Goal: Task Accomplishment & Management: Use online tool/utility

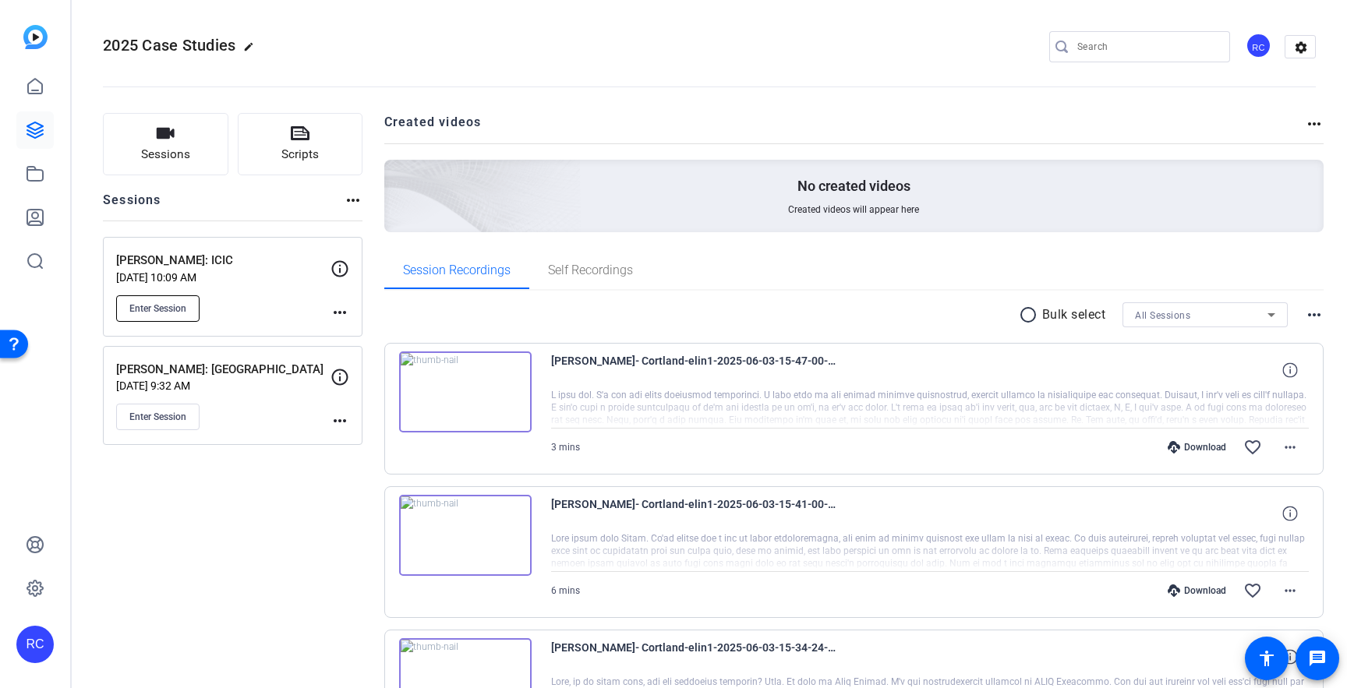
click at [159, 311] on span "Enter Session" at bounding box center [157, 308] width 57 height 12
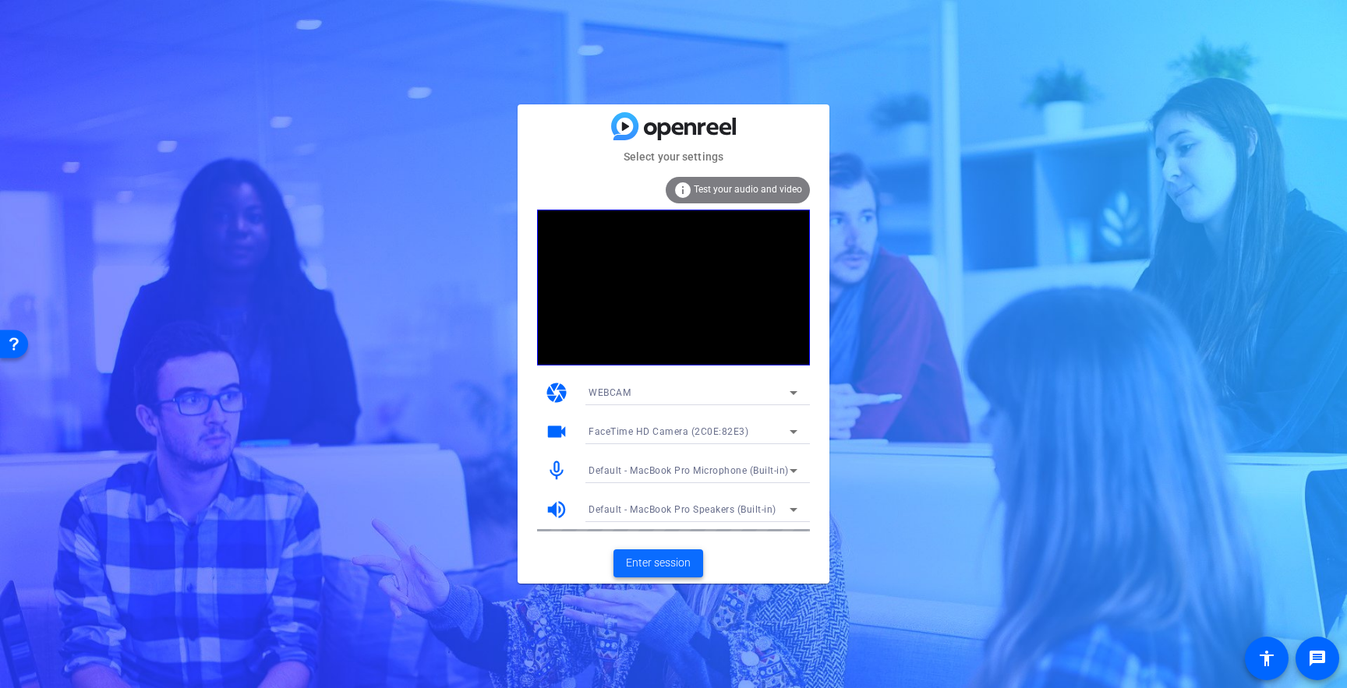
click at [640, 569] on span "Enter session" at bounding box center [658, 563] width 65 height 16
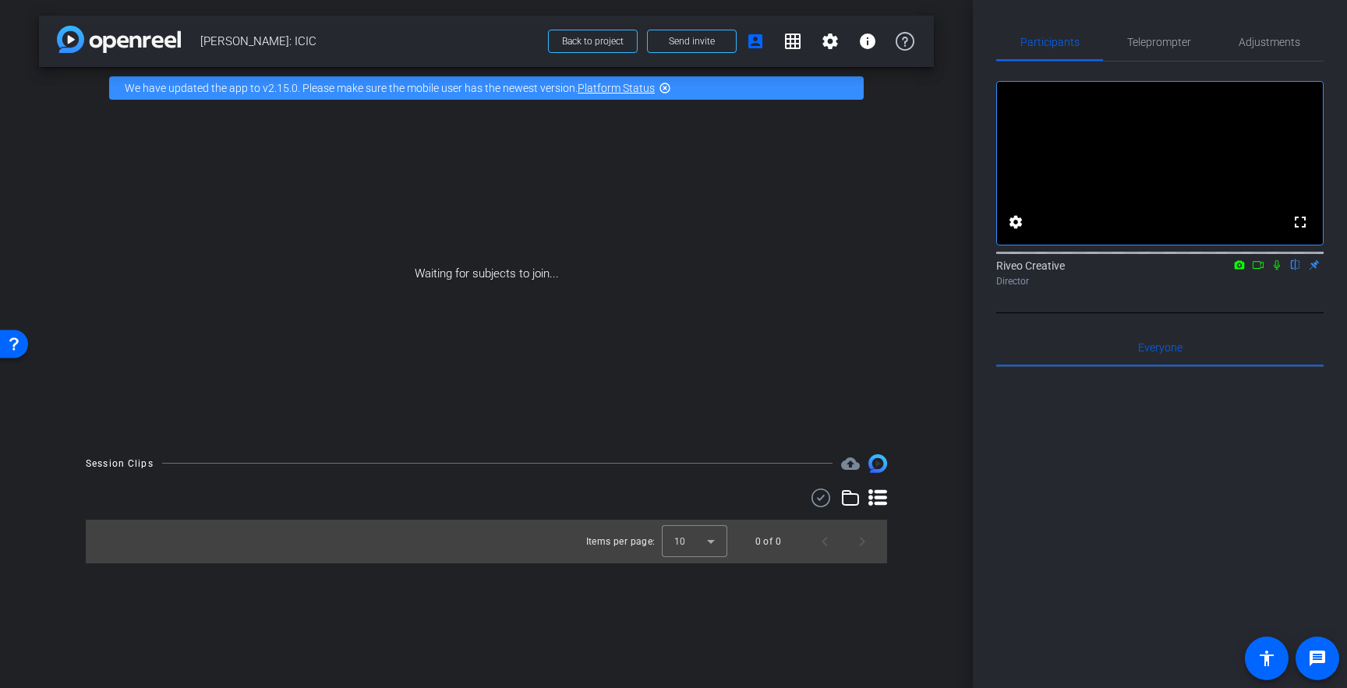
click at [1278, 270] on icon at bounding box center [1277, 265] width 12 height 11
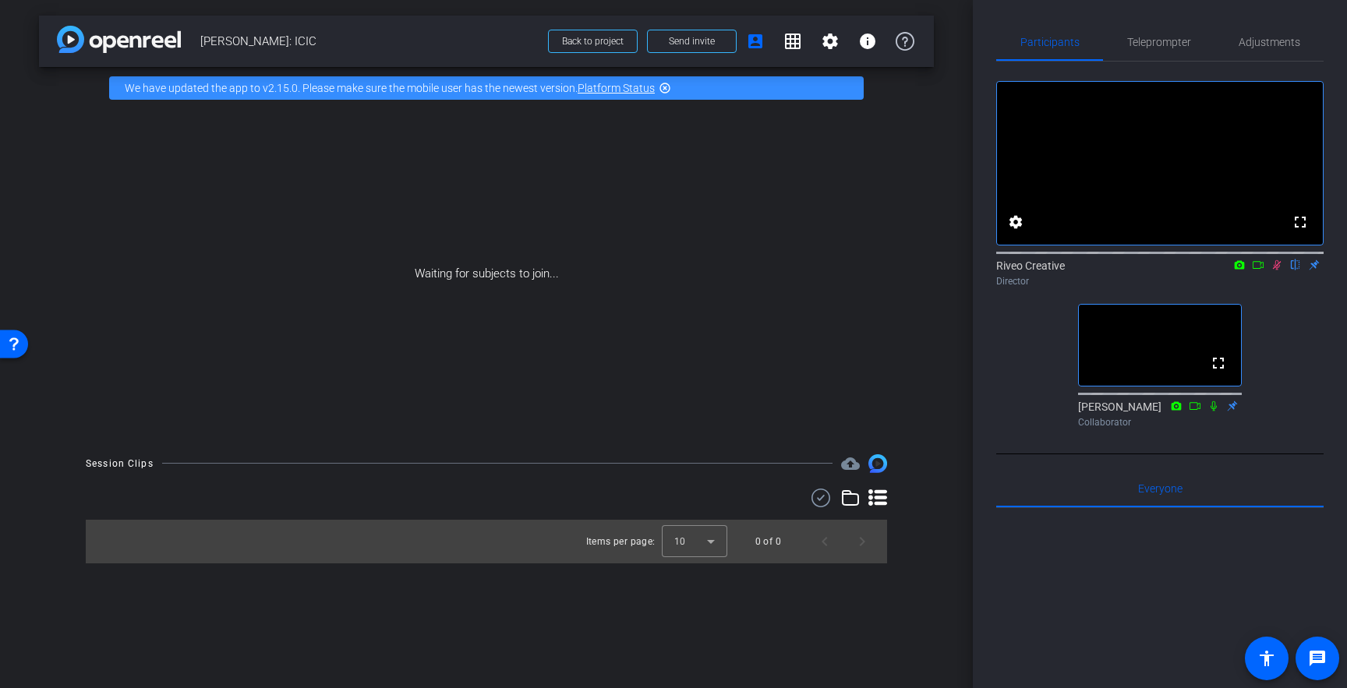
click at [1276, 270] on icon at bounding box center [1277, 265] width 12 height 11
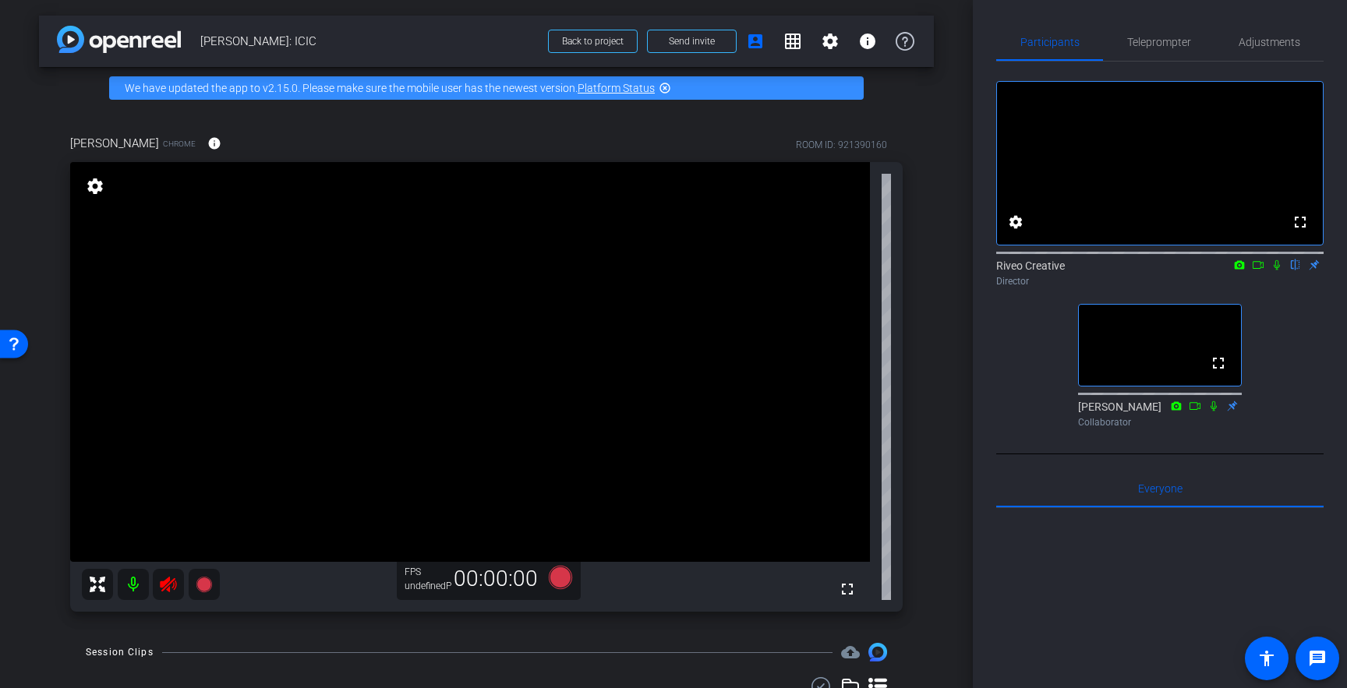
click at [165, 583] on icon at bounding box center [168, 585] width 16 height 16
click at [1258, 45] on span "Adjustments" at bounding box center [1270, 42] width 62 height 11
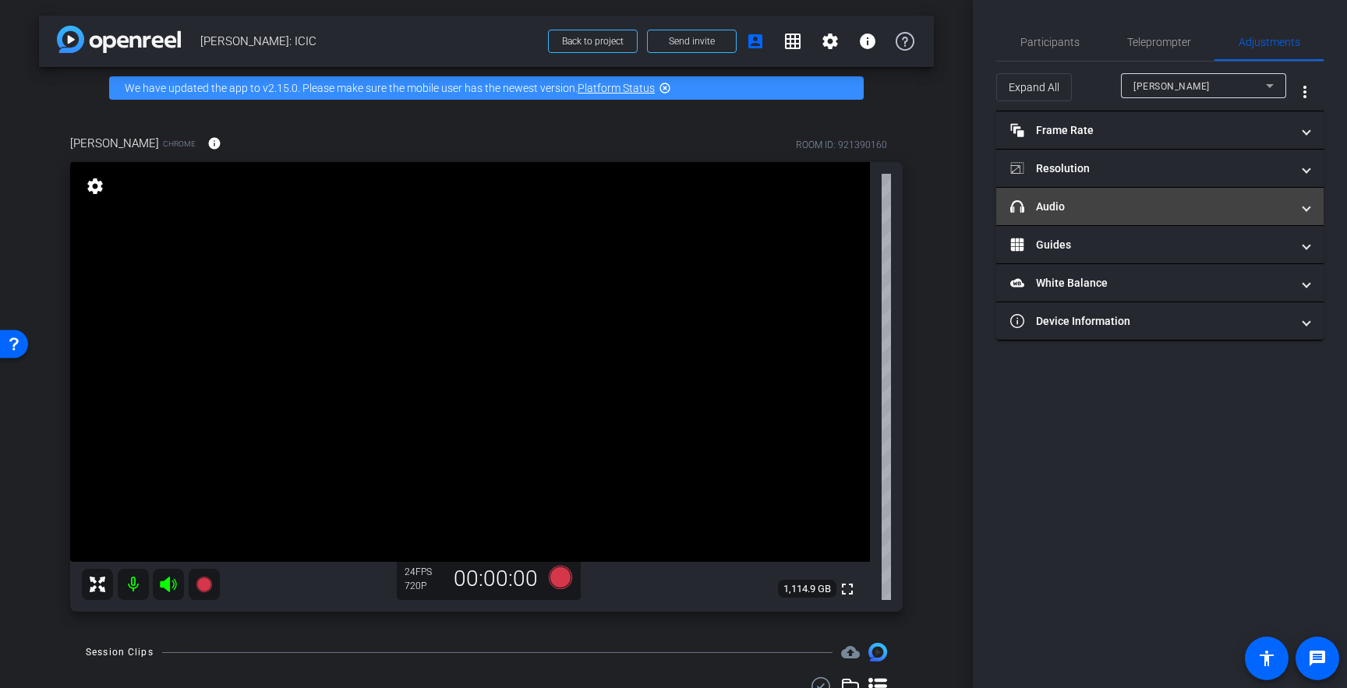
click at [1310, 204] on mat-expansion-panel-header "headphone icon Audio" at bounding box center [1159, 206] width 327 height 37
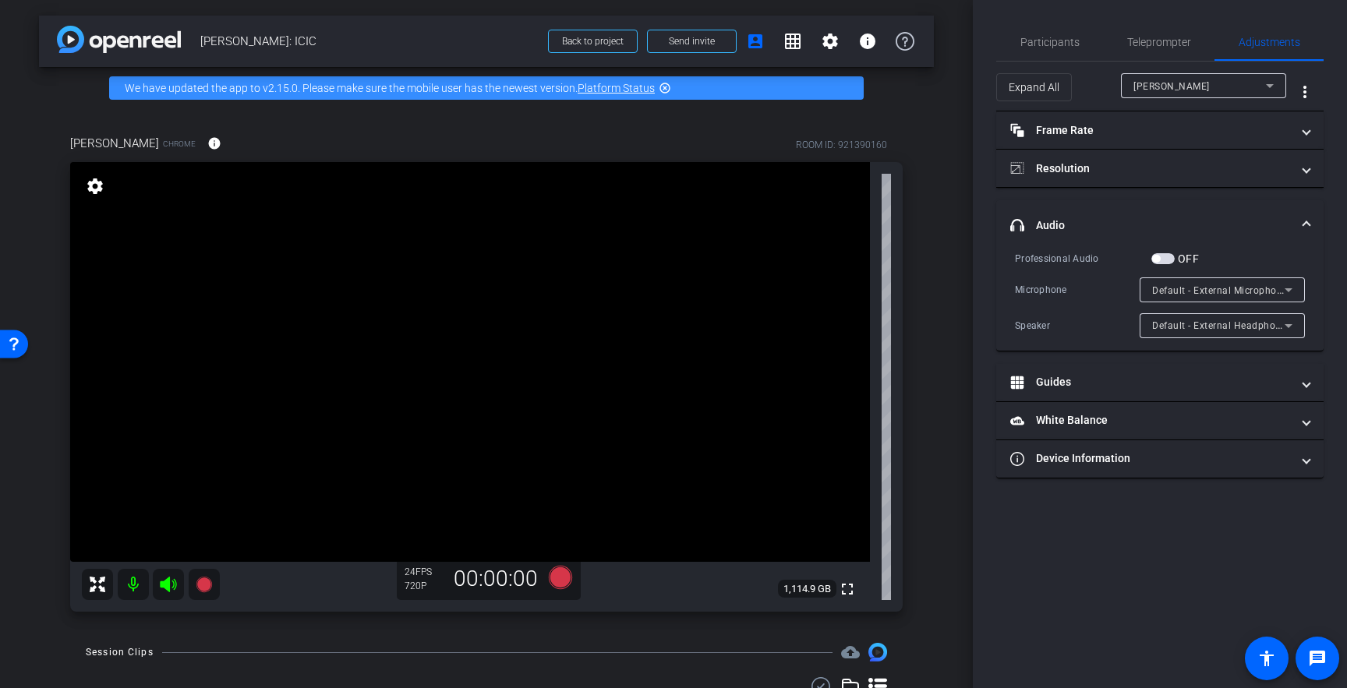
click at [1310, 204] on mat-expansion-panel-header "headphone icon Audio" at bounding box center [1159, 225] width 327 height 50
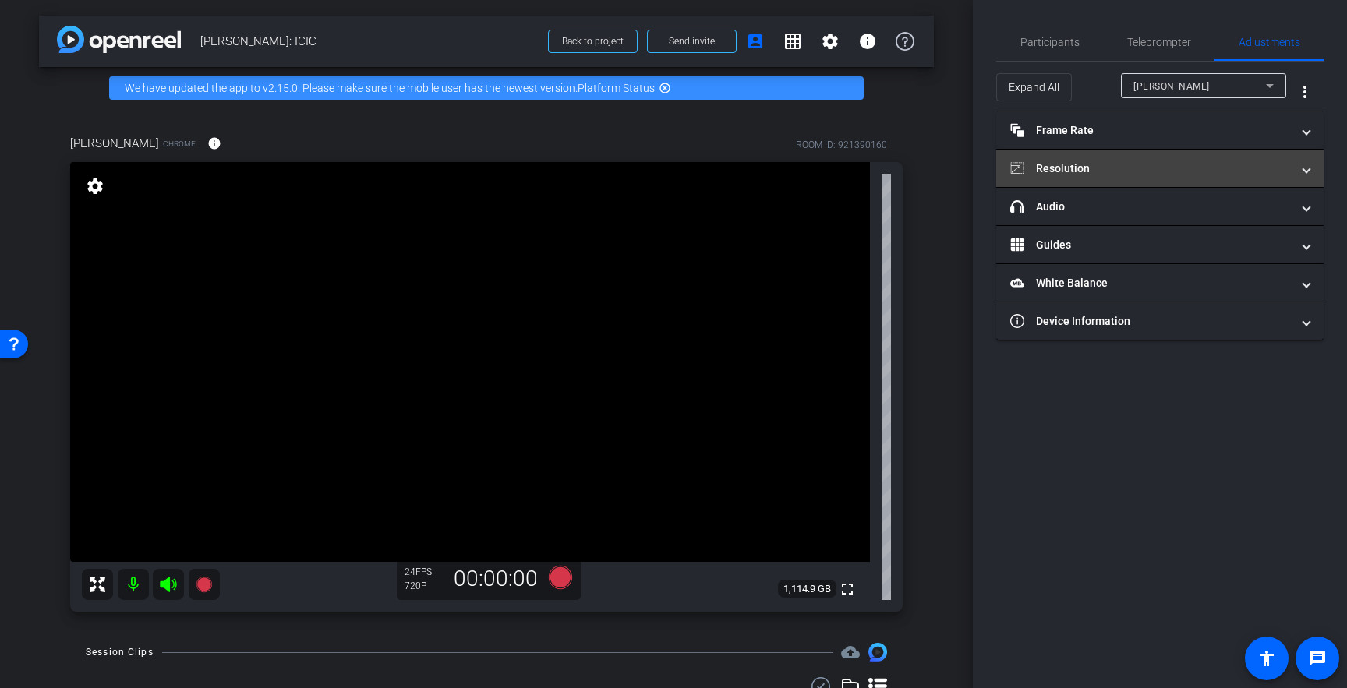
click at [1310, 162] on mat-expansion-panel-header "Resolution" at bounding box center [1159, 168] width 327 height 37
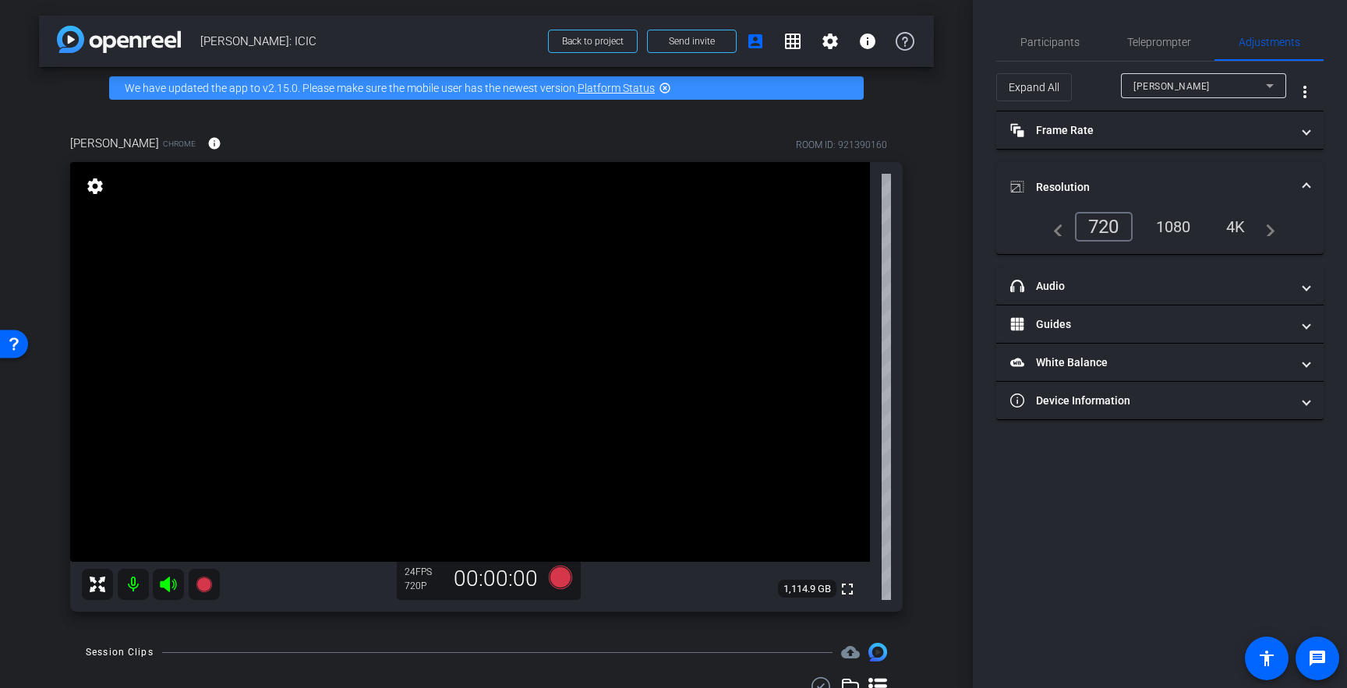
click at [1168, 224] on div "1080" at bounding box center [1173, 227] width 58 height 27
click at [1238, 224] on div "4K" at bounding box center [1236, 227] width 43 height 27
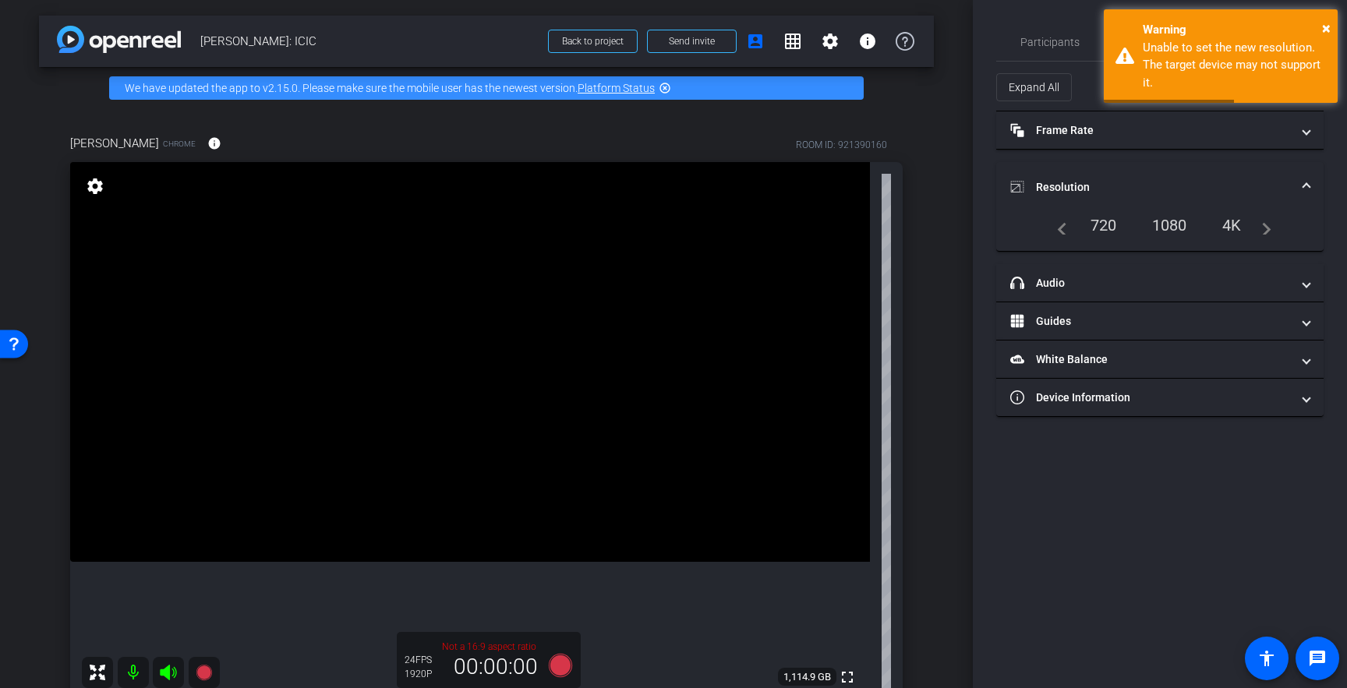
click at [1171, 223] on div "1080" at bounding box center [1169, 225] width 58 height 27
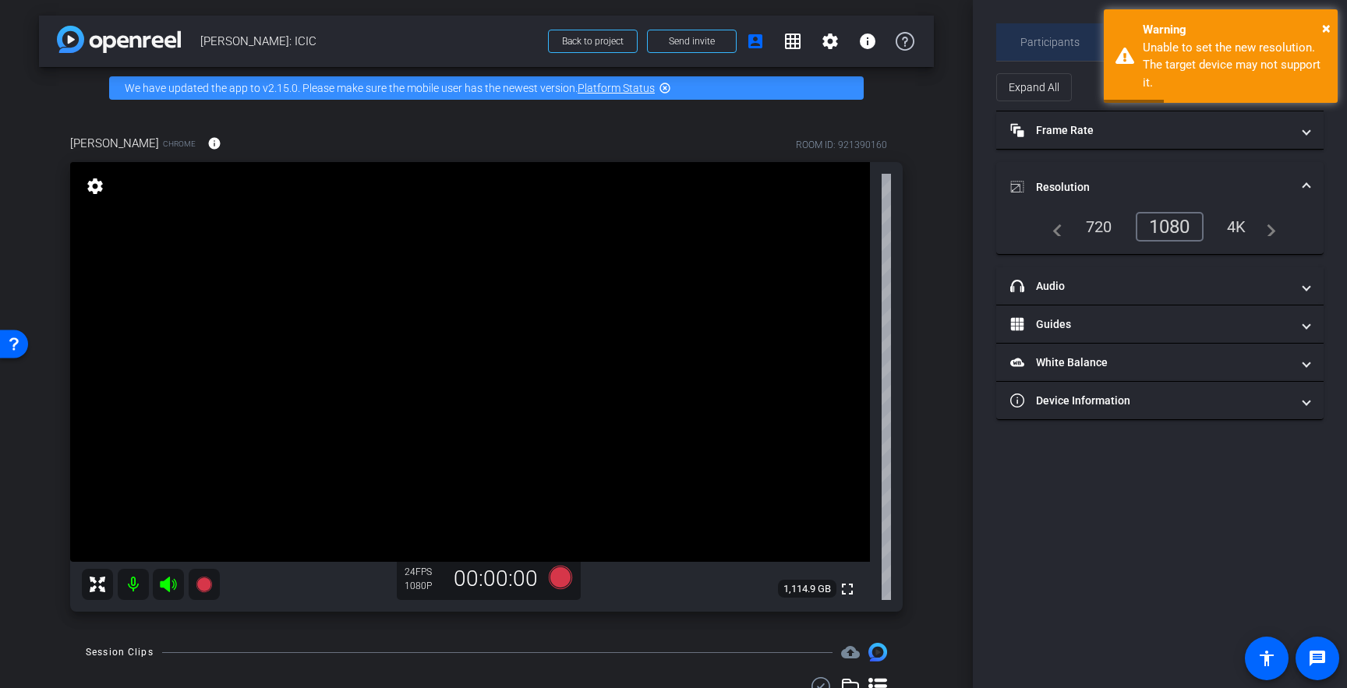
click at [1055, 41] on span "Participants" at bounding box center [1049, 42] width 59 height 11
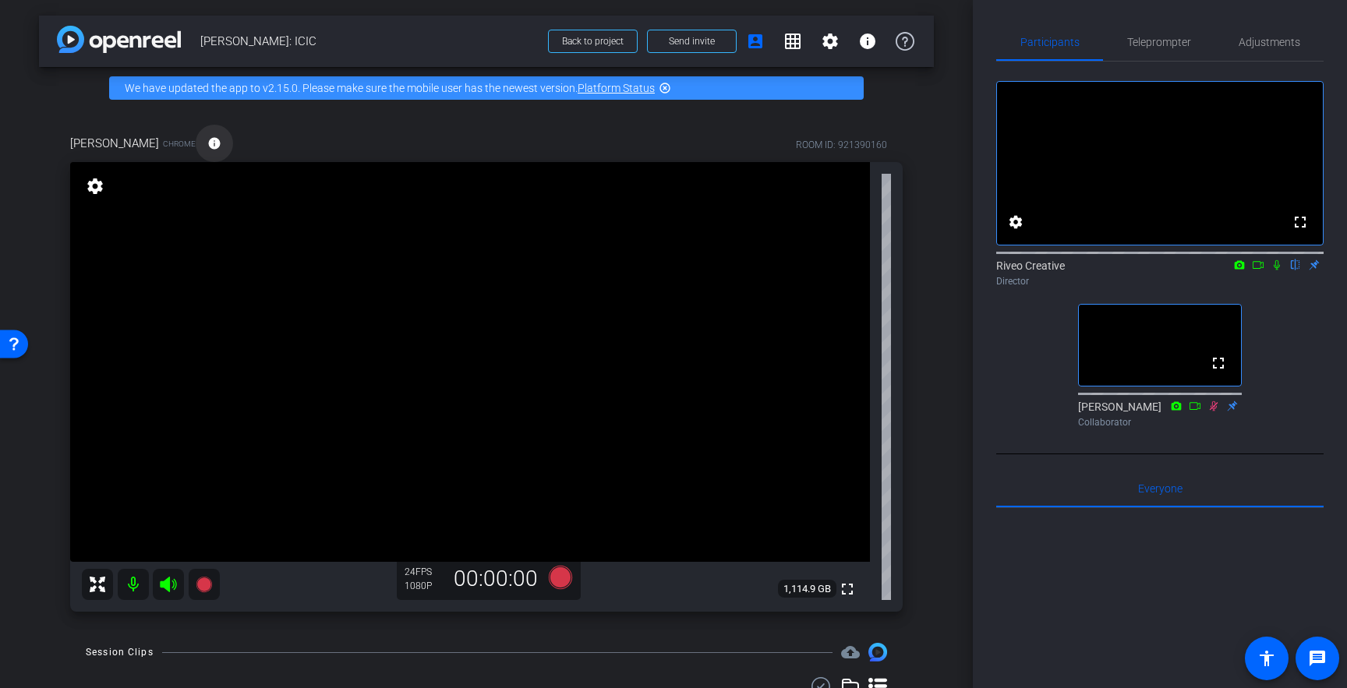
click at [207, 144] on mat-icon "info" at bounding box center [214, 143] width 14 height 14
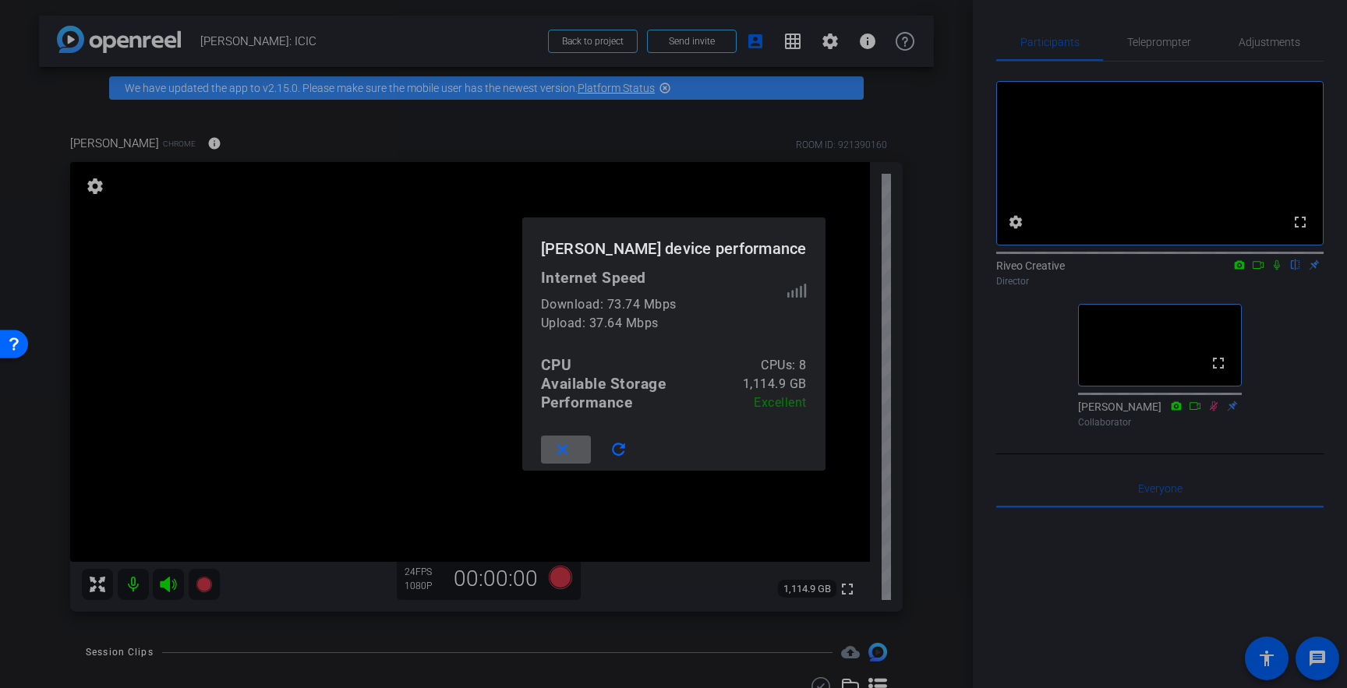
click at [564, 448] on mat-icon "close" at bounding box center [562, 449] width 19 height 19
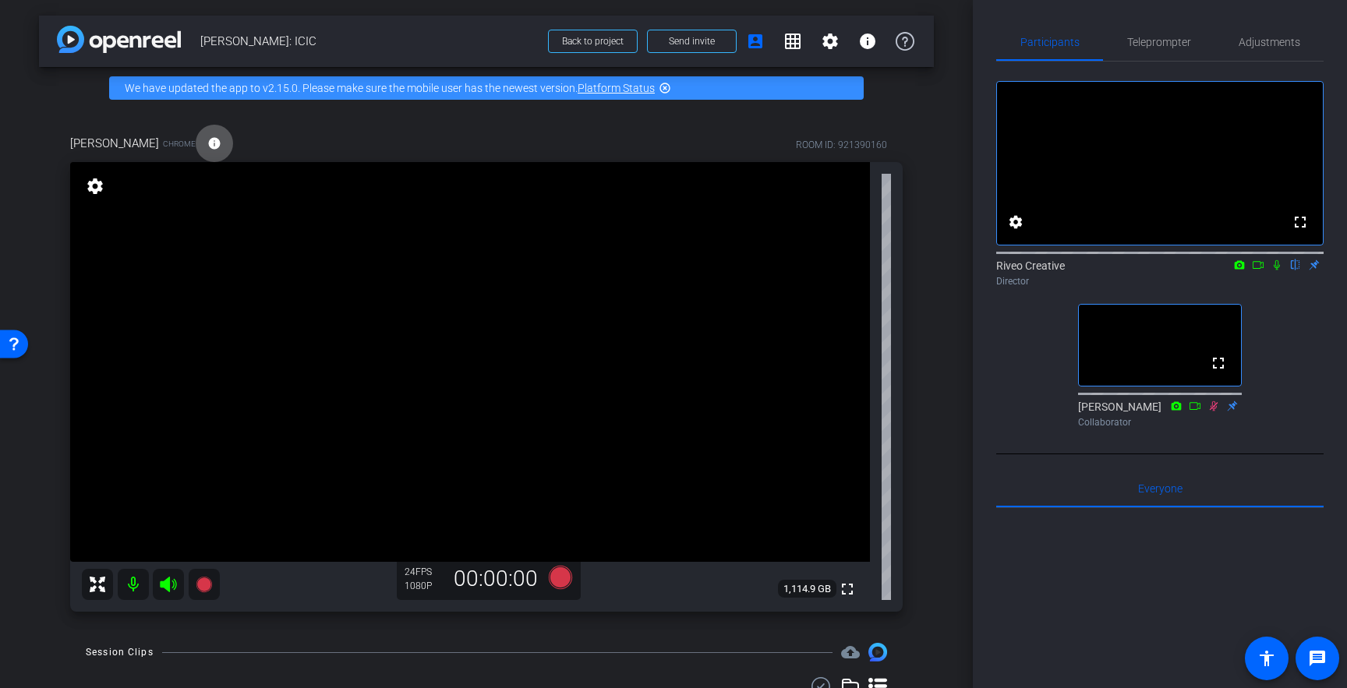
click at [475, 352] on video at bounding box center [470, 362] width 800 height 400
click at [1317, 654] on mat-icon "message" at bounding box center [1317, 658] width 19 height 19
click at [1319, 662] on mat-icon "message" at bounding box center [1317, 658] width 19 height 19
click at [959, 417] on div "arrow_back Sarah Ginand: ICIC Back to project Send invite account_box grid_on s…" at bounding box center [486, 344] width 973 height 688
click at [1289, 41] on span "Adjustments" at bounding box center [1270, 42] width 62 height 11
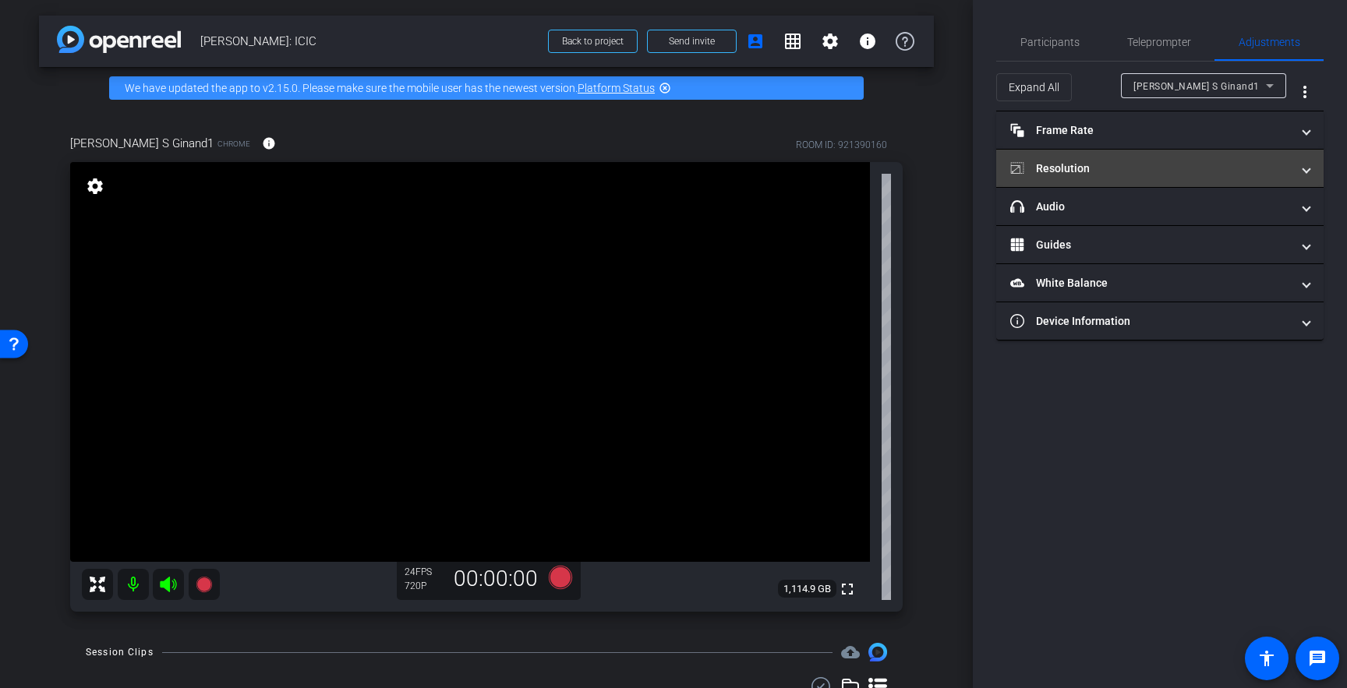
click at [1223, 169] on mat-panel-title "Resolution" at bounding box center [1150, 169] width 281 height 16
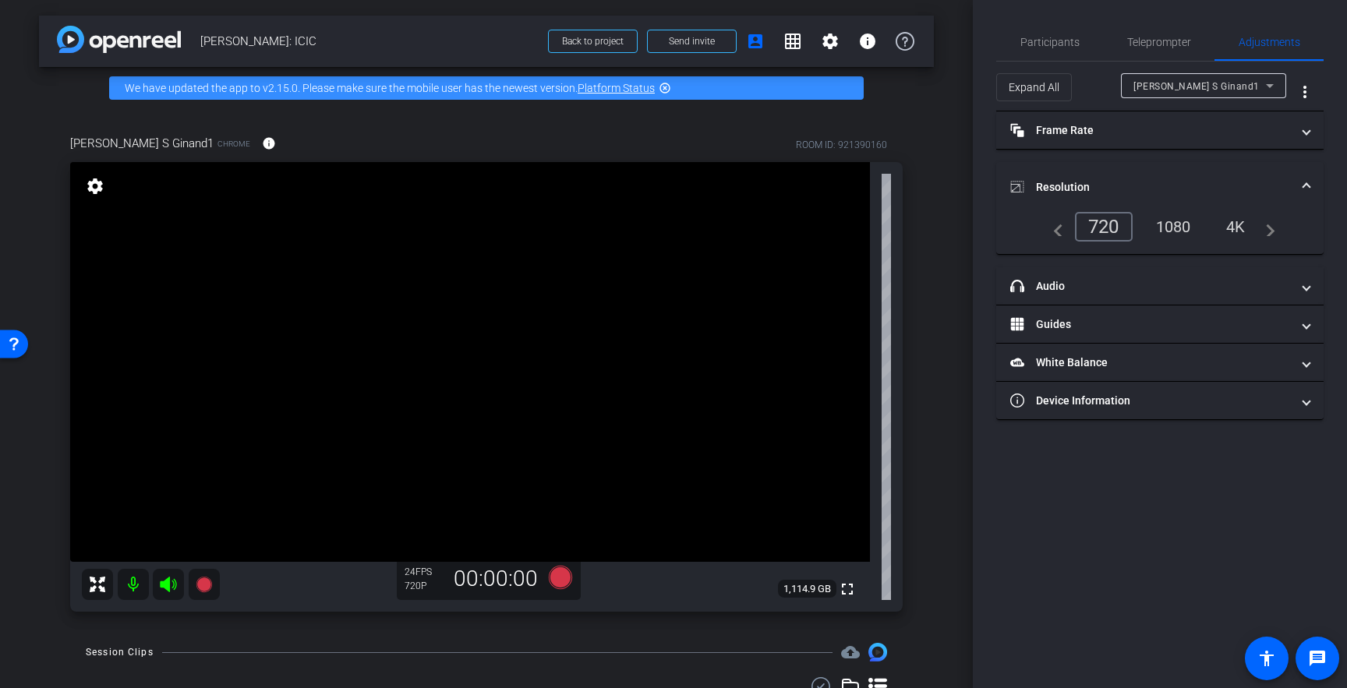
click at [1190, 217] on div "1080" at bounding box center [1173, 227] width 58 height 27
click at [1041, 40] on span "Participants" at bounding box center [1049, 42] width 59 height 11
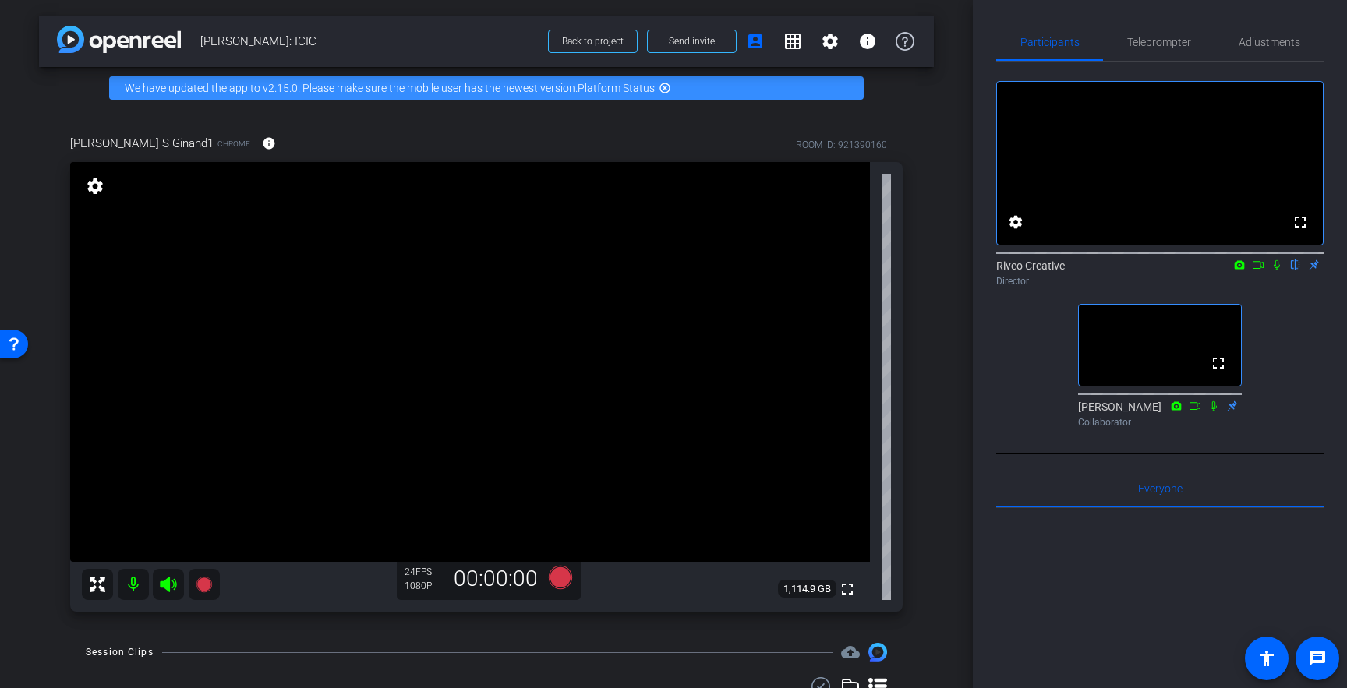
click at [940, 385] on div "arrow_back Sarah Ginand: ICIC Back to project Send invite account_box grid_on s…" at bounding box center [486, 344] width 973 height 688
click at [938, 402] on div "arrow_back Sarah Ginand: ICIC Back to project Send invite account_box grid_on s…" at bounding box center [486, 344] width 973 height 688
click at [1285, 52] on span "Adjustments" at bounding box center [1270, 41] width 62 height 37
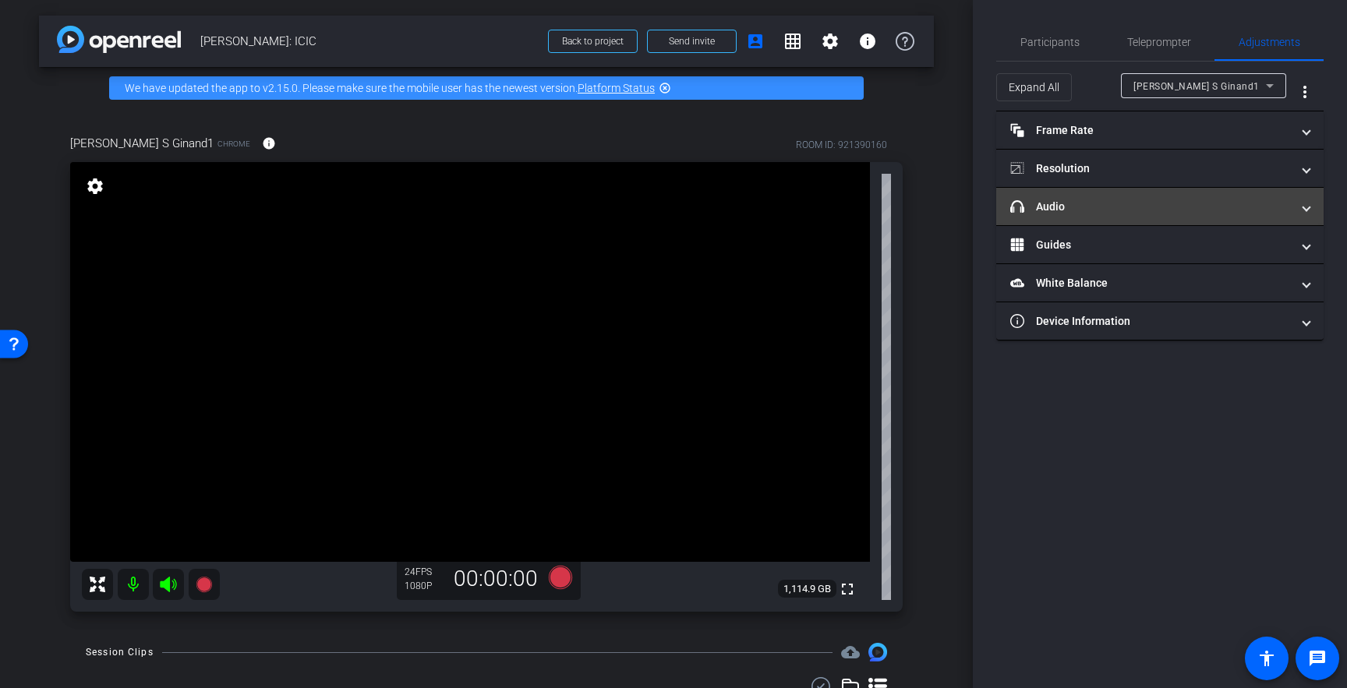
click at [1197, 205] on mat-panel-title "headphone icon Audio" at bounding box center [1150, 207] width 281 height 16
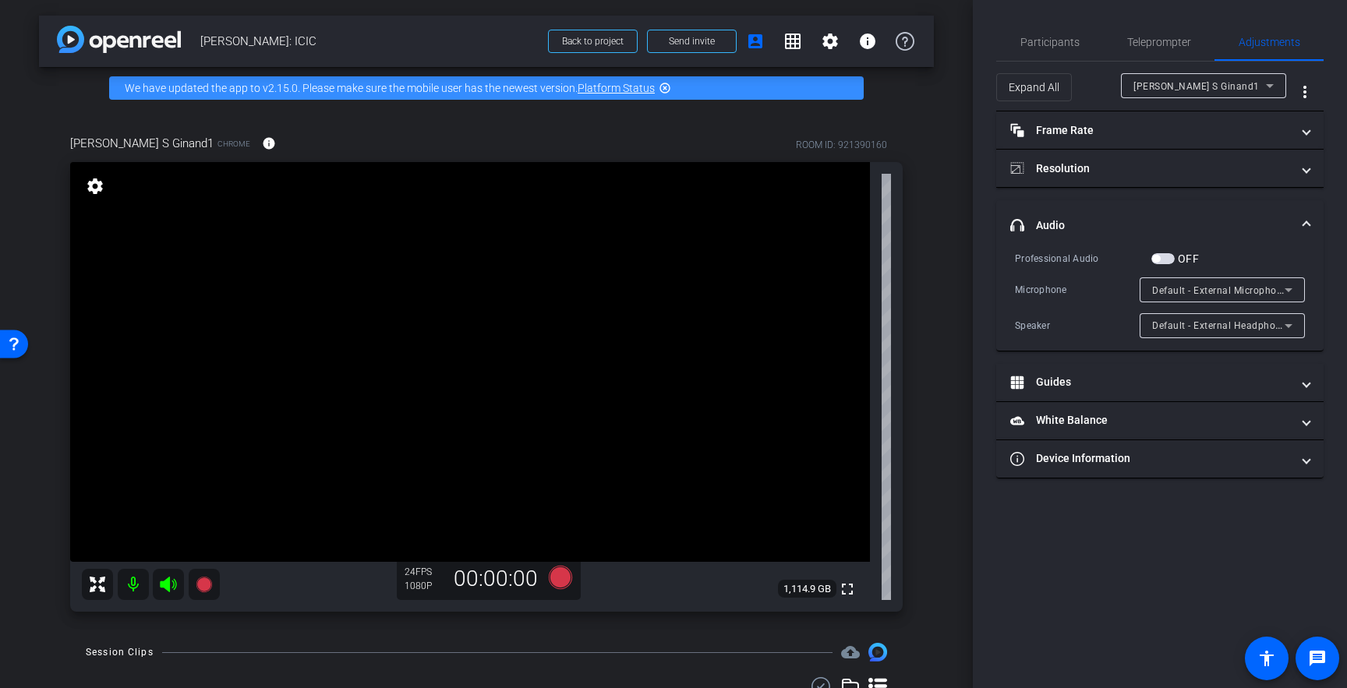
click at [1202, 334] on div "Default - External Headphones (Built-in)" at bounding box center [1218, 325] width 133 height 19
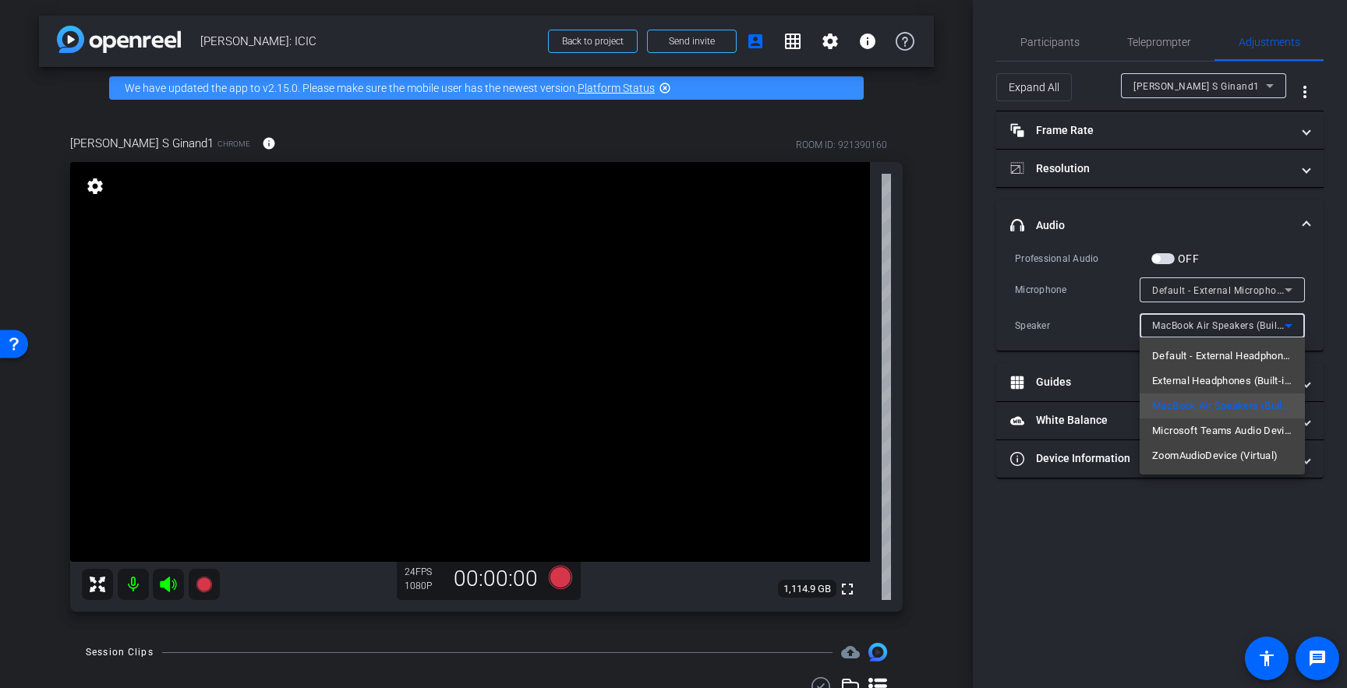
click at [1054, 38] on div at bounding box center [673, 344] width 1347 height 688
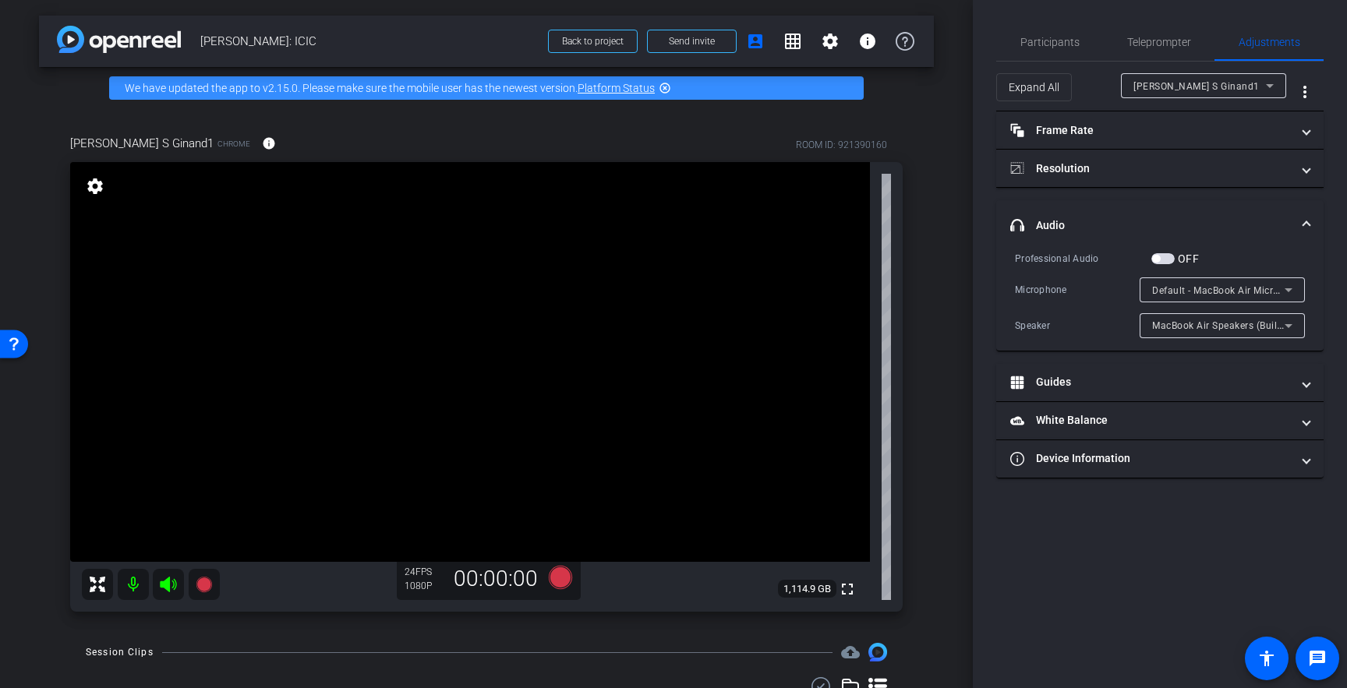
click at [1222, 325] on span "MacBook Air Speakers (Built-in)" at bounding box center [1223, 325] width 143 height 12
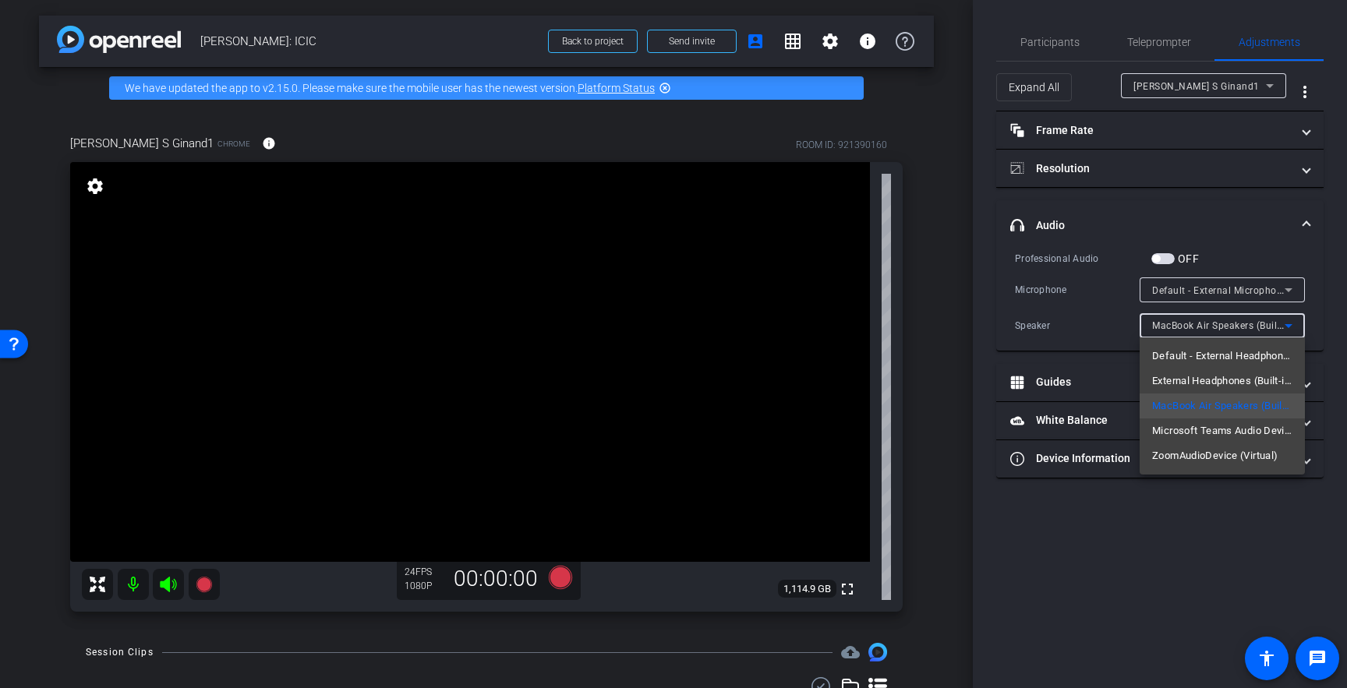
click at [1053, 44] on div at bounding box center [673, 344] width 1347 height 688
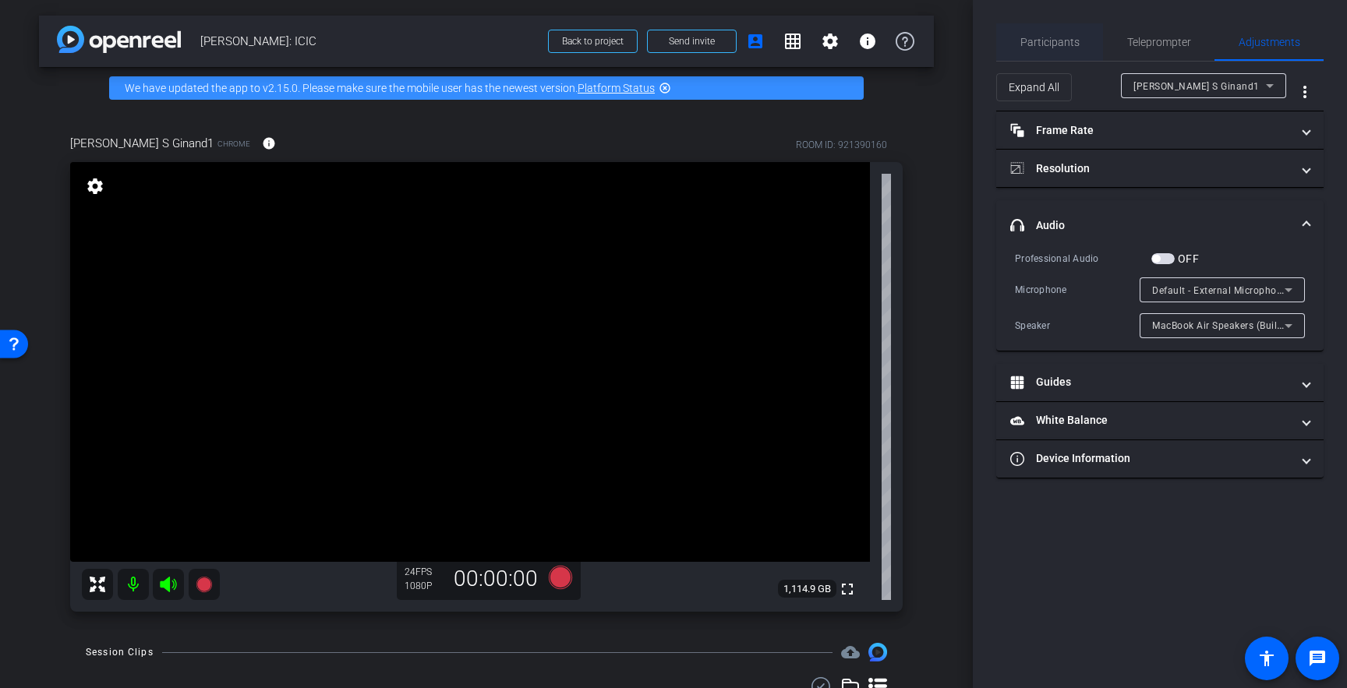
click at [1055, 48] on span "Participants" at bounding box center [1049, 41] width 59 height 37
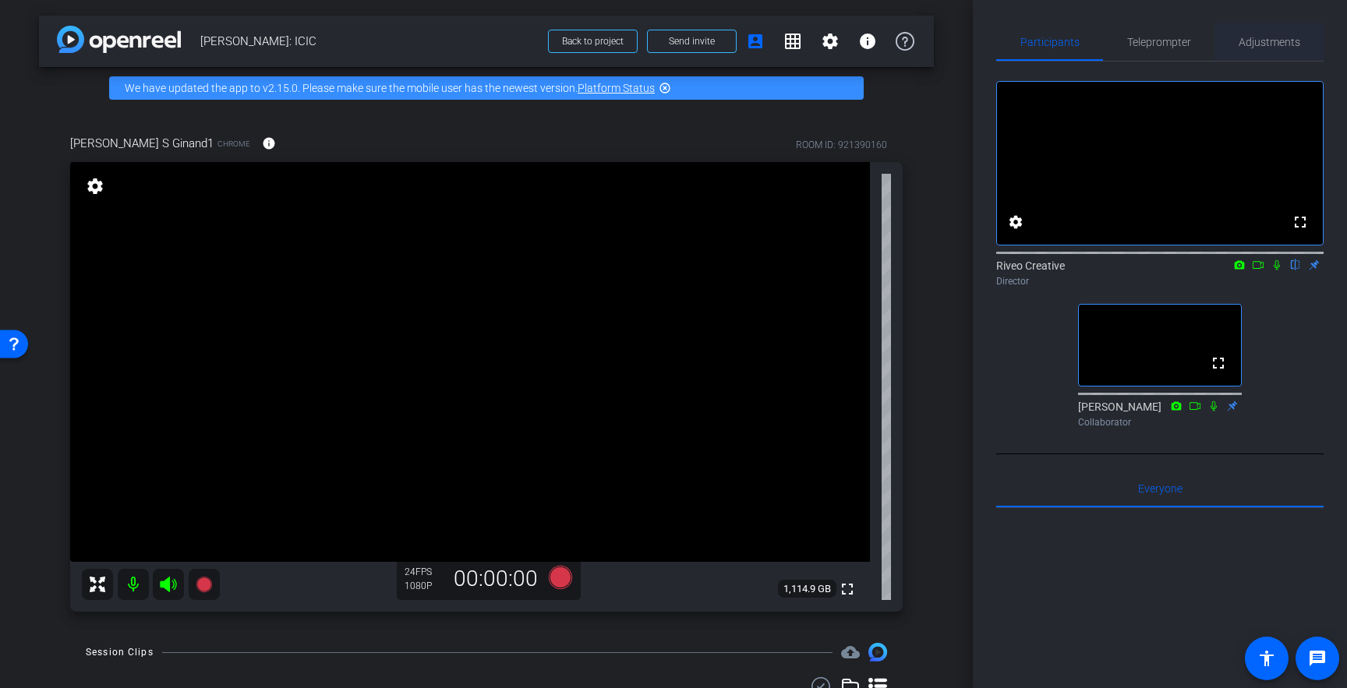
click at [1267, 37] on span "Adjustments" at bounding box center [1270, 42] width 62 height 11
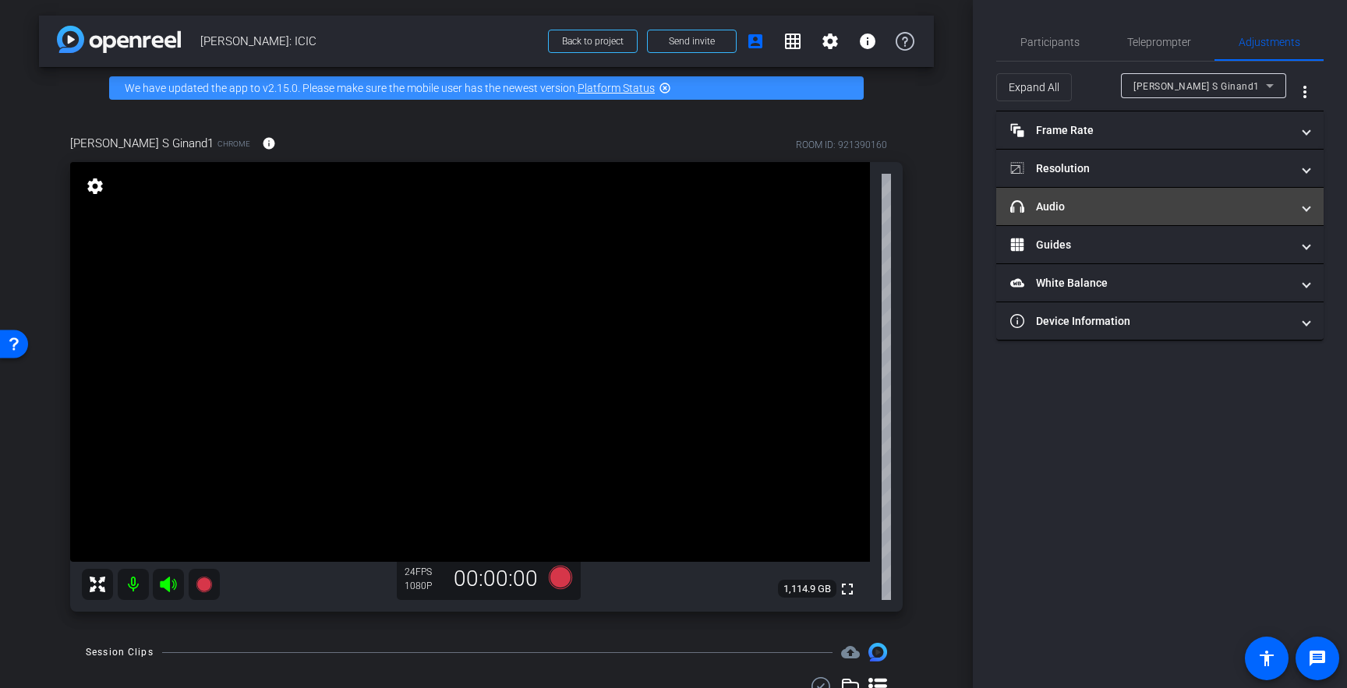
click at [1202, 202] on mat-panel-title "headphone icon Audio" at bounding box center [1150, 207] width 281 height 16
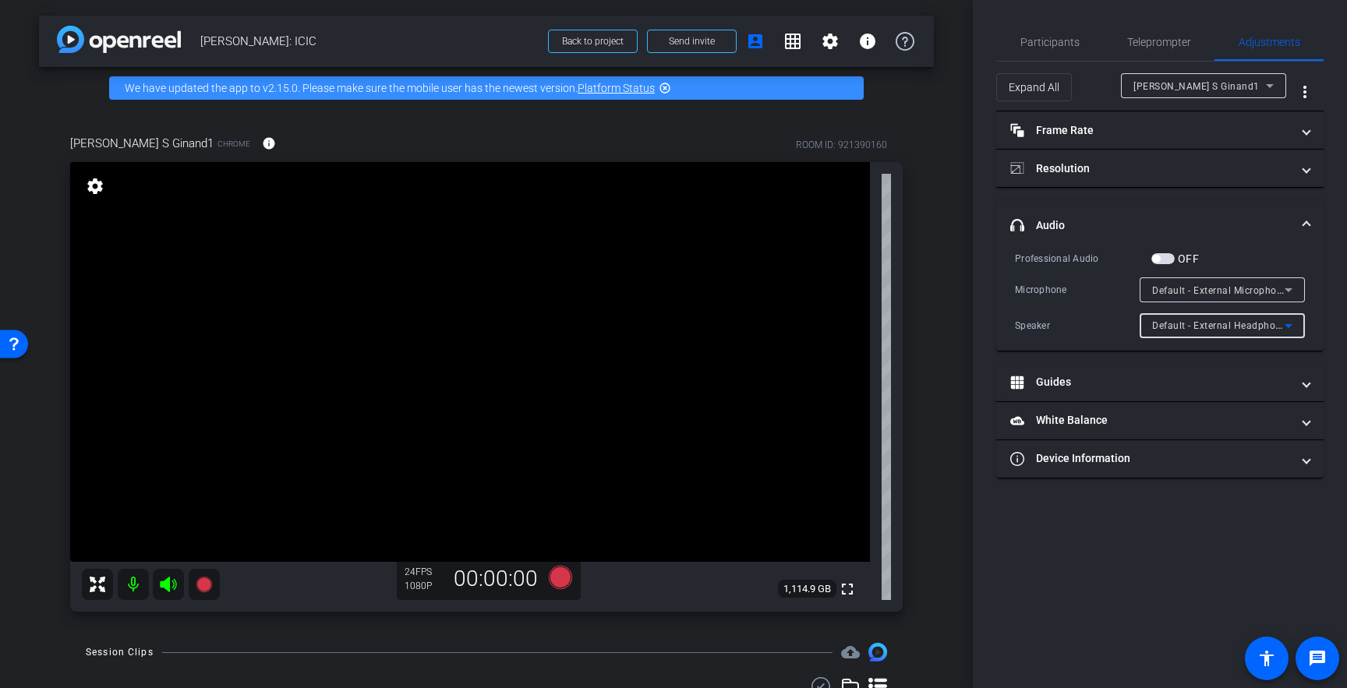
click at [1219, 328] on span "Default - External Headphones (Built-in)" at bounding box center [1242, 325] width 181 height 12
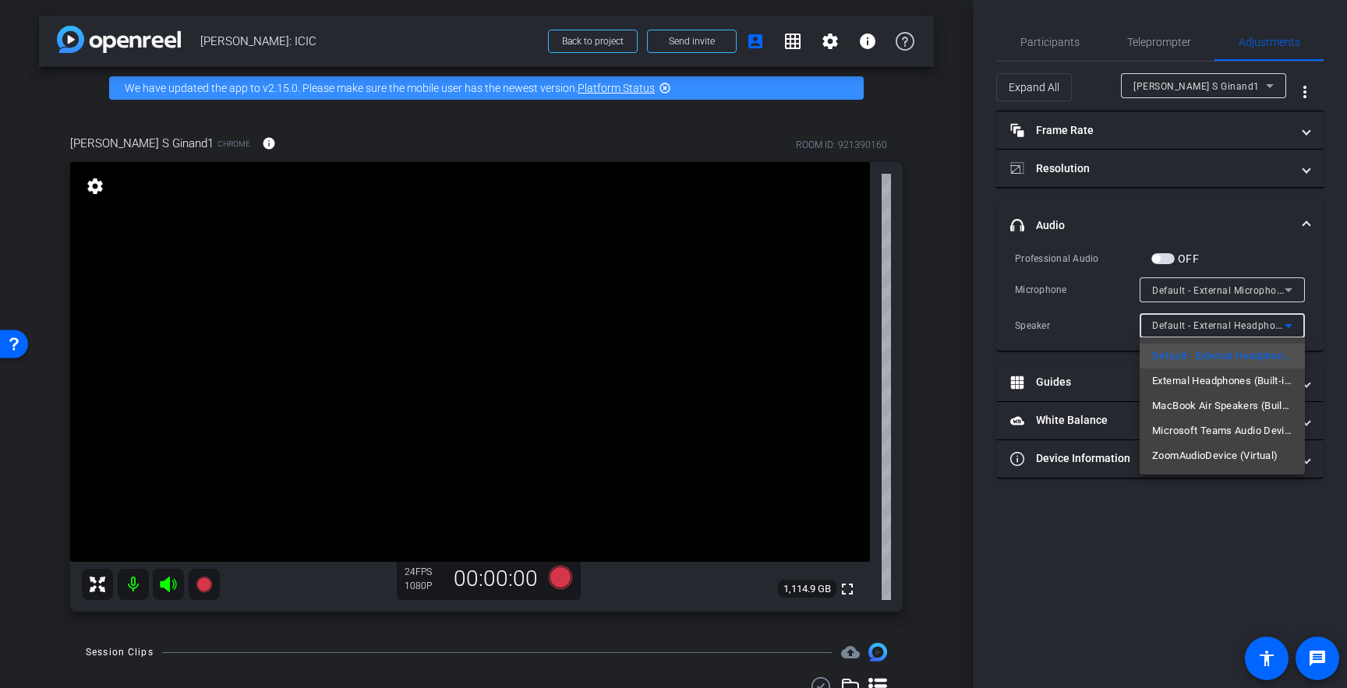
click at [1035, 40] on div at bounding box center [673, 344] width 1347 height 688
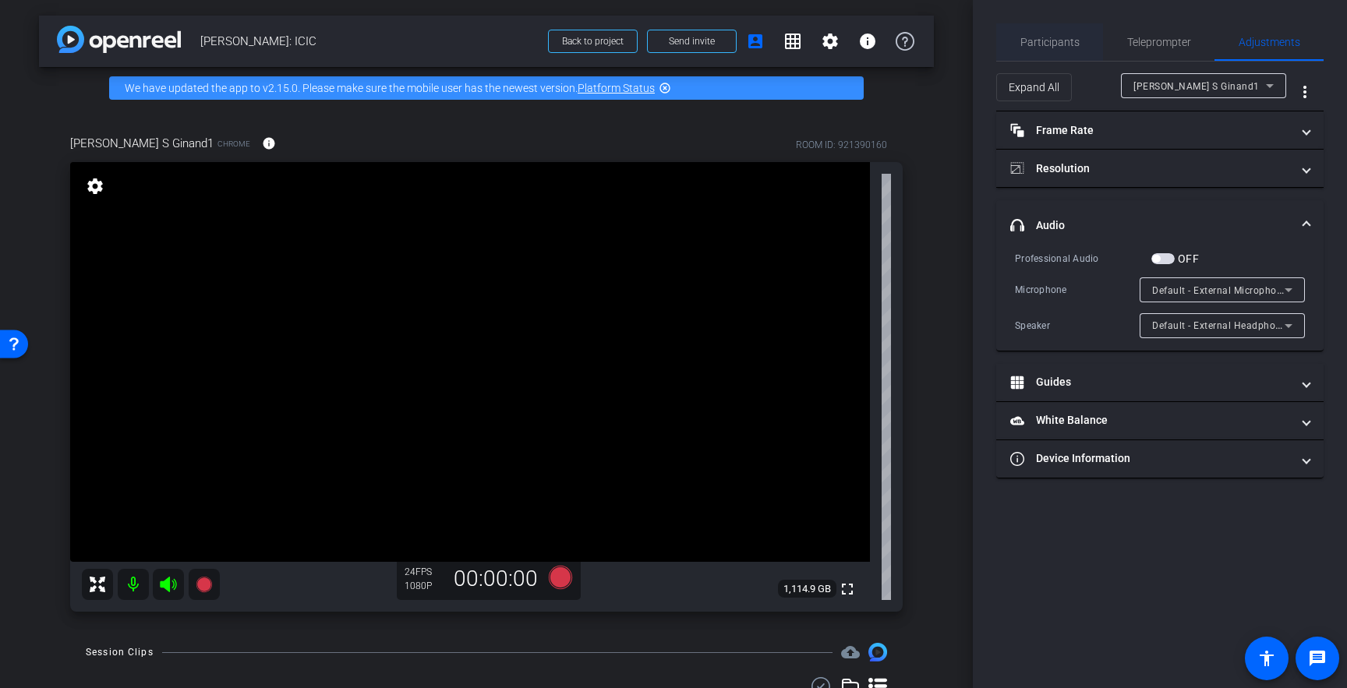
click at [1073, 44] on span "Participants" at bounding box center [1049, 42] width 59 height 11
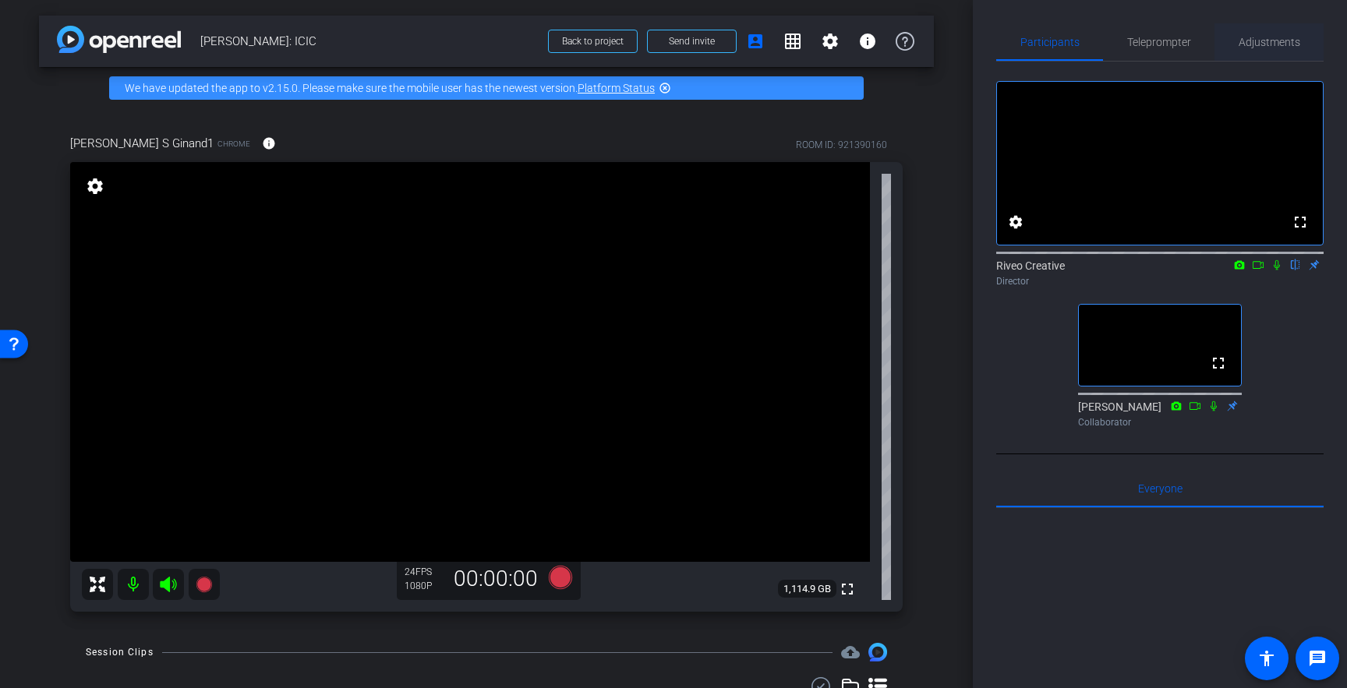
click at [1270, 40] on span "Adjustments" at bounding box center [1270, 42] width 62 height 11
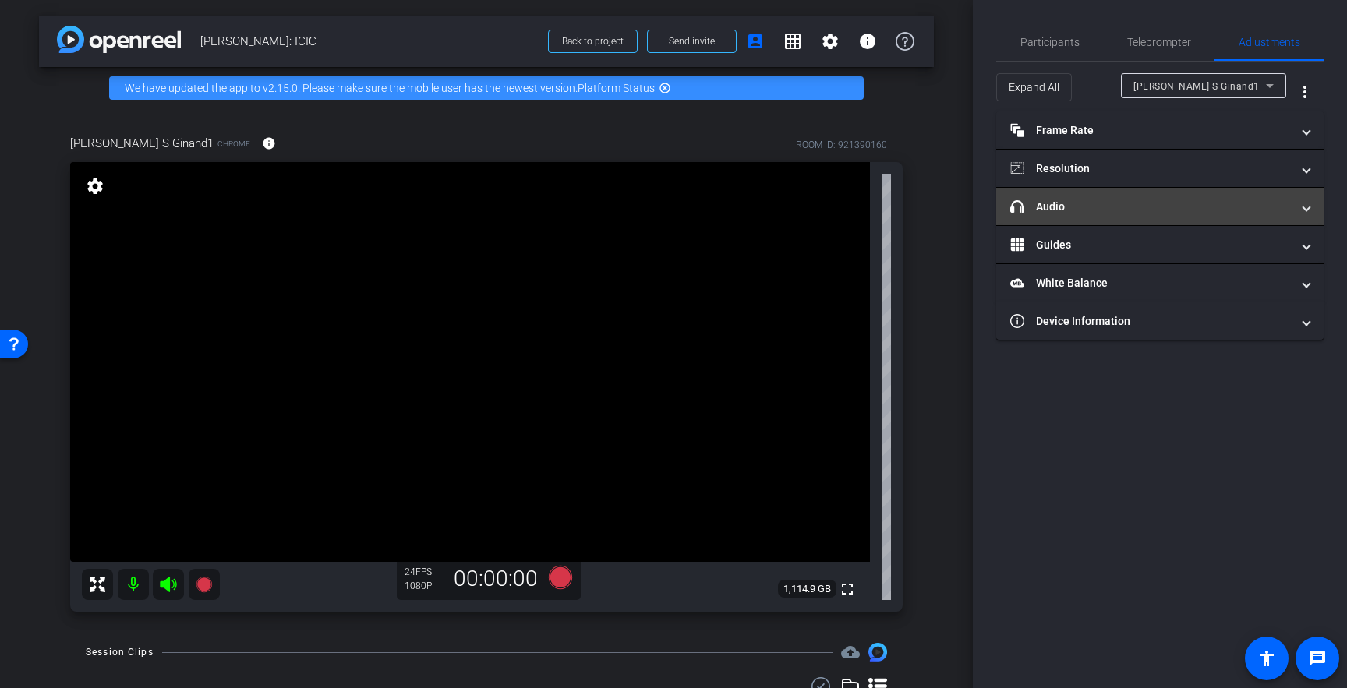
click at [1195, 200] on mat-panel-title "headphone icon Audio" at bounding box center [1150, 207] width 281 height 16
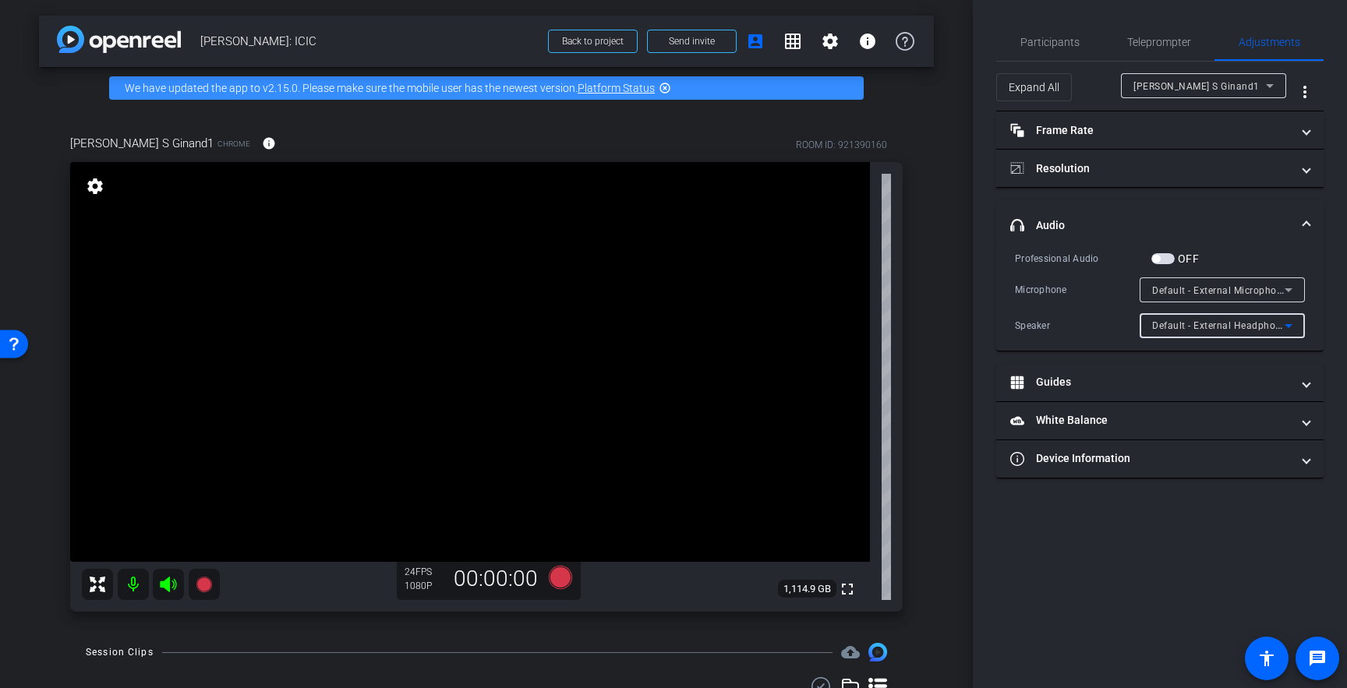
click at [1212, 327] on span "Default - External Headphones (Built-in)" at bounding box center [1242, 325] width 181 height 12
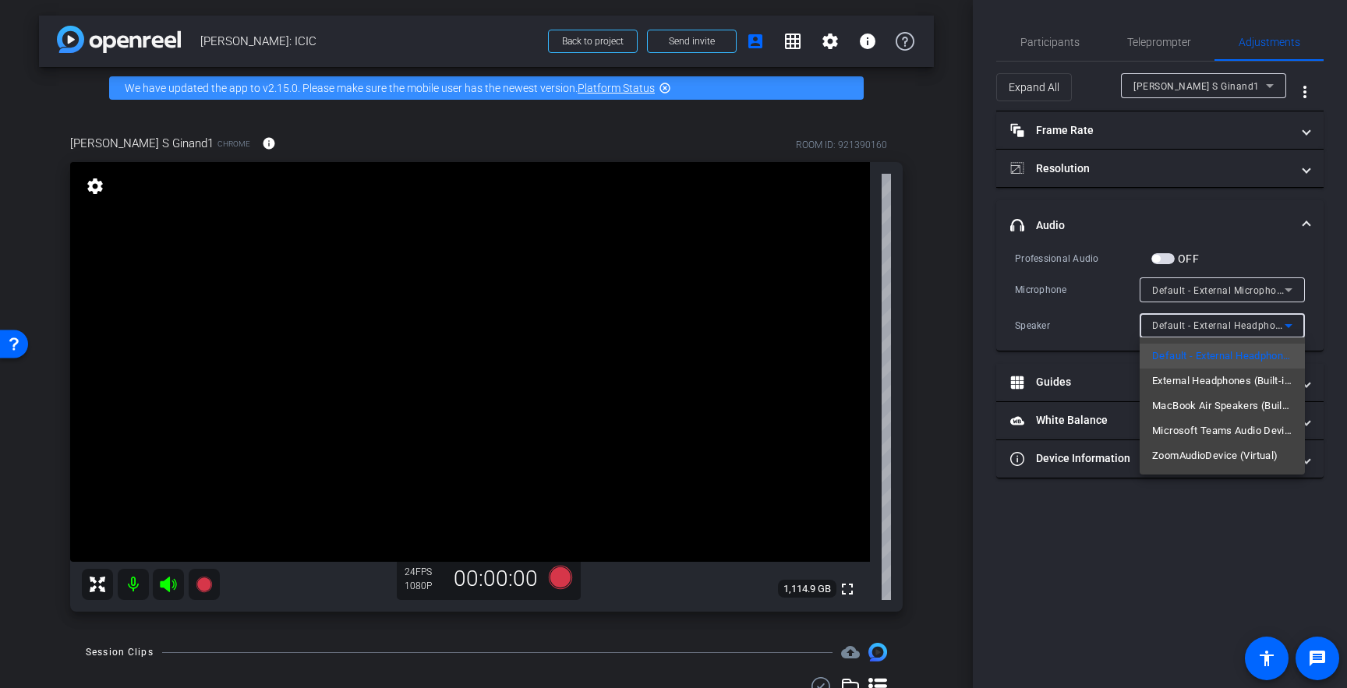
click at [1212, 327] on div at bounding box center [673, 344] width 1347 height 688
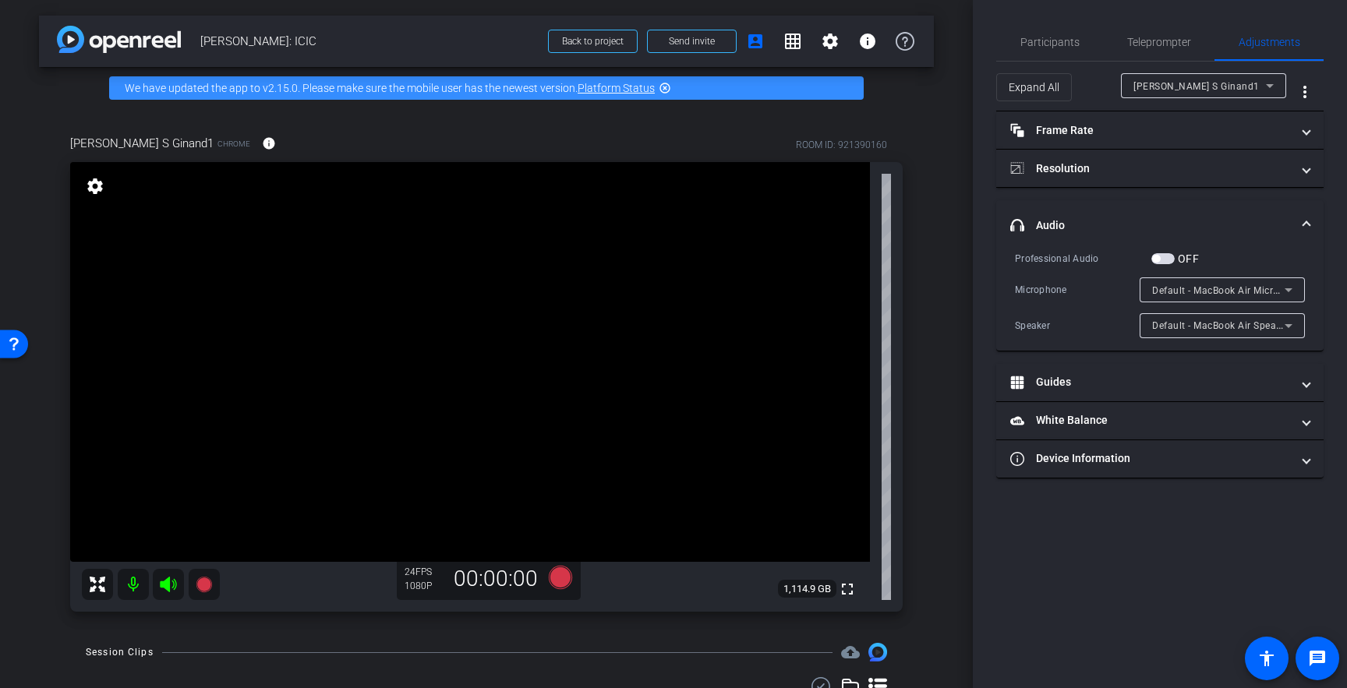
click at [1095, 329] on div "Speaker" at bounding box center [1077, 326] width 125 height 16
click at [1070, 37] on span "Participants" at bounding box center [1049, 42] width 59 height 11
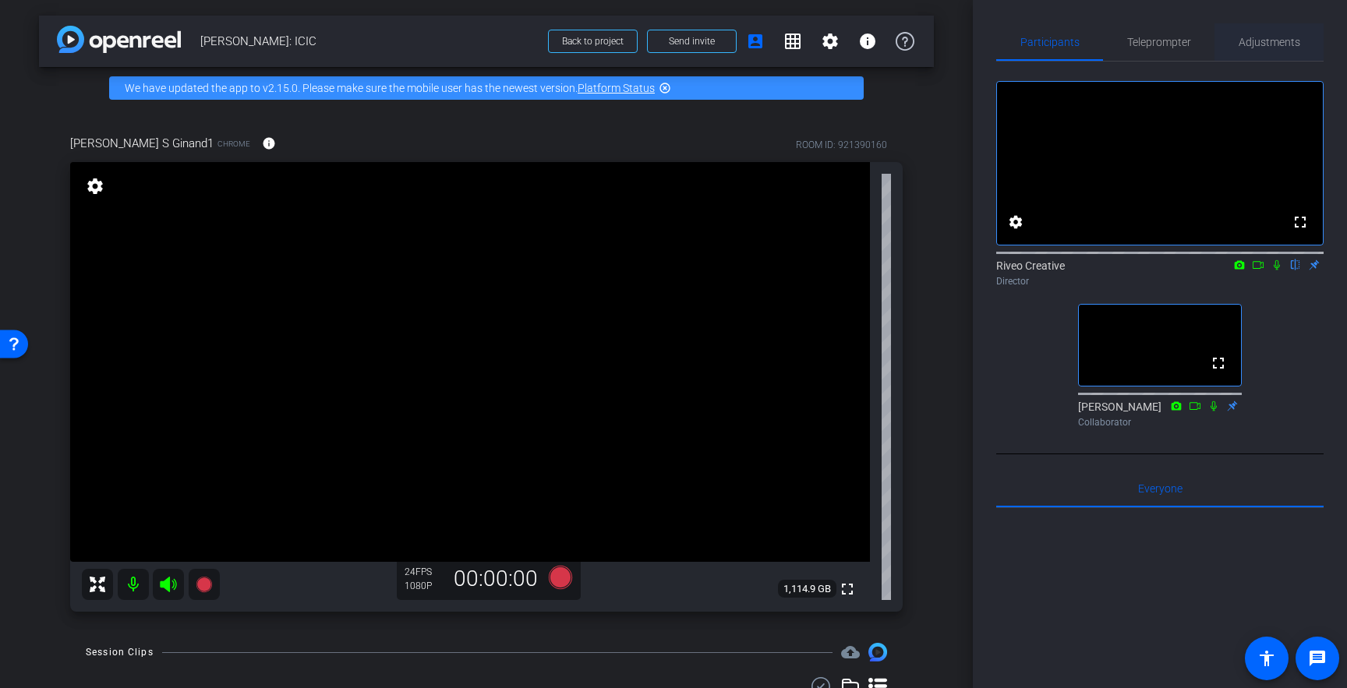
click at [1278, 40] on span "Adjustments" at bounding box center [1270, 42] width 62 height 11
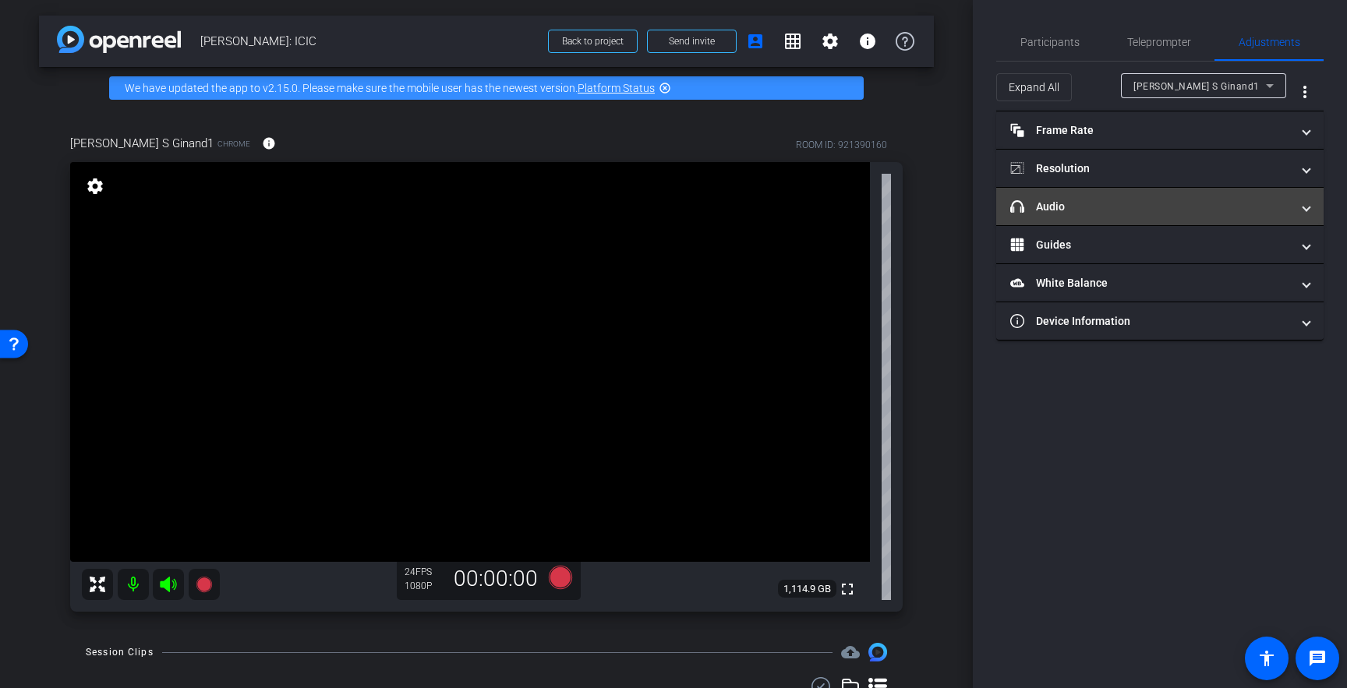
click at [1172, 210] on mat-panel-title "headphone icon Audio" at bounding box center [1150, 207] width 281 height 16
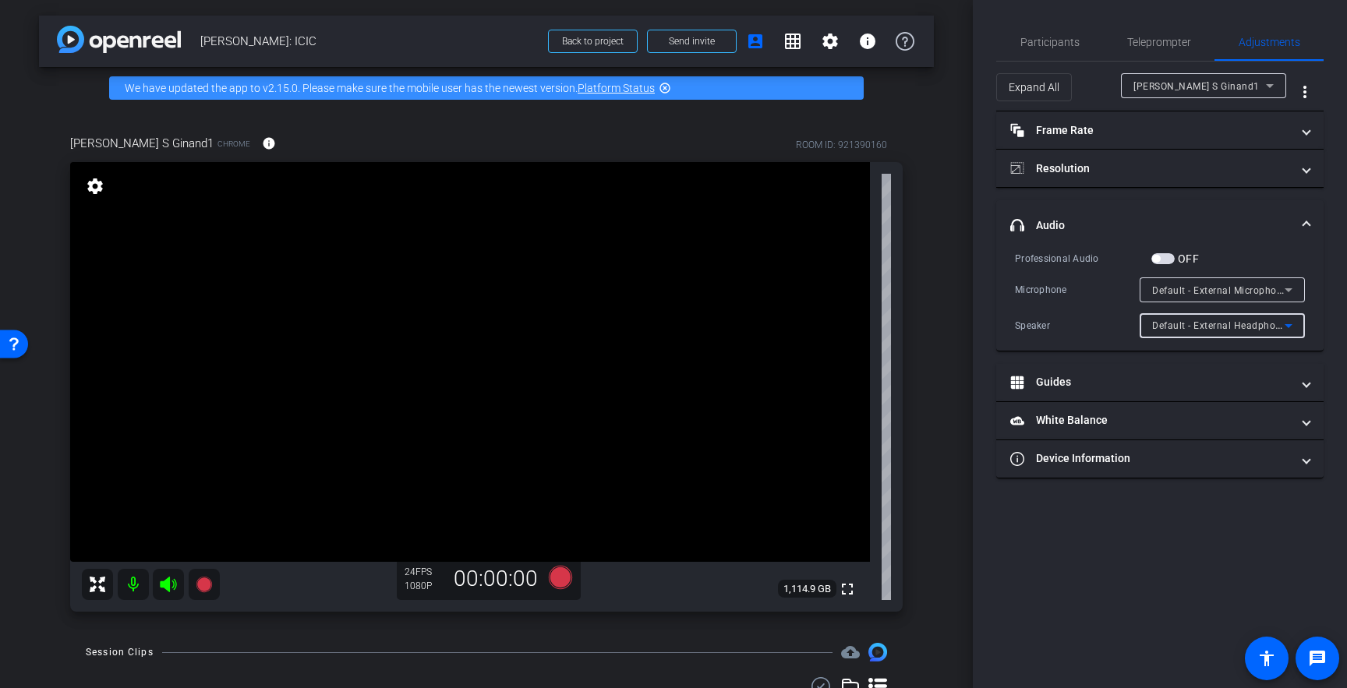
click at [1260, 323] on span "Default - External Headphones (Built-in)" at bounding box center [1242, 325] width 181 height 12
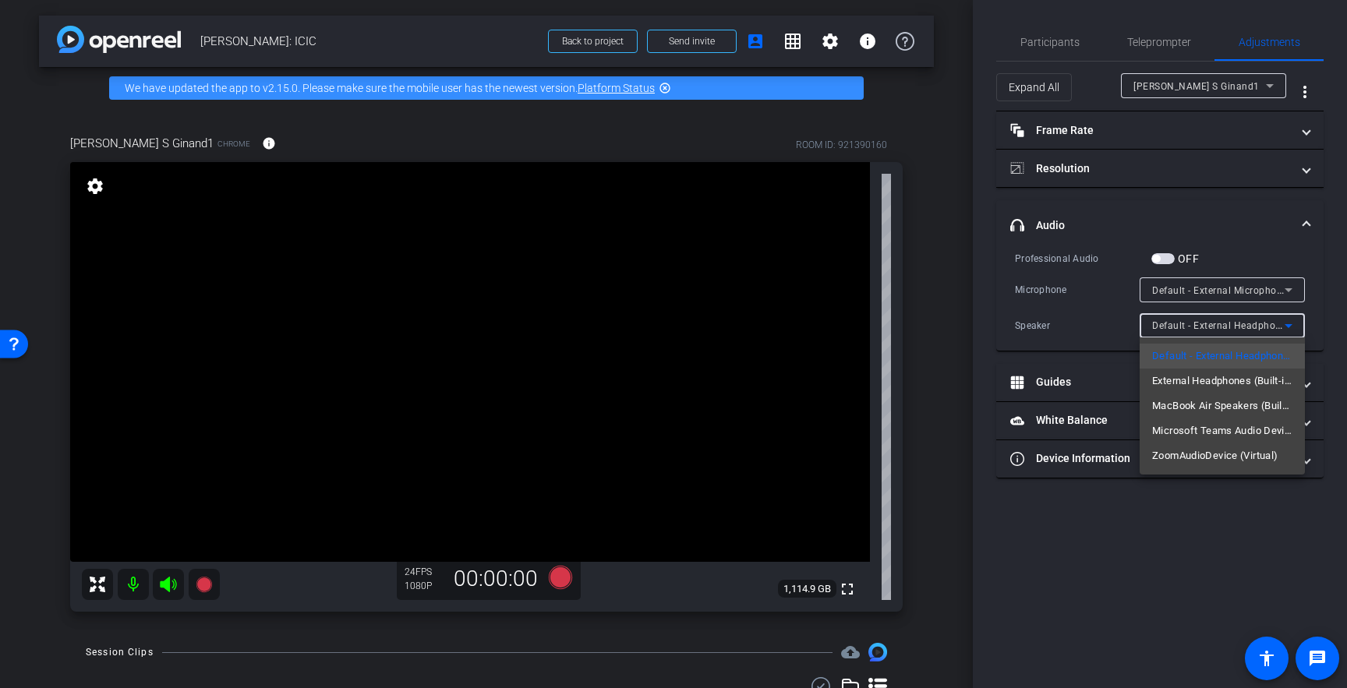
click at [1253, 279] on div at bounding box center [673, 344] width 1347 height 688
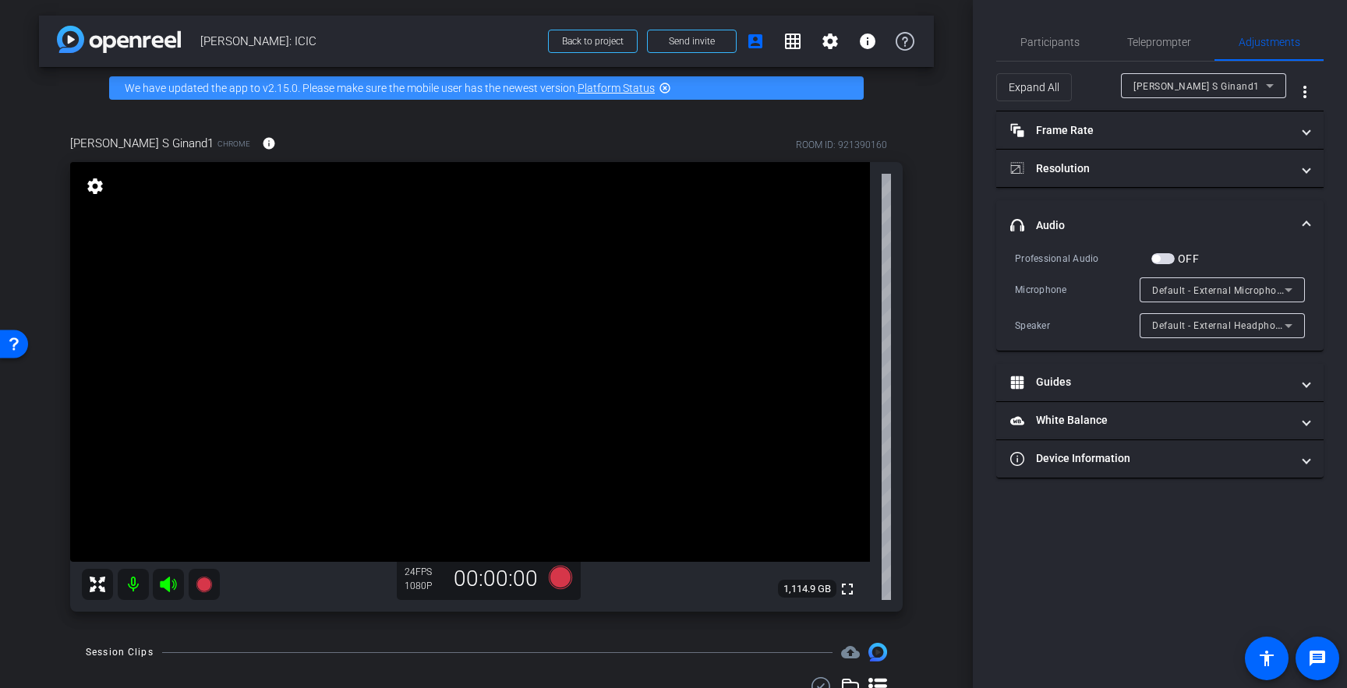
click at [1262, 281] on mat-select "Default - External Microphone (Built-in)" at bounding box center [1222, 290] width 140 height 19
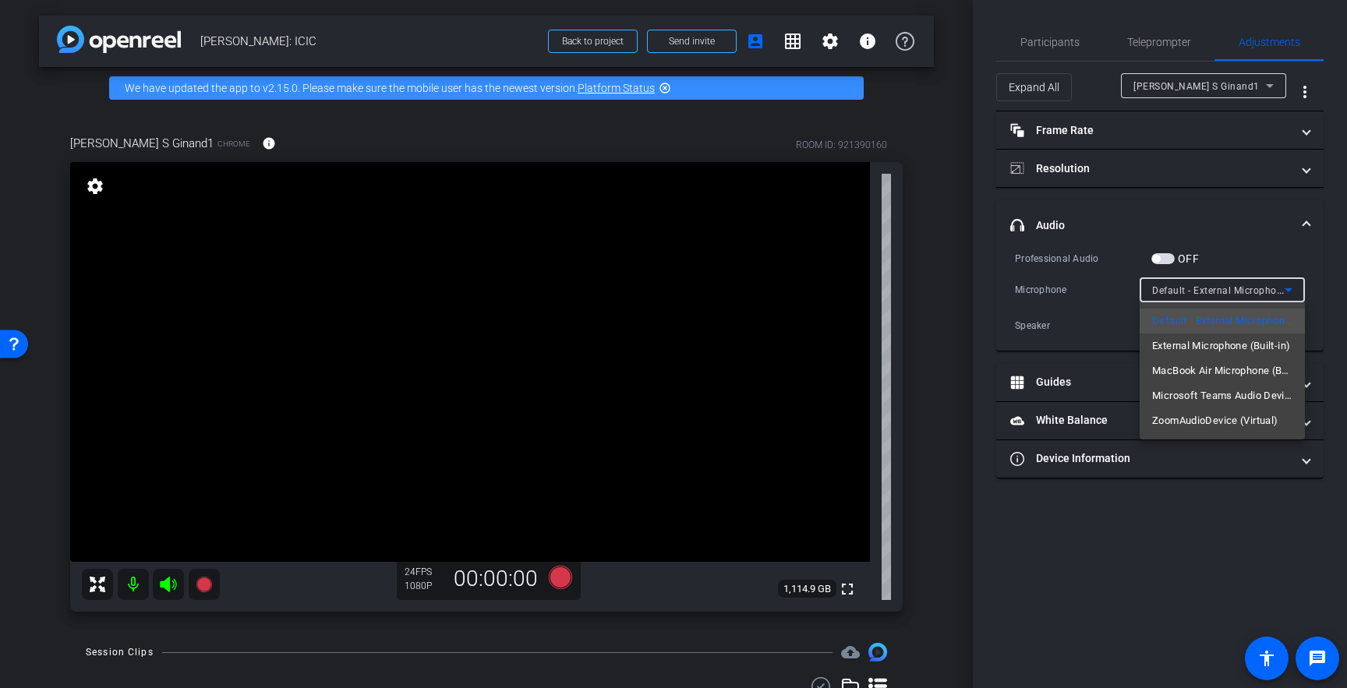
click at [1089, 302] on div at bounding box center [673, 344] width 1347 height 688
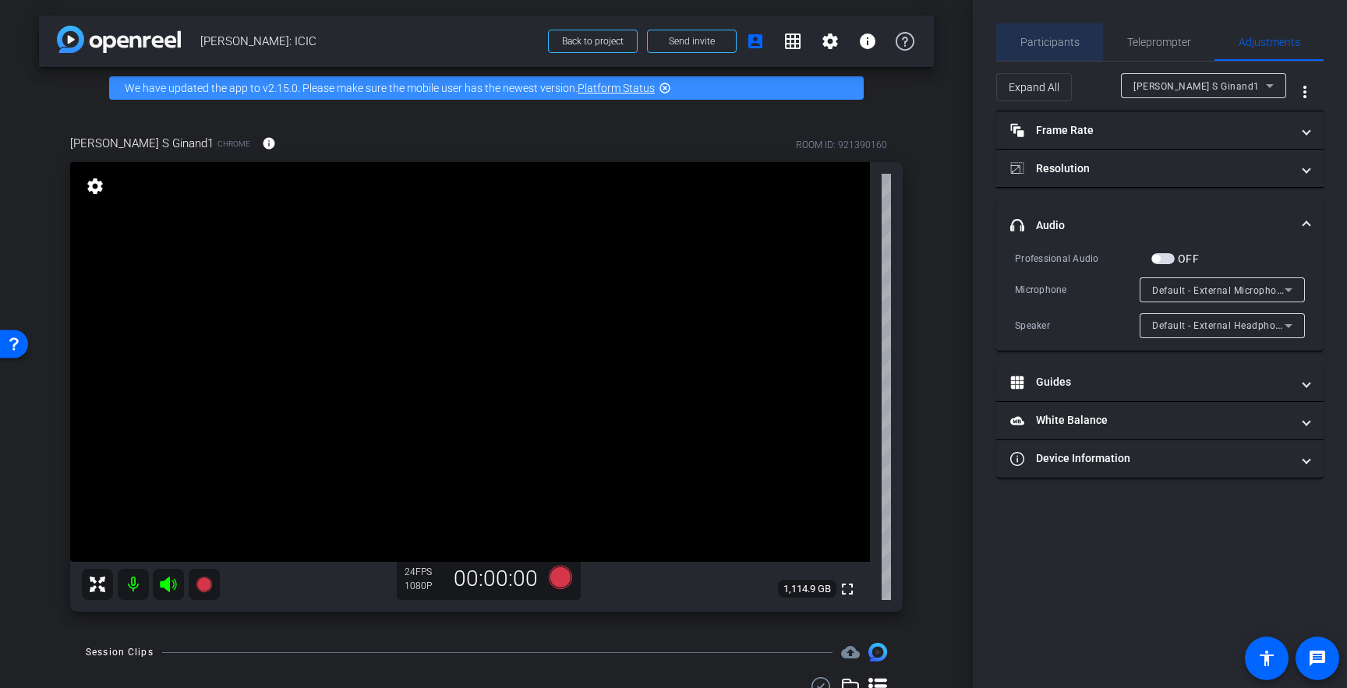
click at [1033, 32] on span "Participants" at bounding box center [1049, 41] width 59 height 37
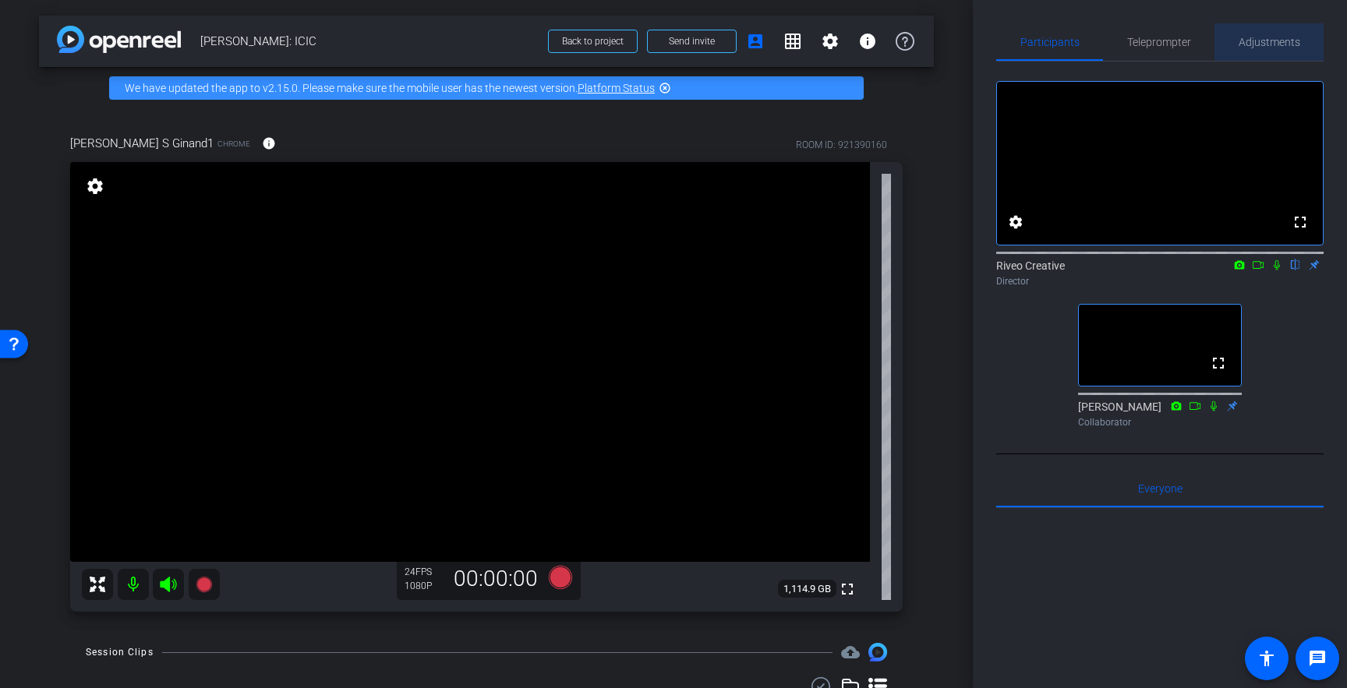
click at [1285, 43] on span "Adjustments" at bounding box center [1270, 42] width 62 height 11
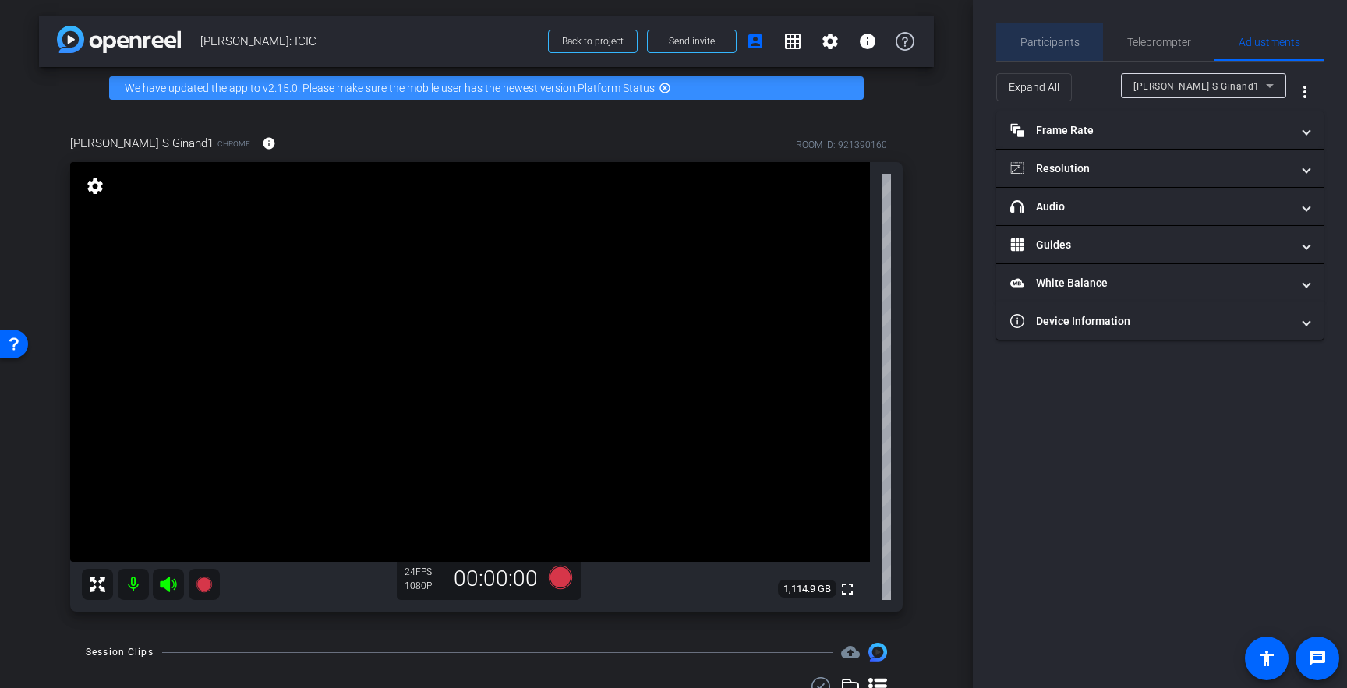
click at [1073, 38] on span "Participants" at bounding box center [1049, 42] width 59 height 11
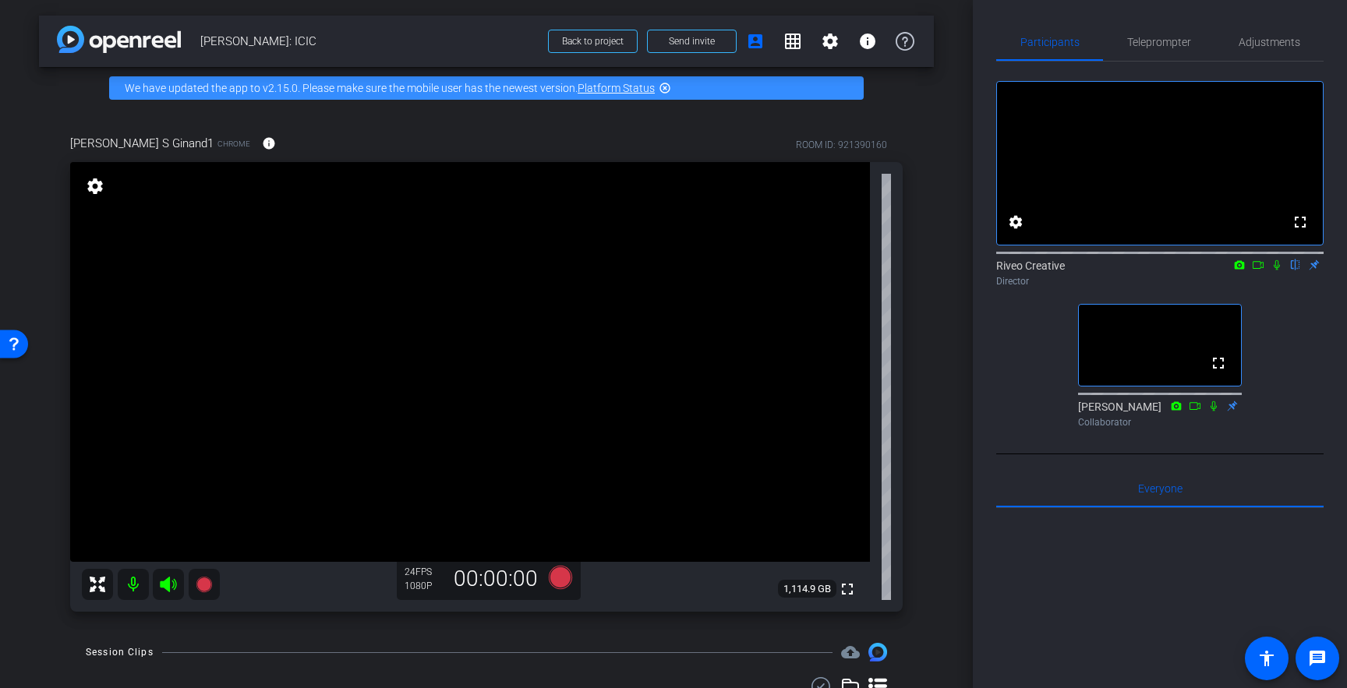
click at [946, 449] on div "arrow_back Sarah Ginand: ICIC Back to project Send invite account_box grid_on s…" at bounding box center [486, 344] width 973 height 688
click at [956, 462] on div "arrow_back Sarah Ginand: ICIC Back to project Send invite account_box grid_on s…" at bounding box center [486, 344] width 973 height 688
click at [931, 553] on div "Sarah S Ginand1 Chrome info ROOM ID: 921390160 fullscreen settings 1,114.9 GB 2…" at bounding box center [486, 368] width 895 height 518
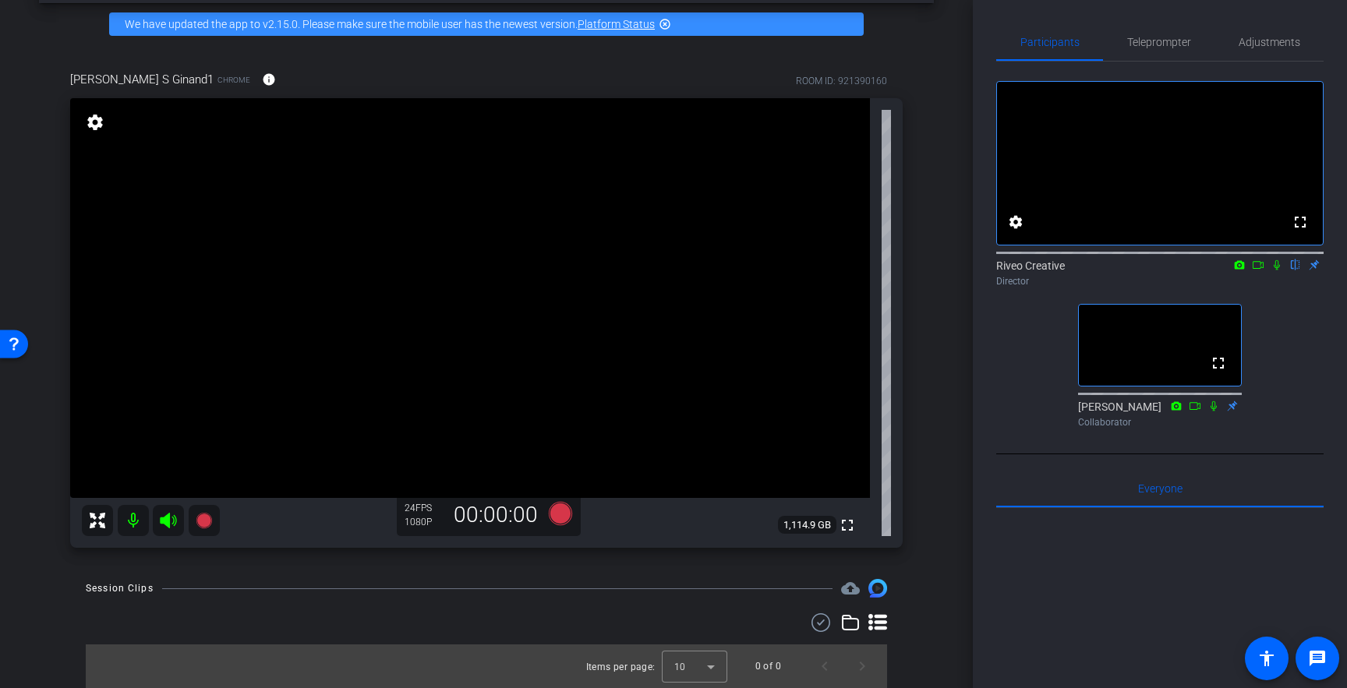
scroll to position [42, 0]
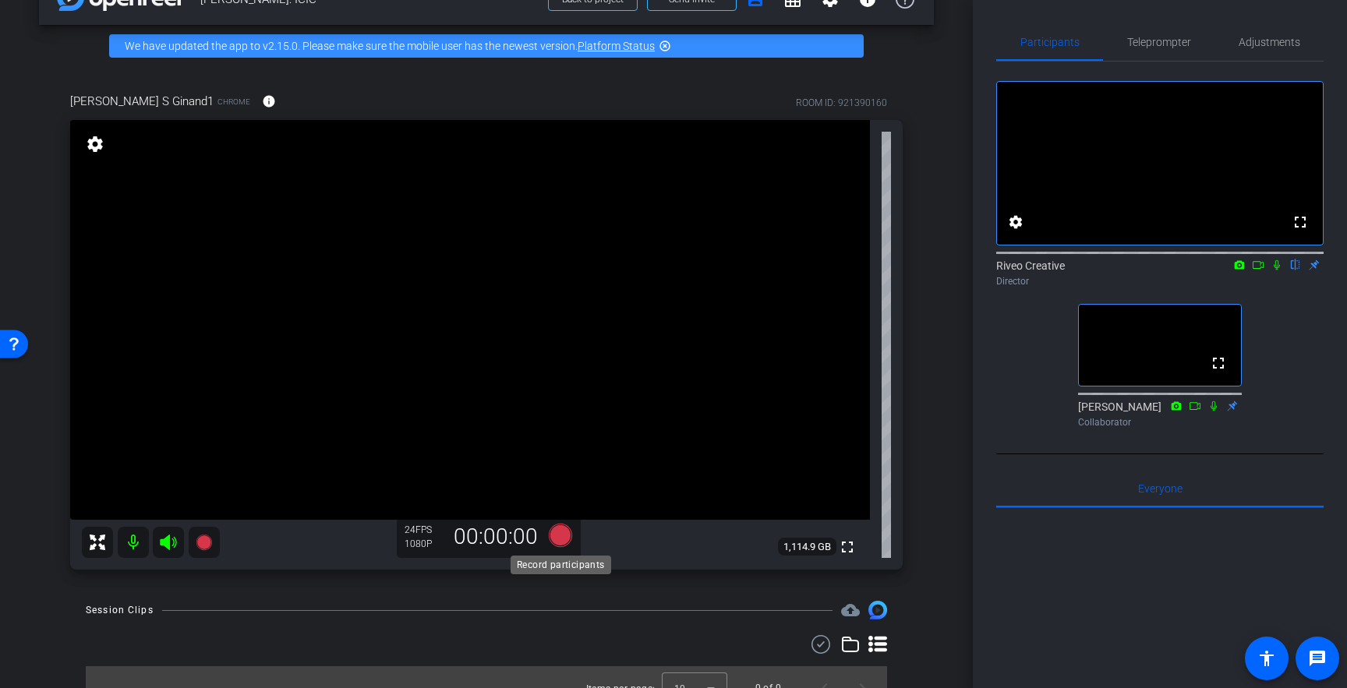
click at [564, 539] on icon at bounding box center [560, 535] width 23 height 23
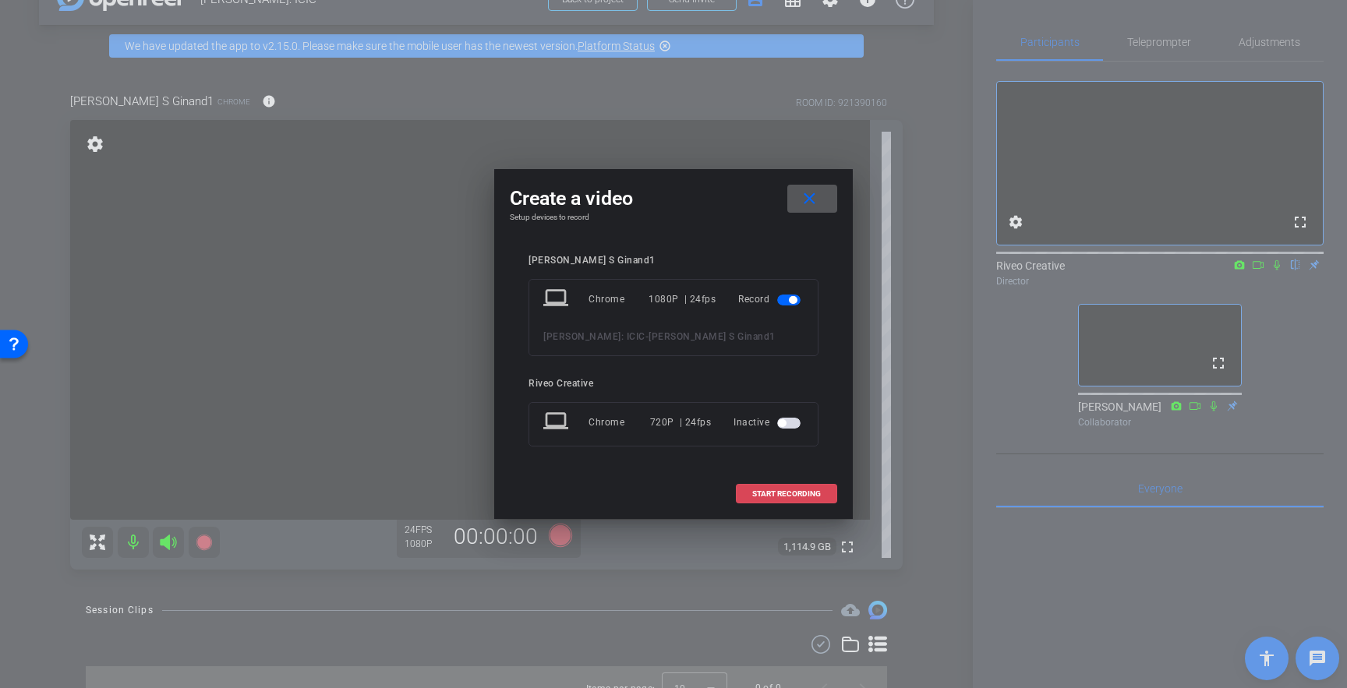
click at [790, 493] on span "START RECORDING" at bounding box center [786, 494] width 69 height 8
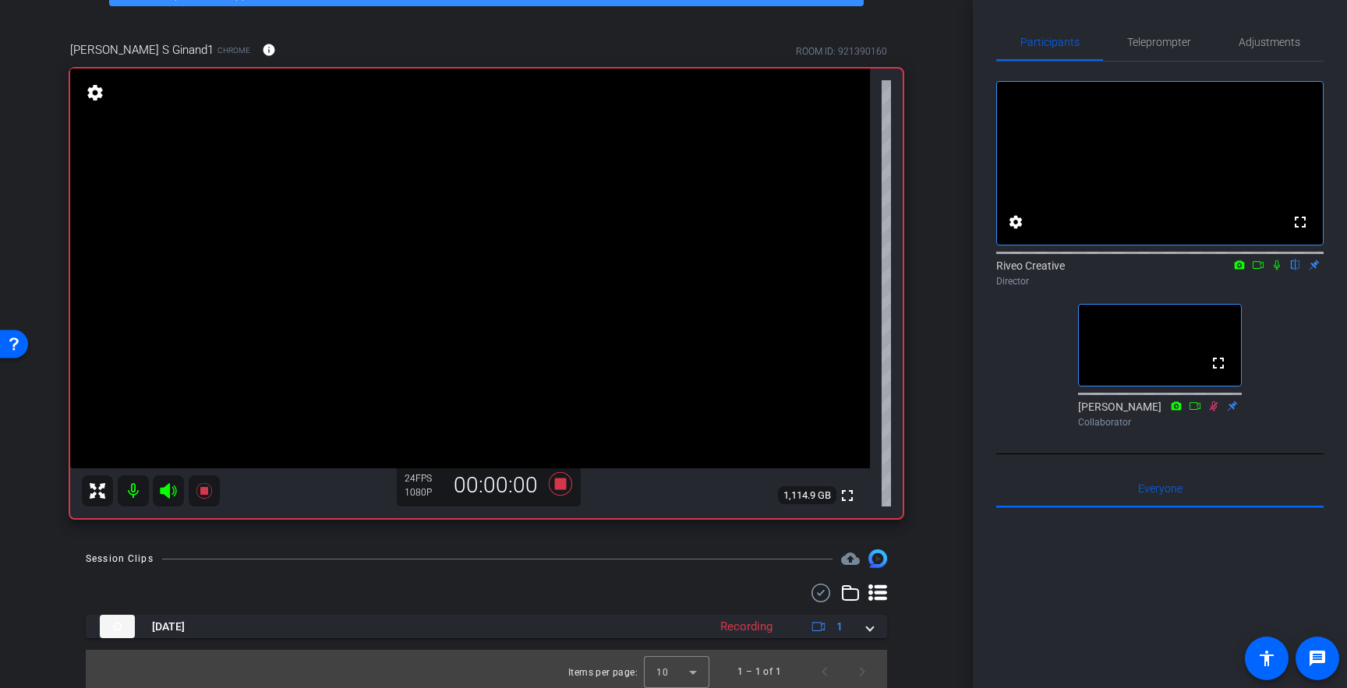
scroll to position [99, 0]
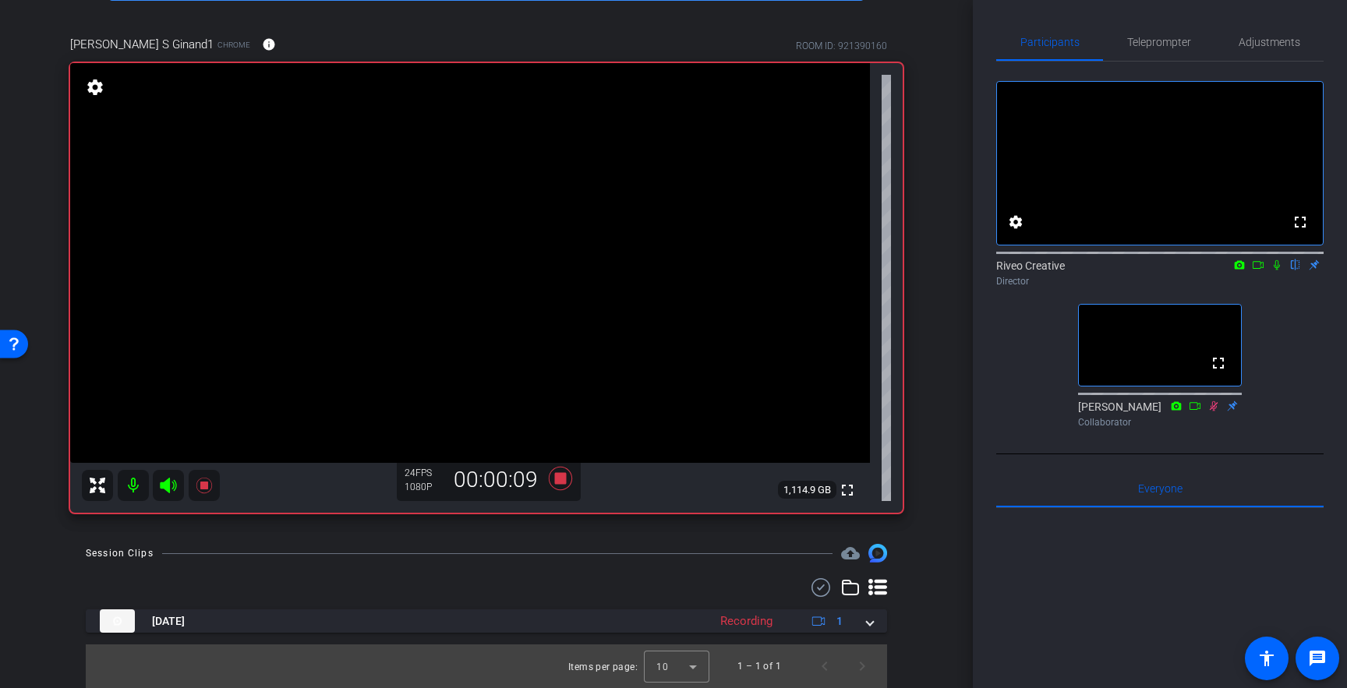
click at [875, 592] on icon at bounding box center [877, 587] width 19 height 16
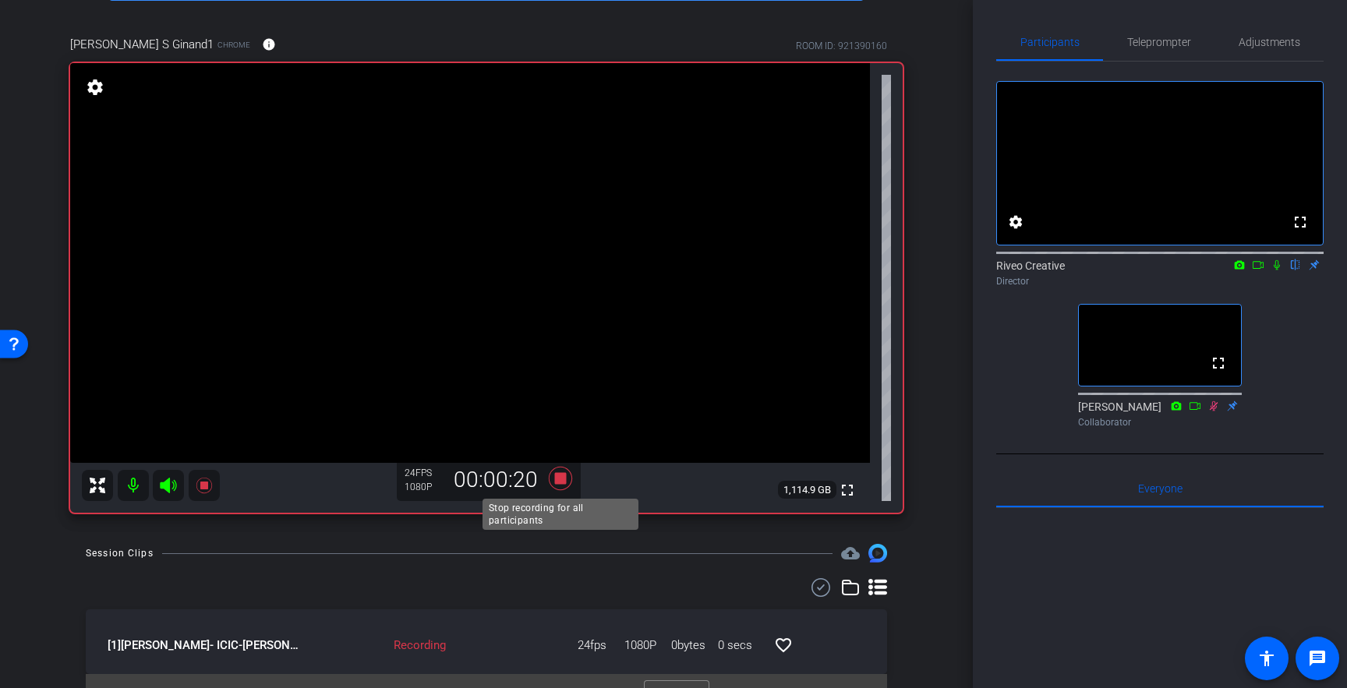
click at [560, 481] on icon at bounding box center [560, 478] width 23 height 23
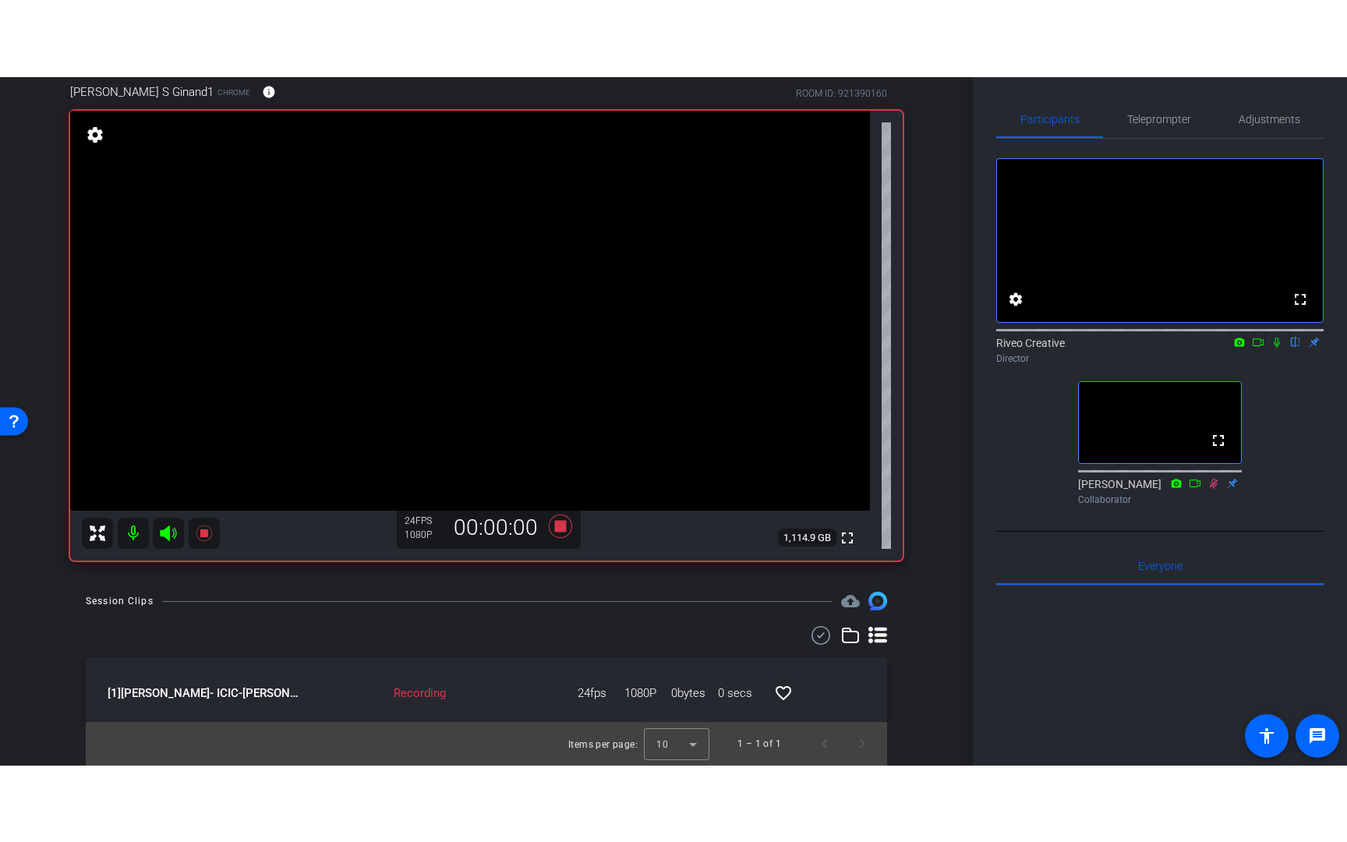
scroll to position [127, 0]
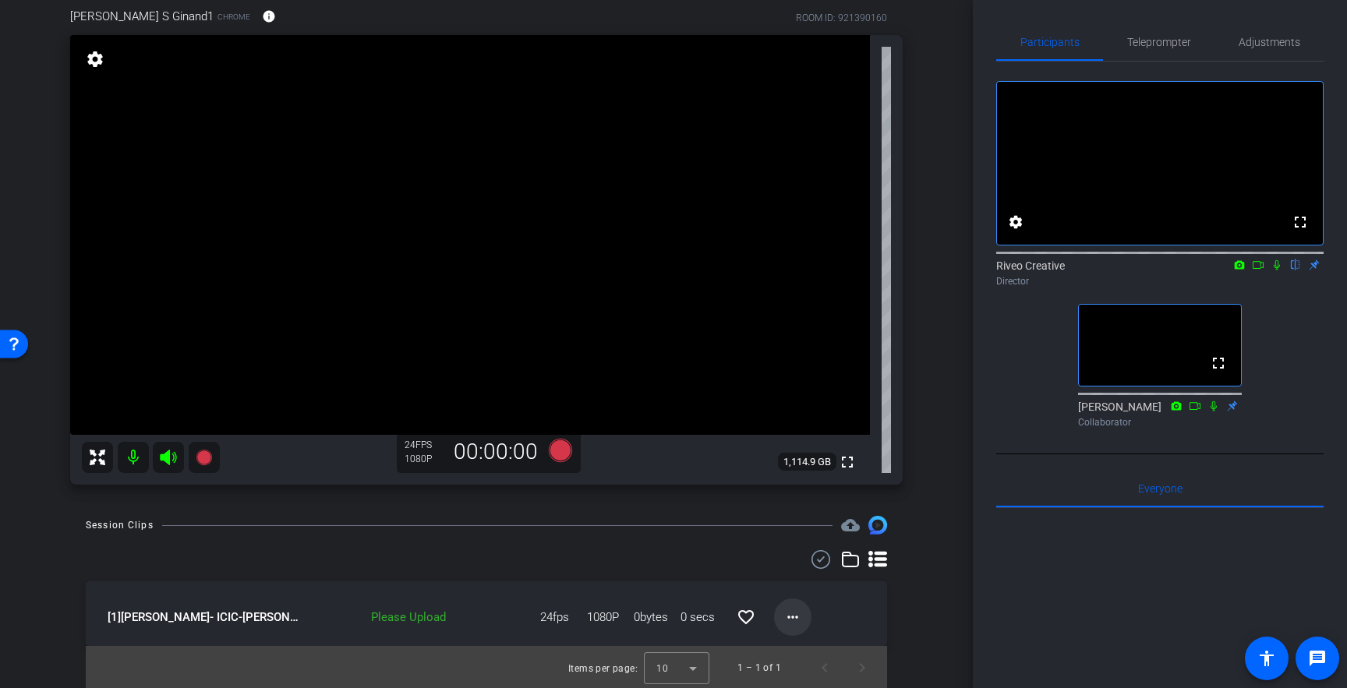
click at [787, 617] on mat-icon "more_horiz" at bounding box center [792, 617] width 19 height 19
click at [809, 542] on span "Upload" at bounding box center [818, 546] width 62 height 19
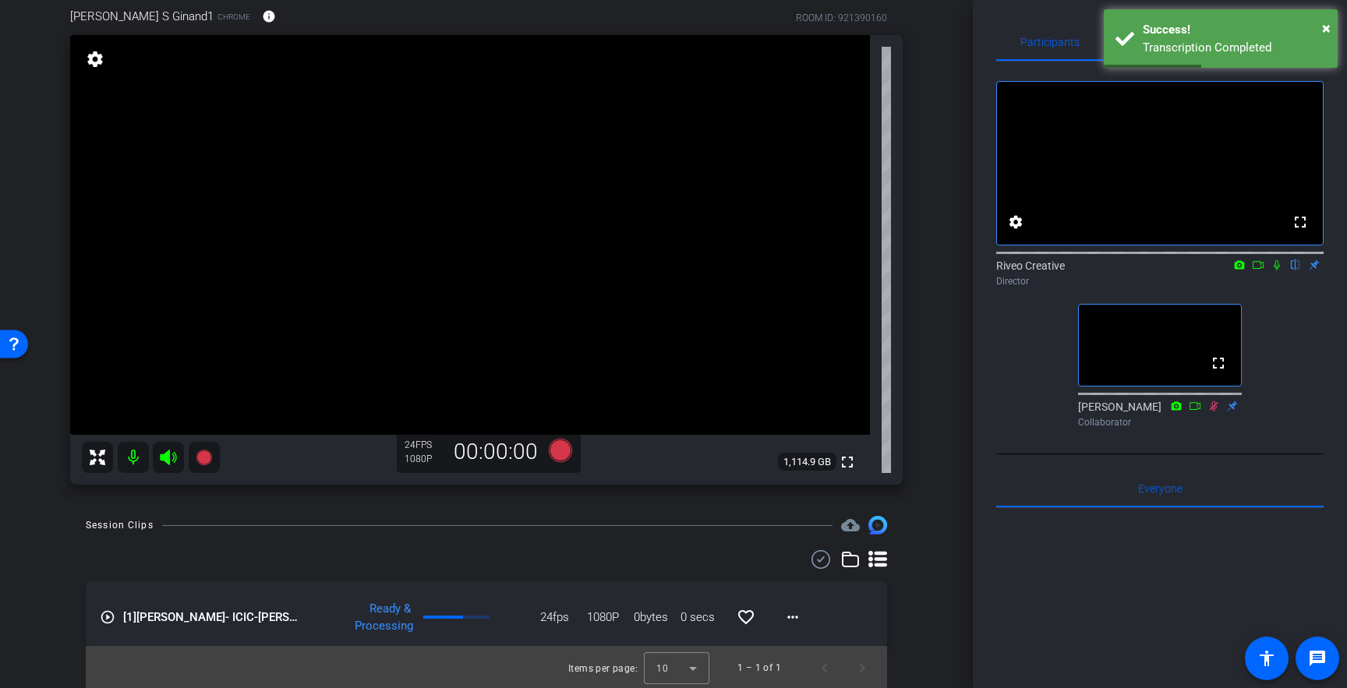
click at [1278, 270] on icon at bounding box center [1277, 265] width 6 height 10
click at [111, 618] on mat-icon "play_circle_outline" at bounding box center [108, 618] width 16 height 16
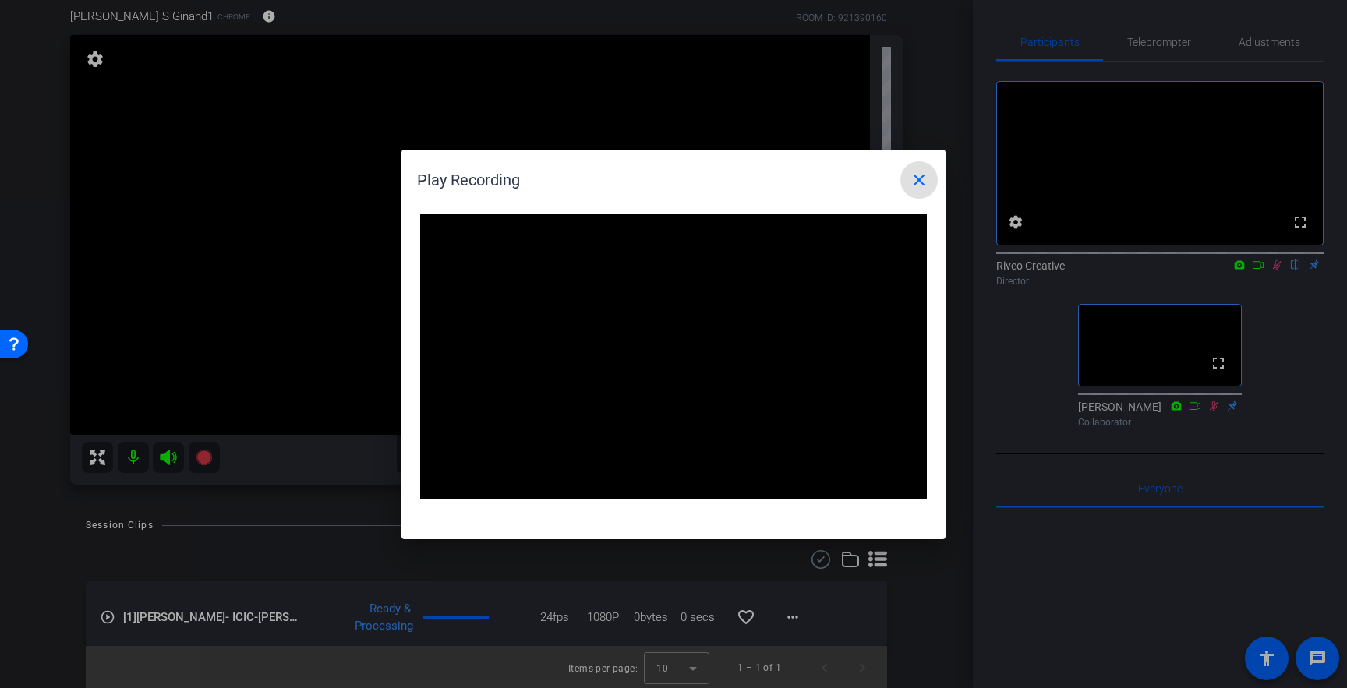
click at [916, 488] on div "Video Player is loading. Play Video Pause Mute Current Time 0:02 / Duration 0:2…" at bounding box center [673, 356] width 507 height 285
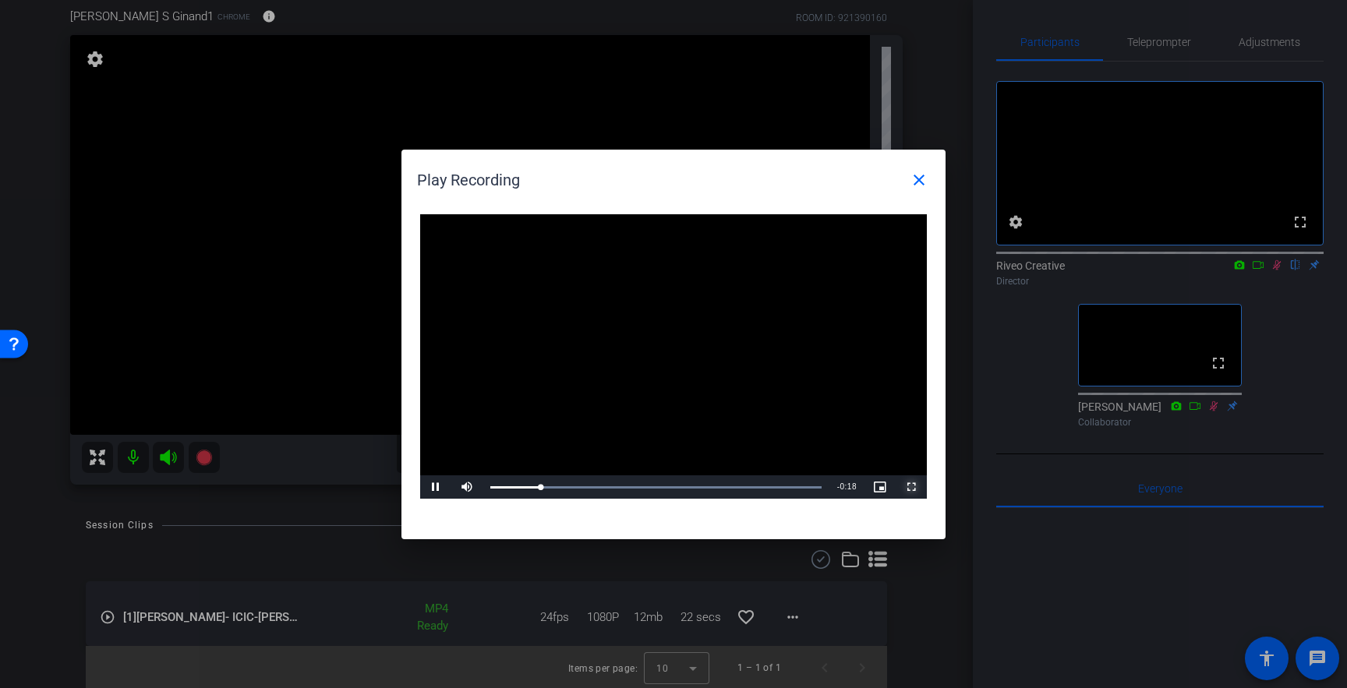
click at [910, 487] on span "Video Player" at bounding box center [911, 487] width 31 height 0
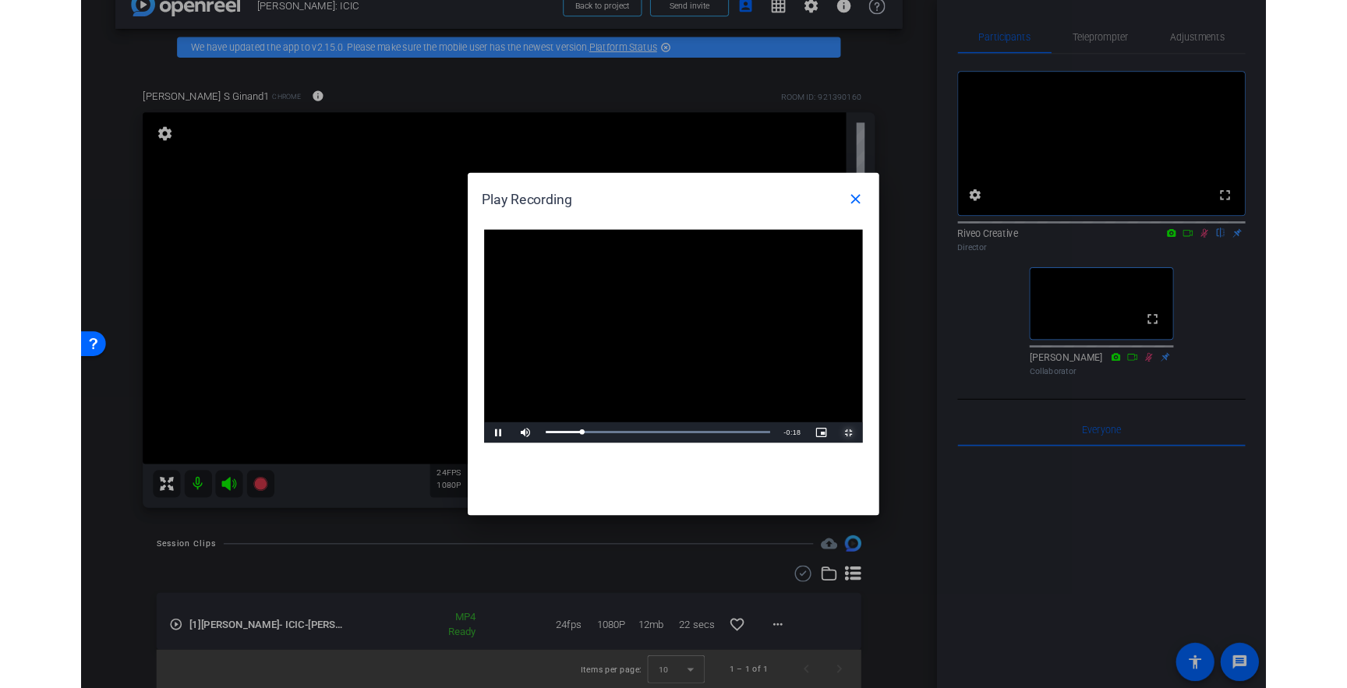
scroll to position [0, 0]
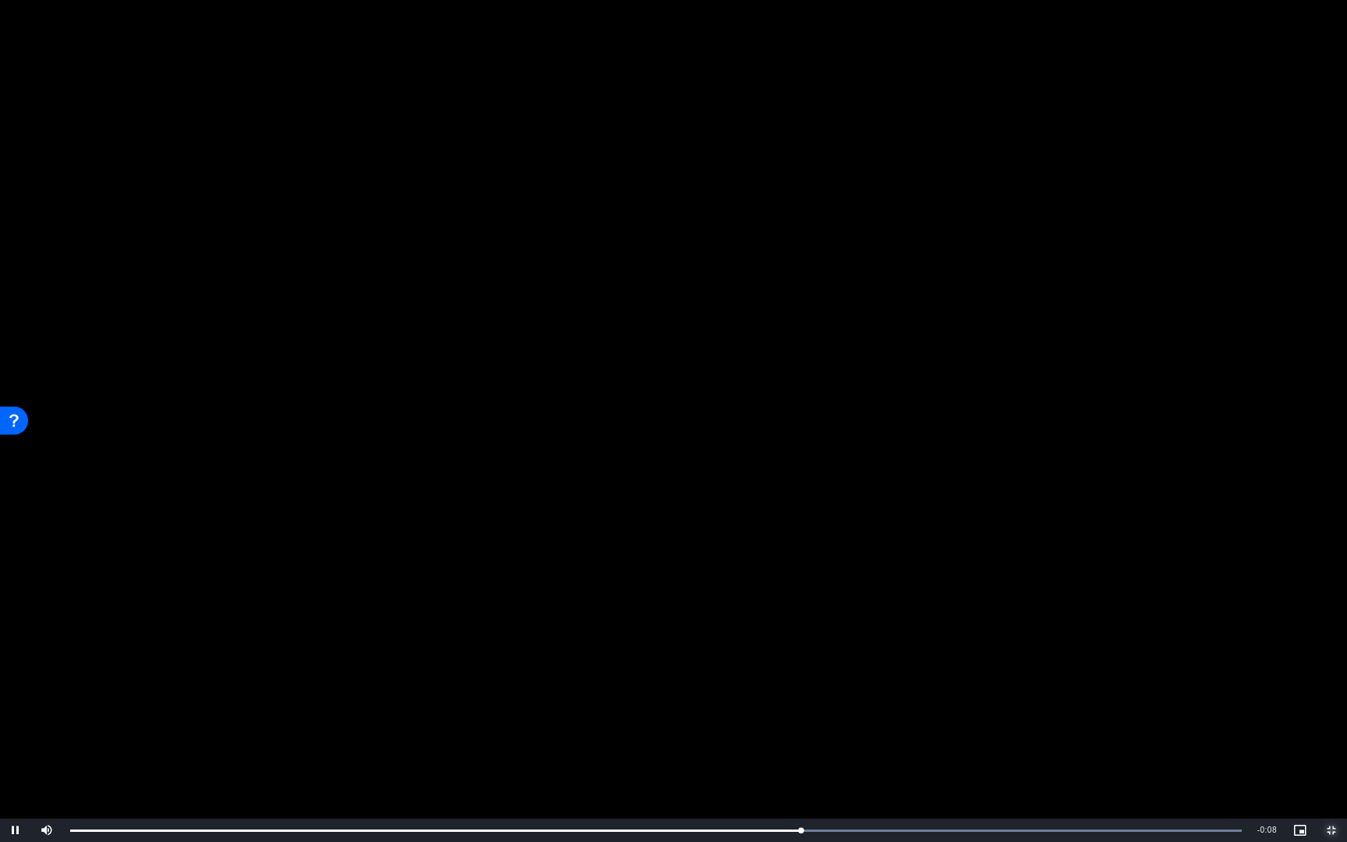
click at [1333, 688] on span "Video Player" at bounding box center [1331, 830] width 31 height 0
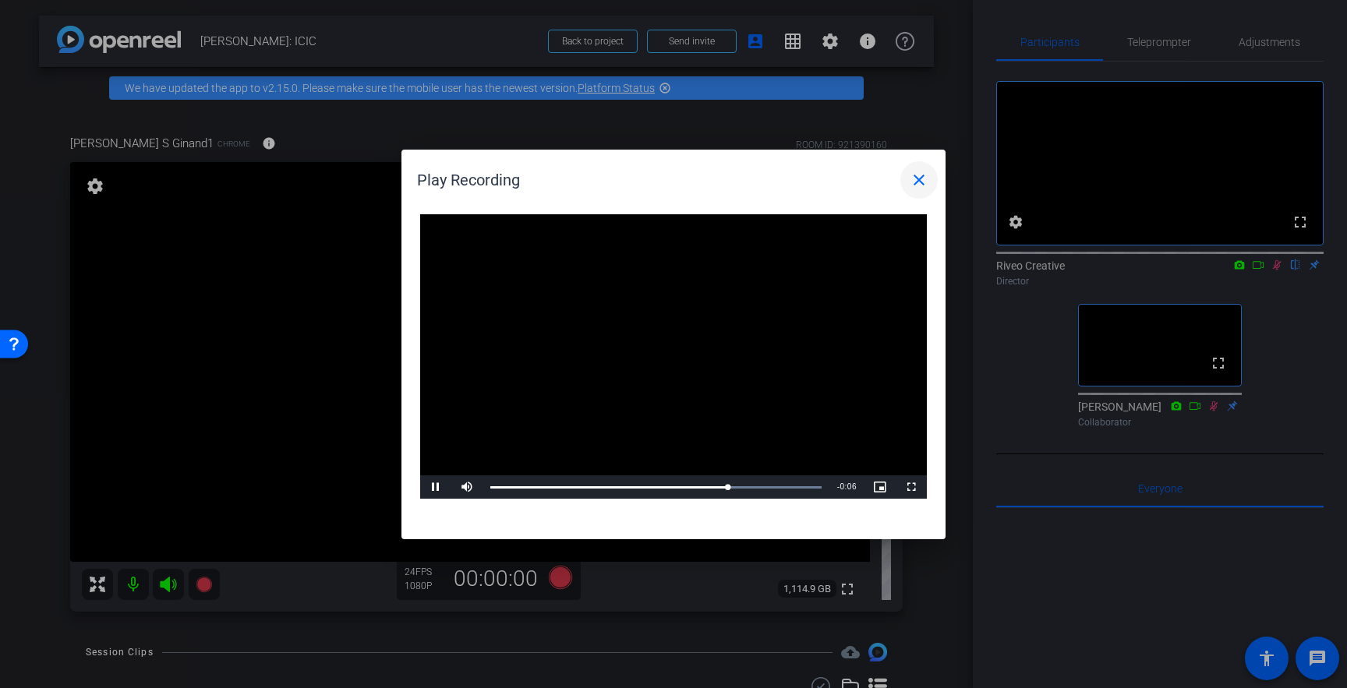
click at [918, 182] on mat-icon "close" at bounding box center [919, 180] width 19 height 19
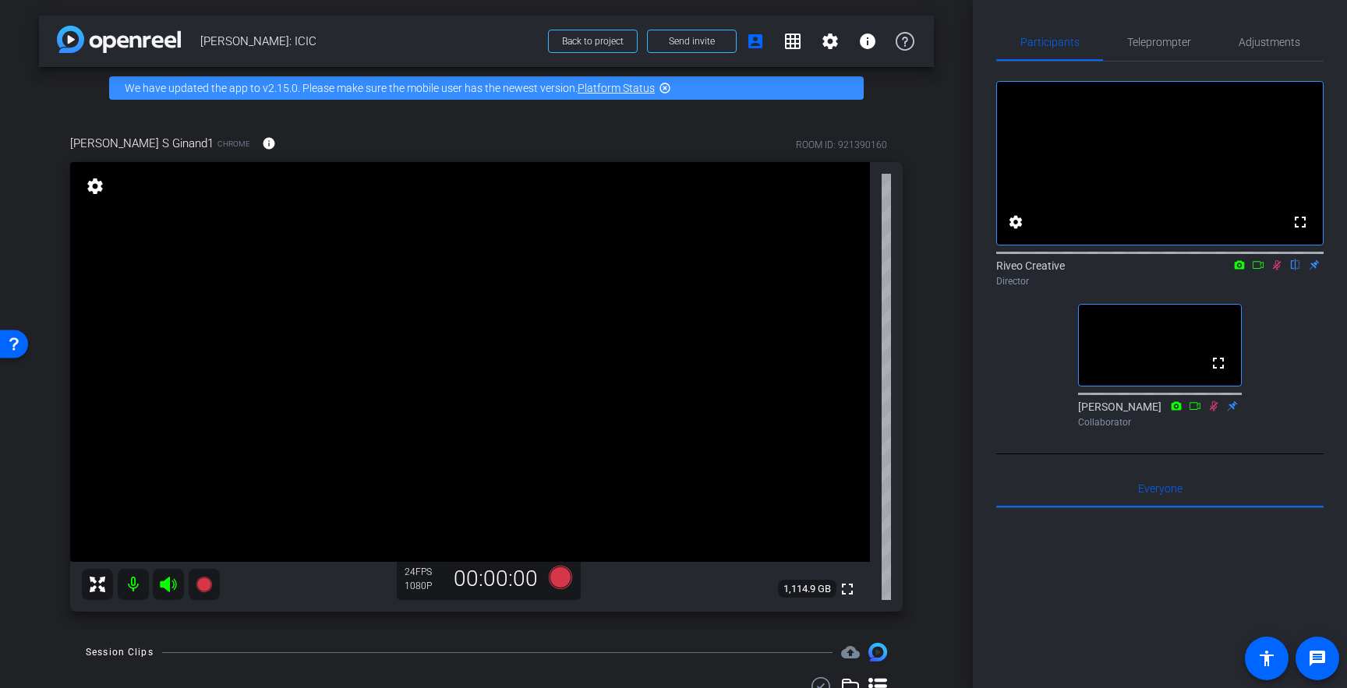
click at [1279, 270] on icon at bounding box center [1277, 265] width 12 height 11
click at [562, 583] on icon at bounding box center [560, 577] width 23 height 23
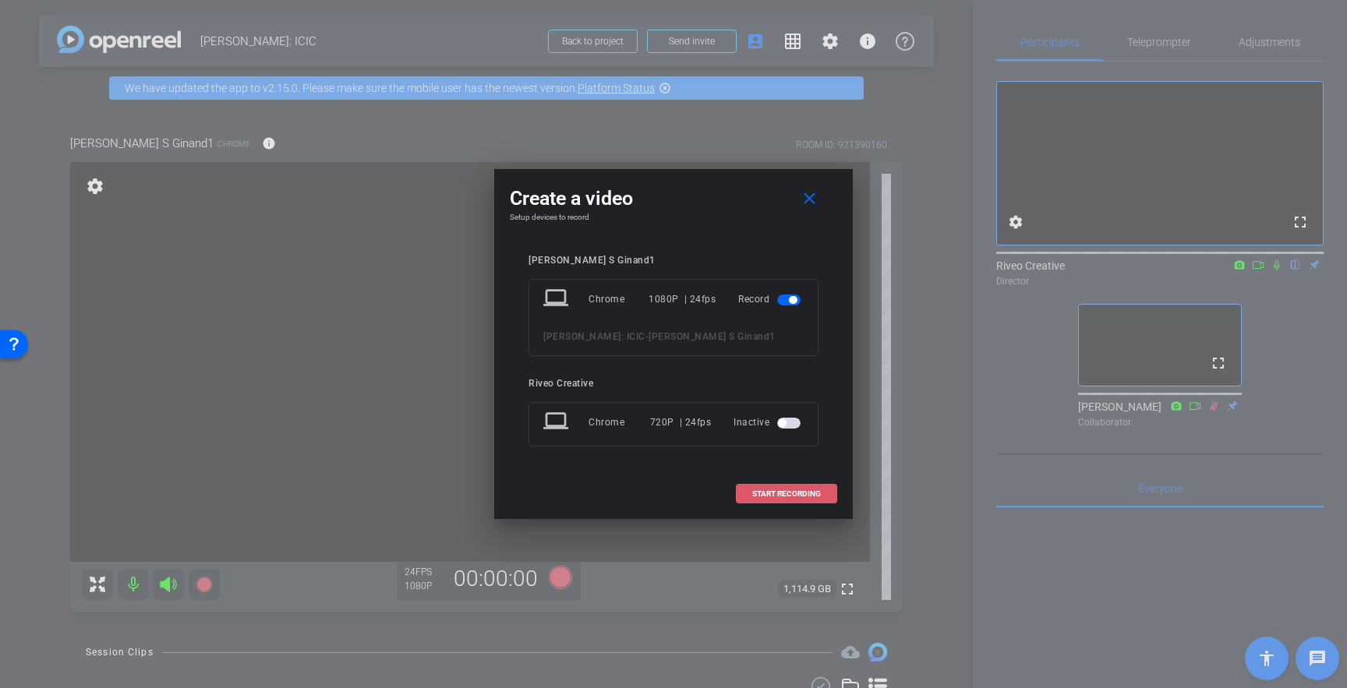
click at [794, 486] on span at bounding box center [787, 493] width 100 height 37
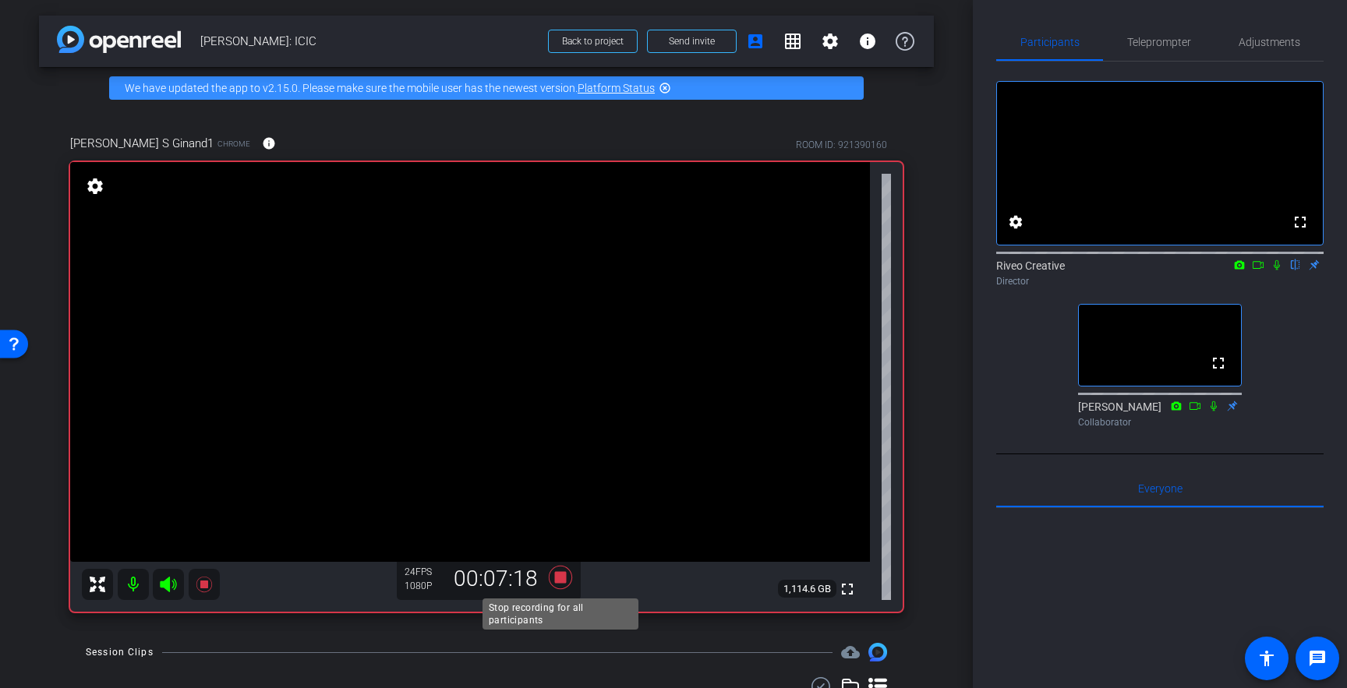
click at [557, 577] on icon at bounding box center [560, 577] width 23 height 23
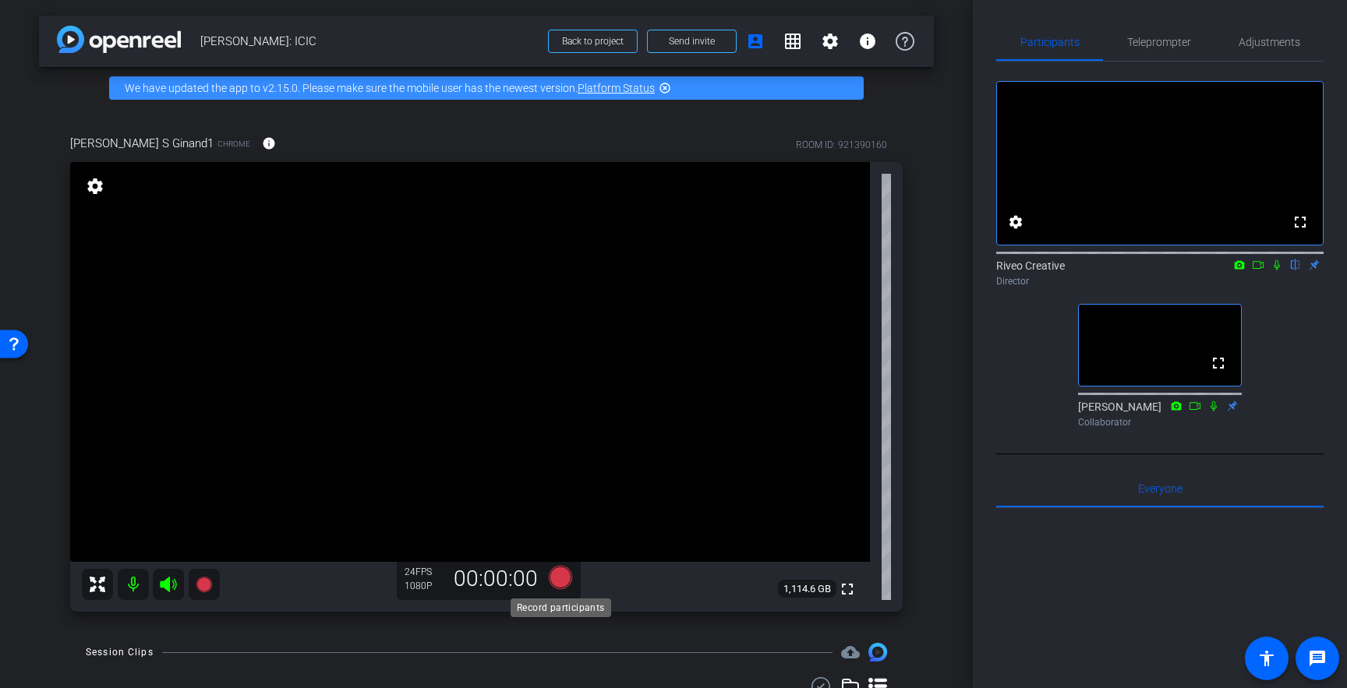
click at [560, 578] on icon at bounding box center [560, 577] width 23 height 23
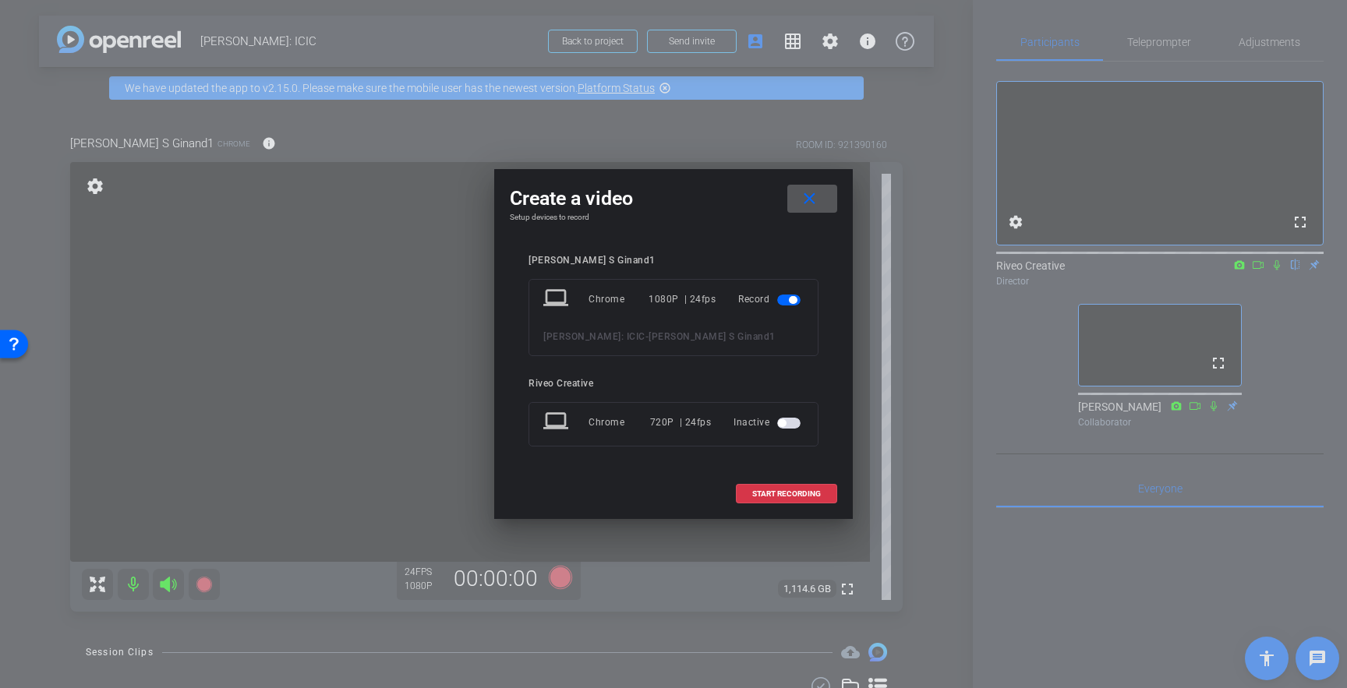
click at [804, 197] on mat-icon "close" at bounding box center [809, 198] width 19 height 19
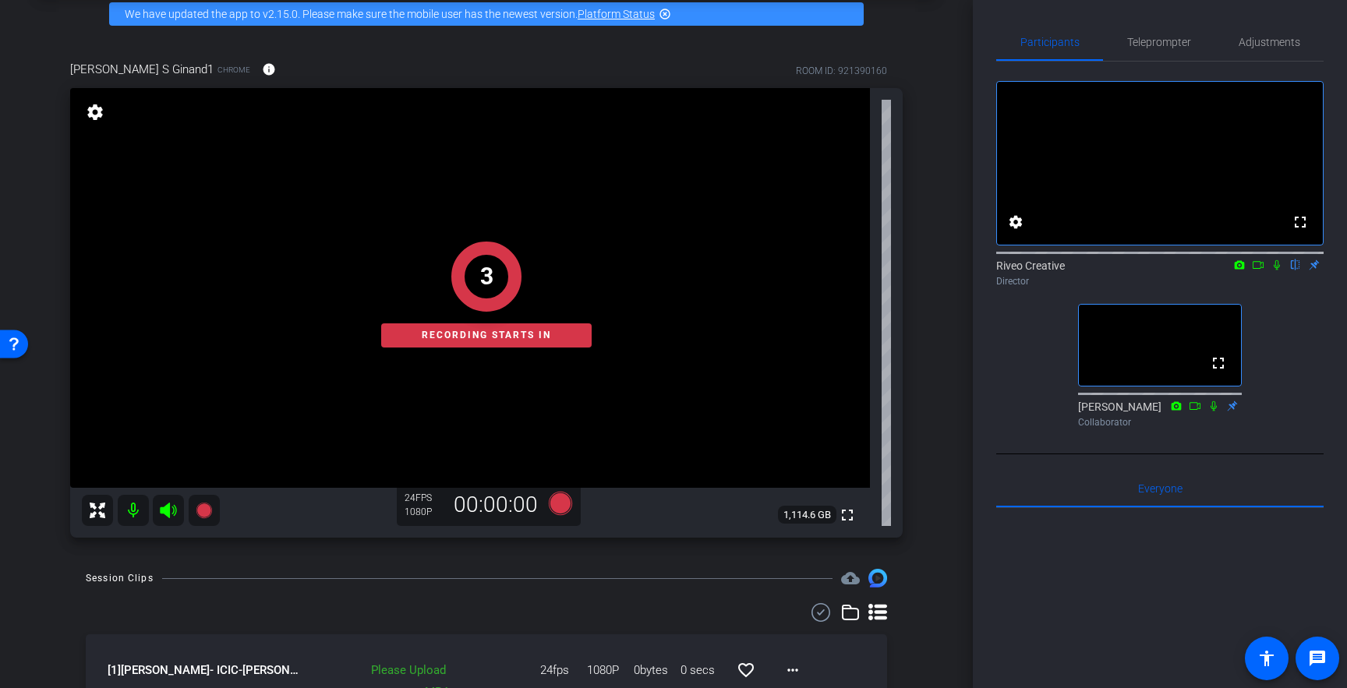
scroll to position [34, 0]
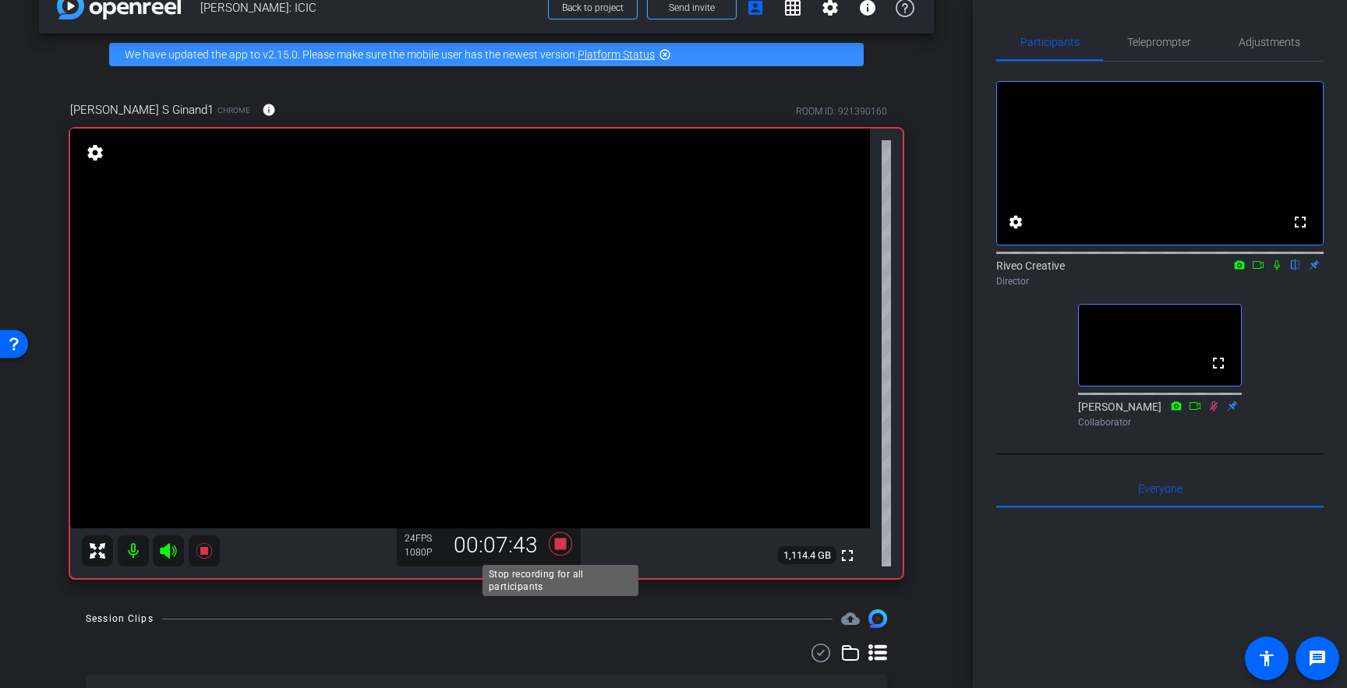
click at [563, 548] on icon at bounding box center [560, 543] width 23 height 23
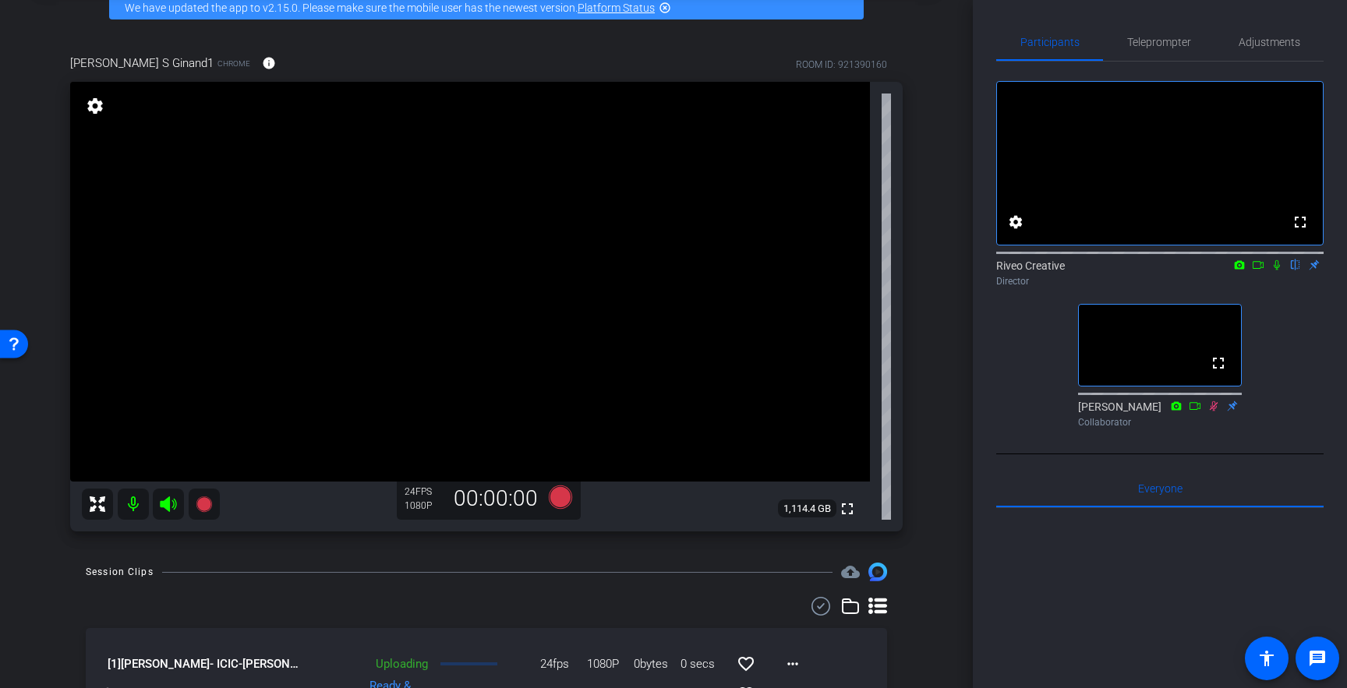
scroll to position [65, 0]
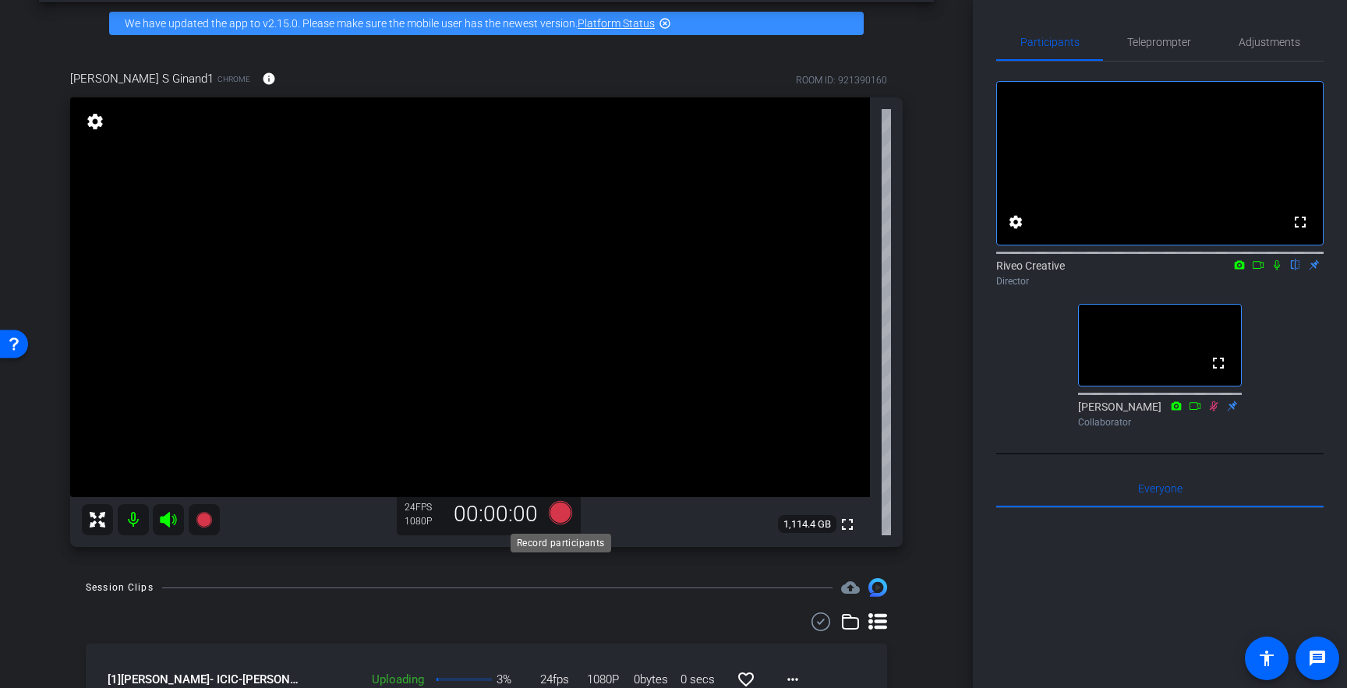
click at [562, 513] on icon at bounding box center [560, 512] width 23 height 23
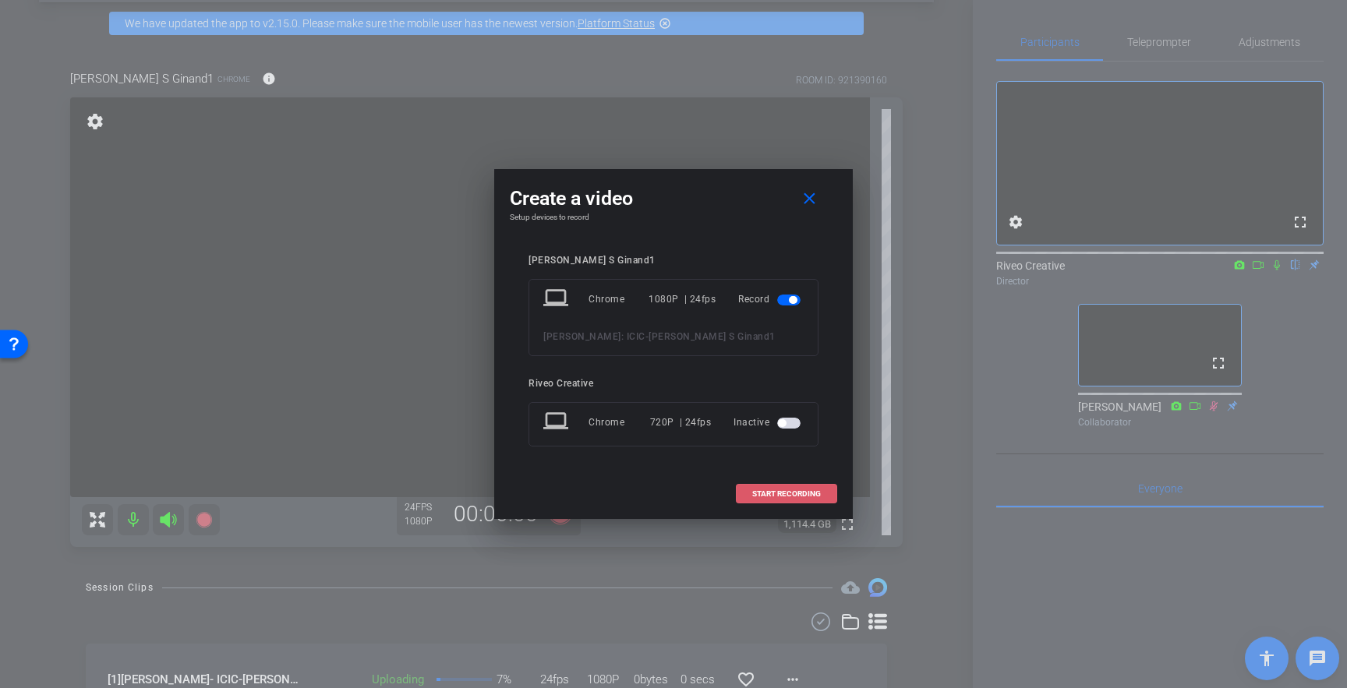
click at [782, 491] on span "START RECORDING" at bounding box center [786, 494] width 69 height 8
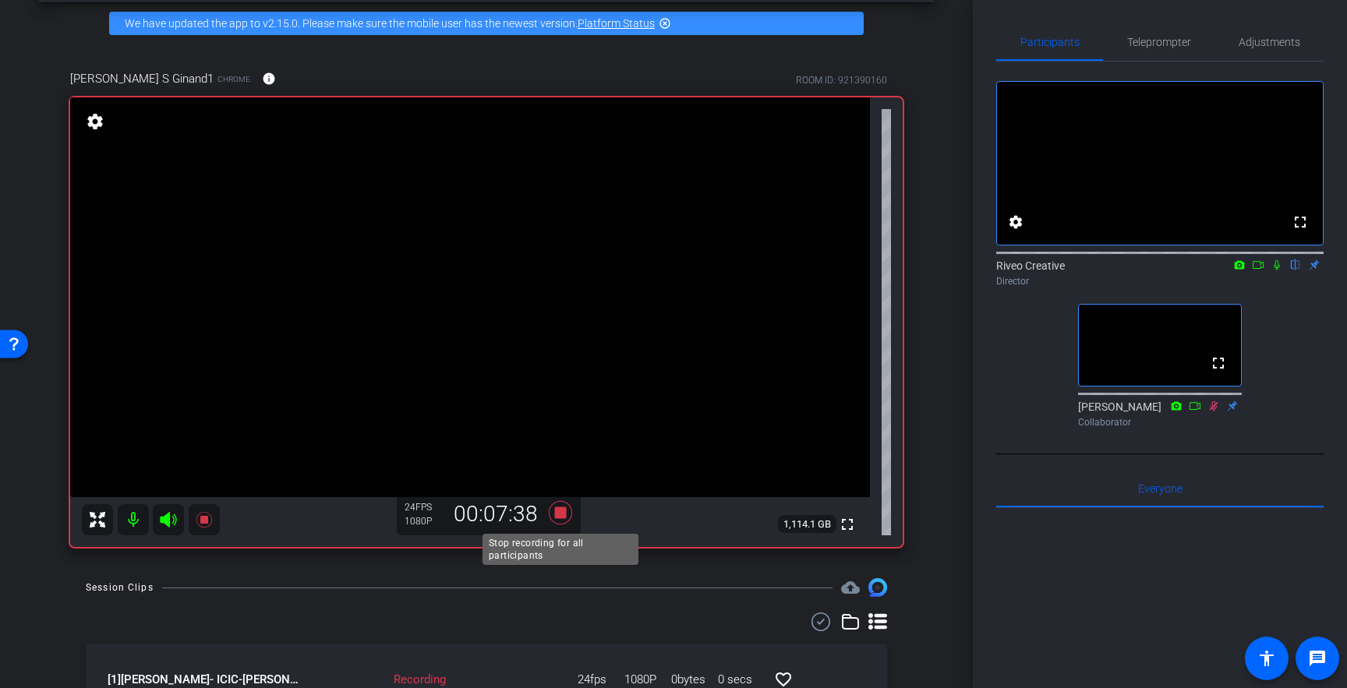
click at [560, 513] on icon at bounding box center [560, 512] width 23 height 23
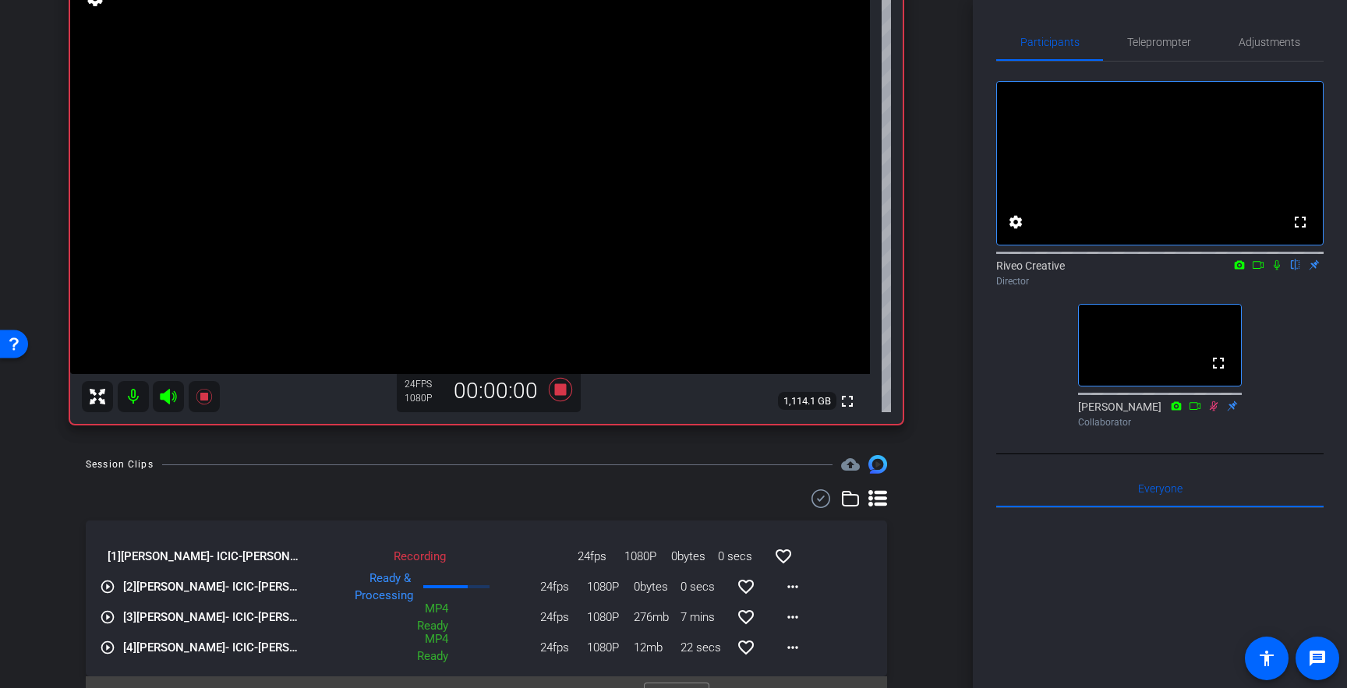
scroll to position [191, 0]
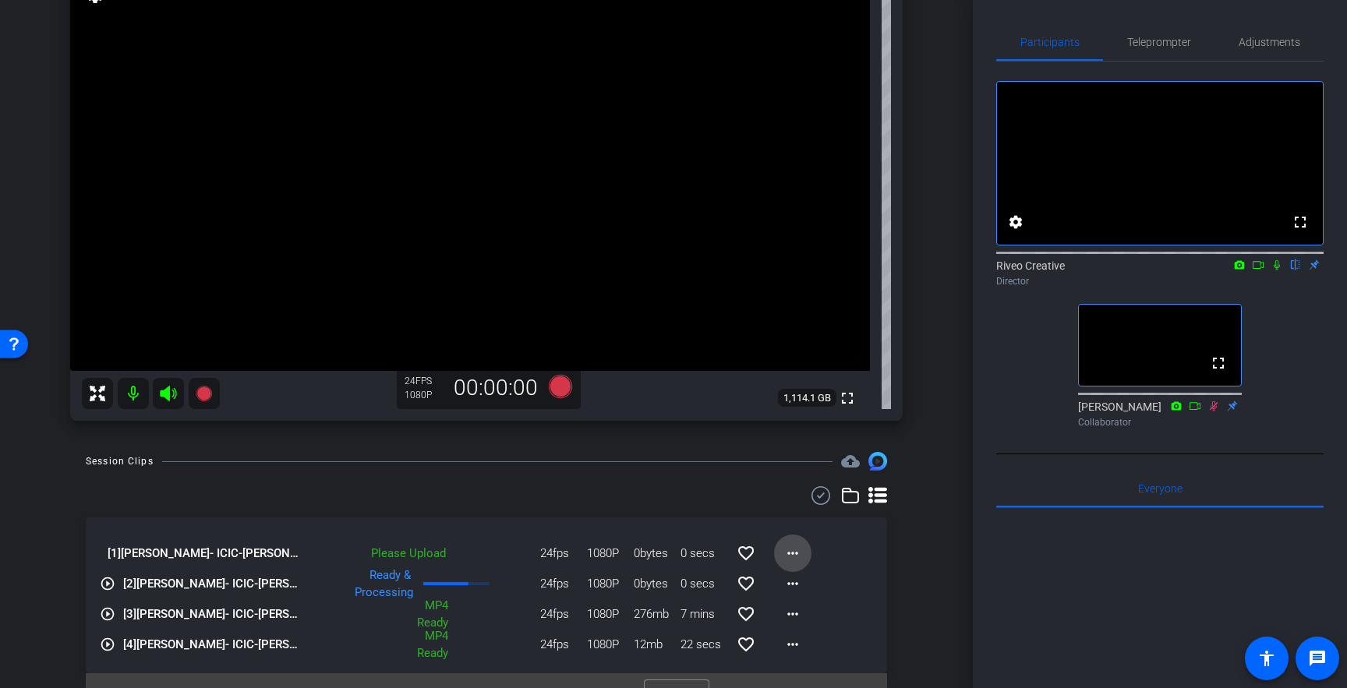
click at [794, 555] on mat-icon "more_horiz" at bounding box center [792, 553] width 19 height 19
click at [793, 589] on span "Upload" at bounding box center [818, 586] width 62 height 19
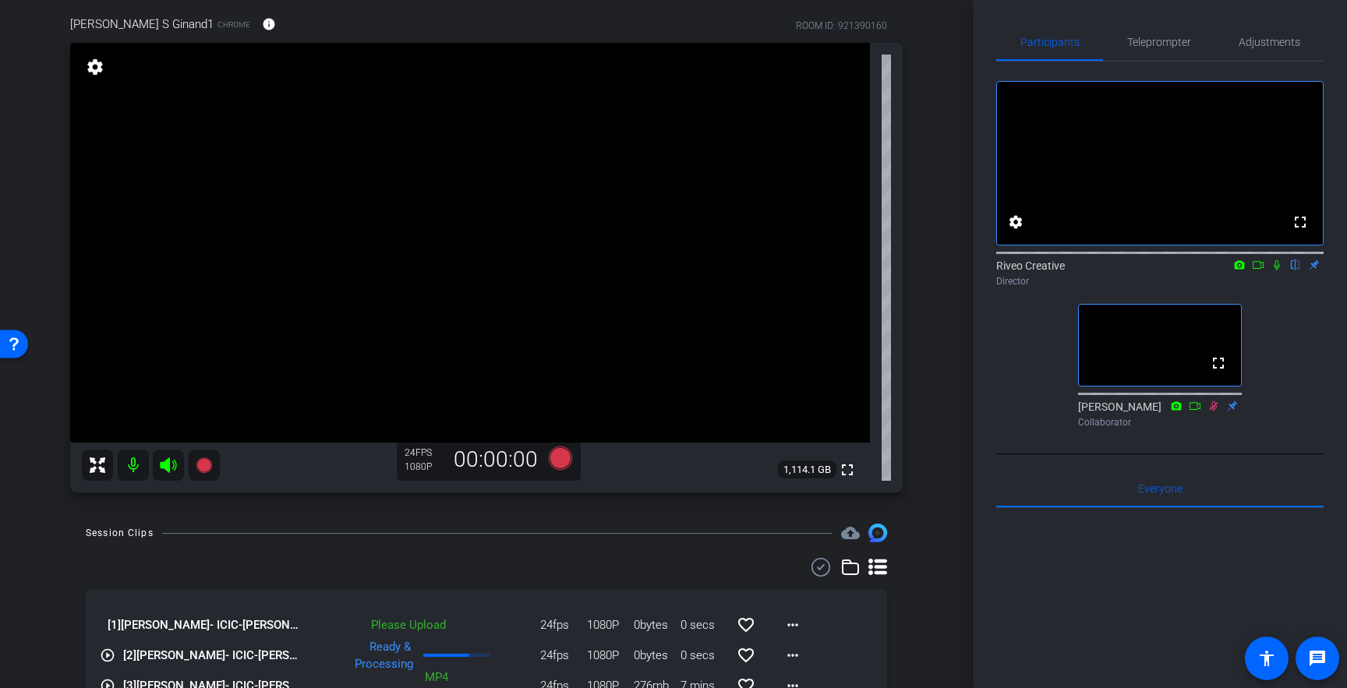
scroll to position [115, 0]
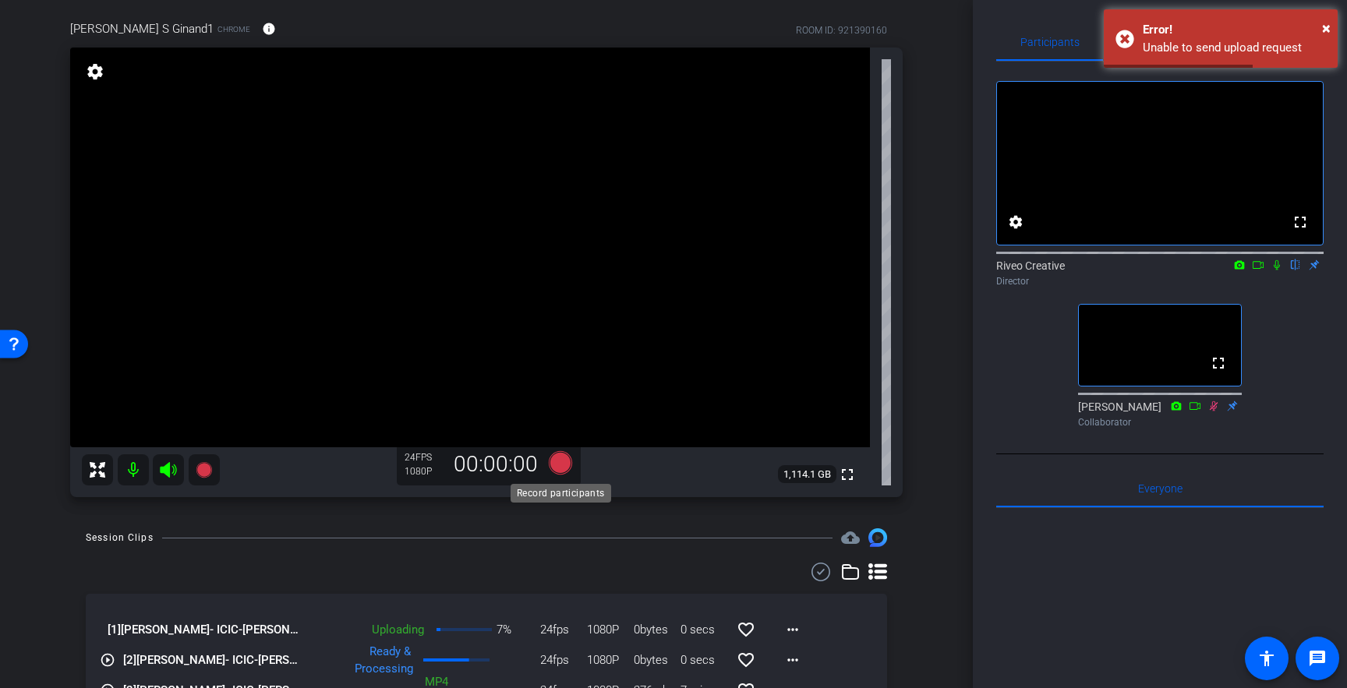
click at [557, 464] on icon at bounding box center [560, 462] width 23 height 23
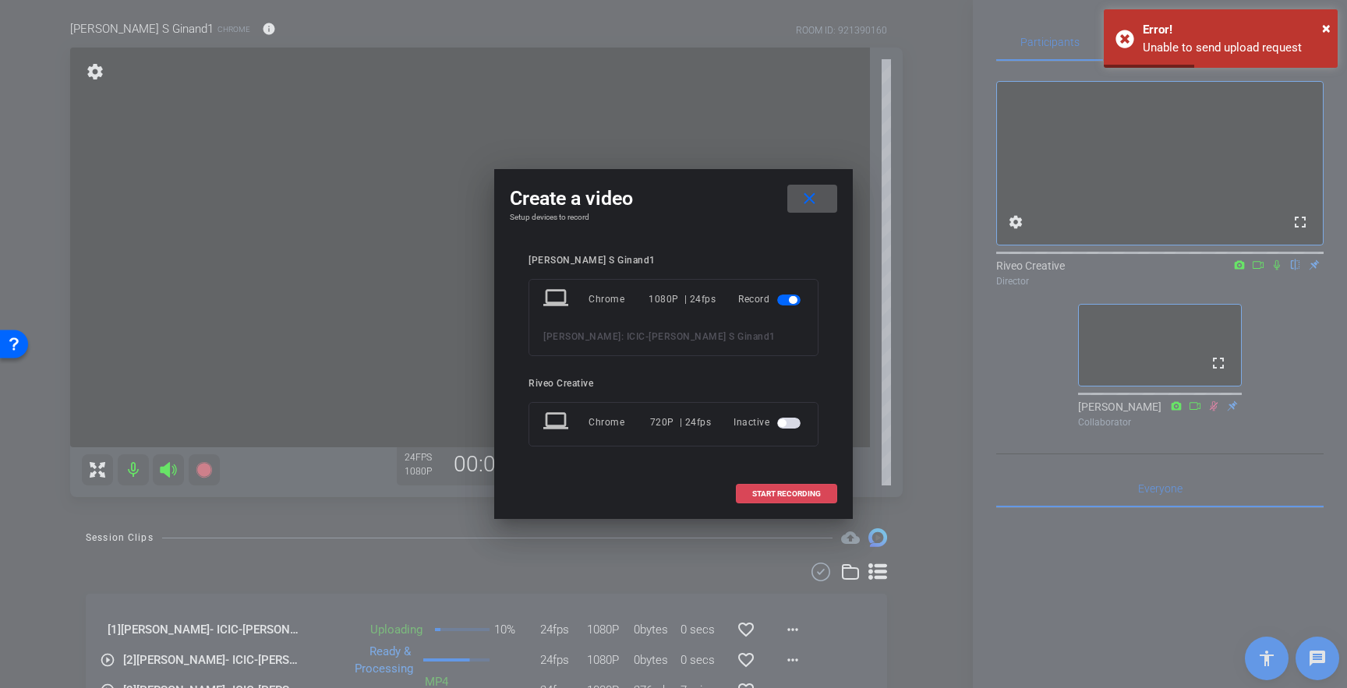
click at [783, 493] on span "START RECORDING" at bounding box center [786, 494] width 69 height 8
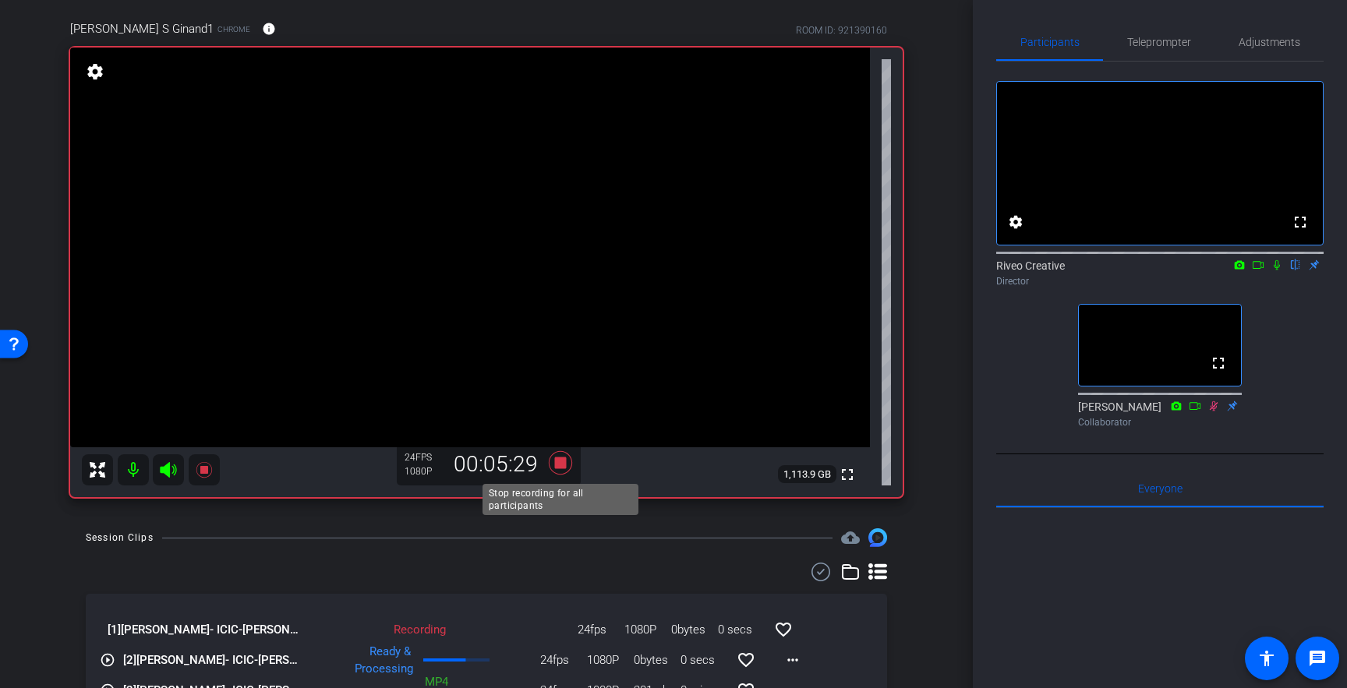
click at [560, 465] on icon at bounding box center [560, 462] width 23 height 23
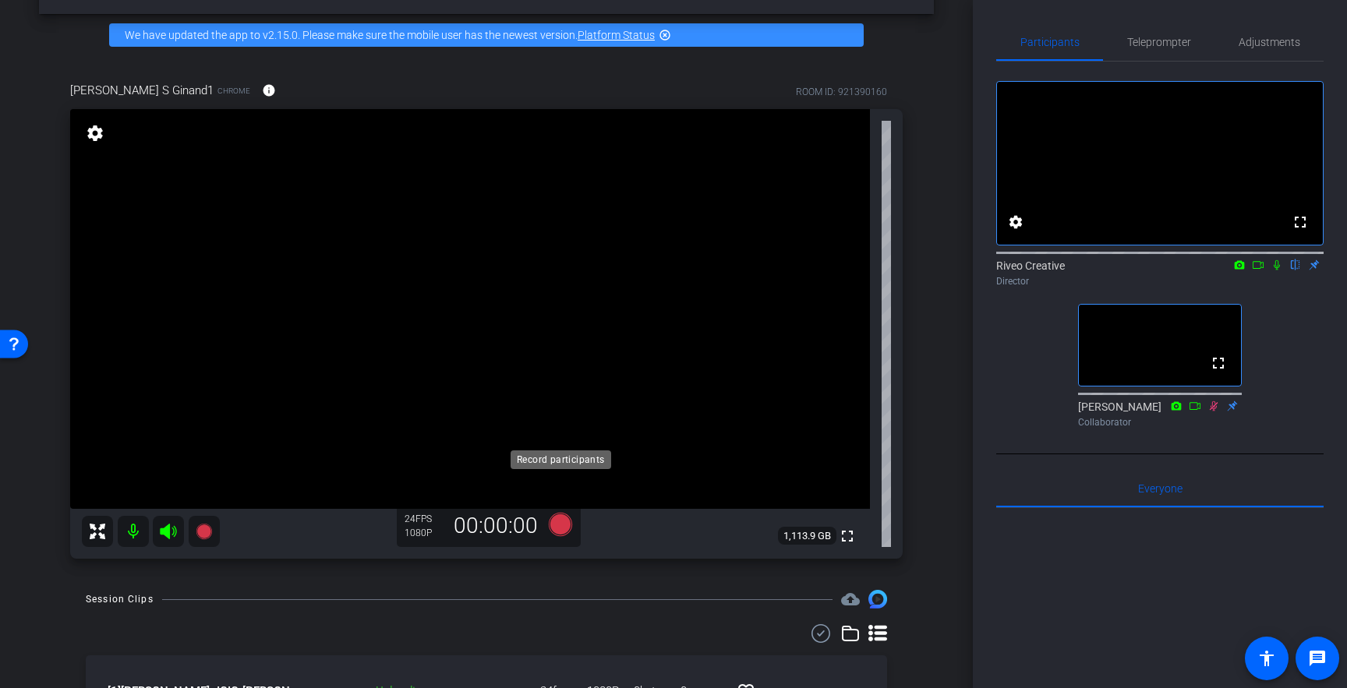
scroll to position [54, 0]
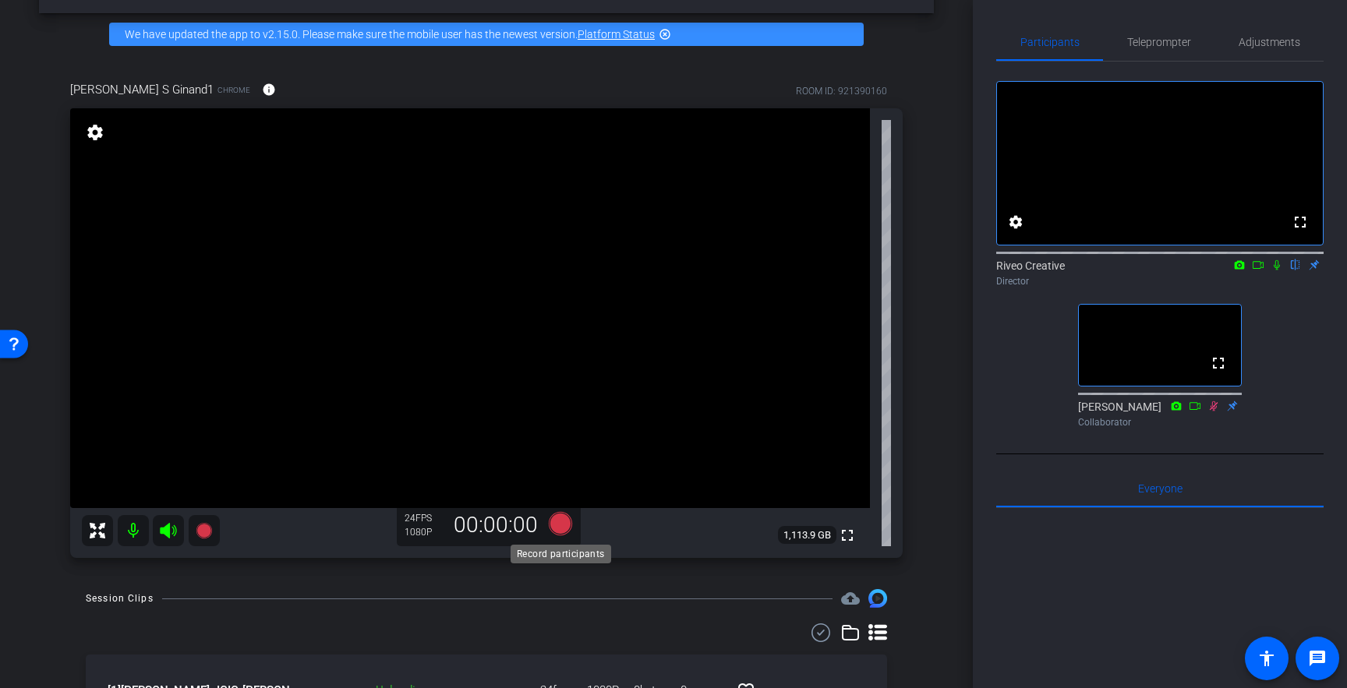
click at [562, 523] on icon at bounding box center [560, 523] width 23 height 23
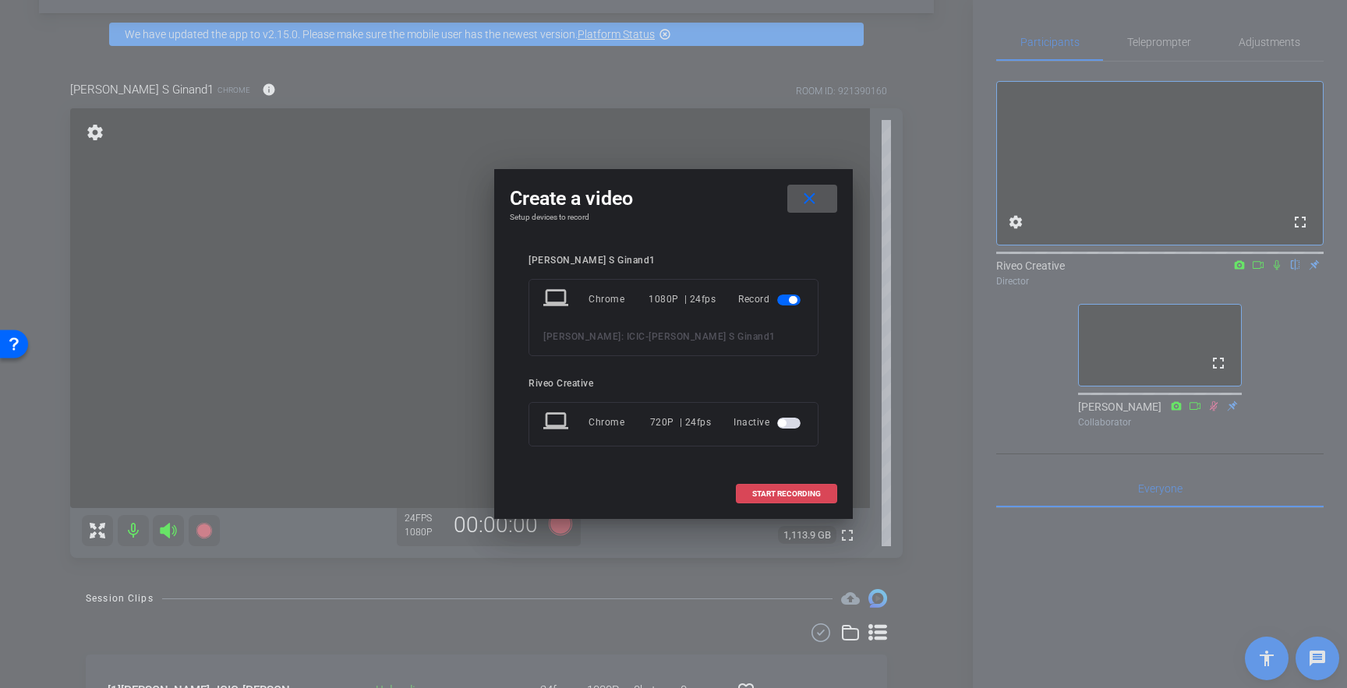
click at [768, 490] on span "START RECORDING" at bounding box center [786, 494] width 69 height 8
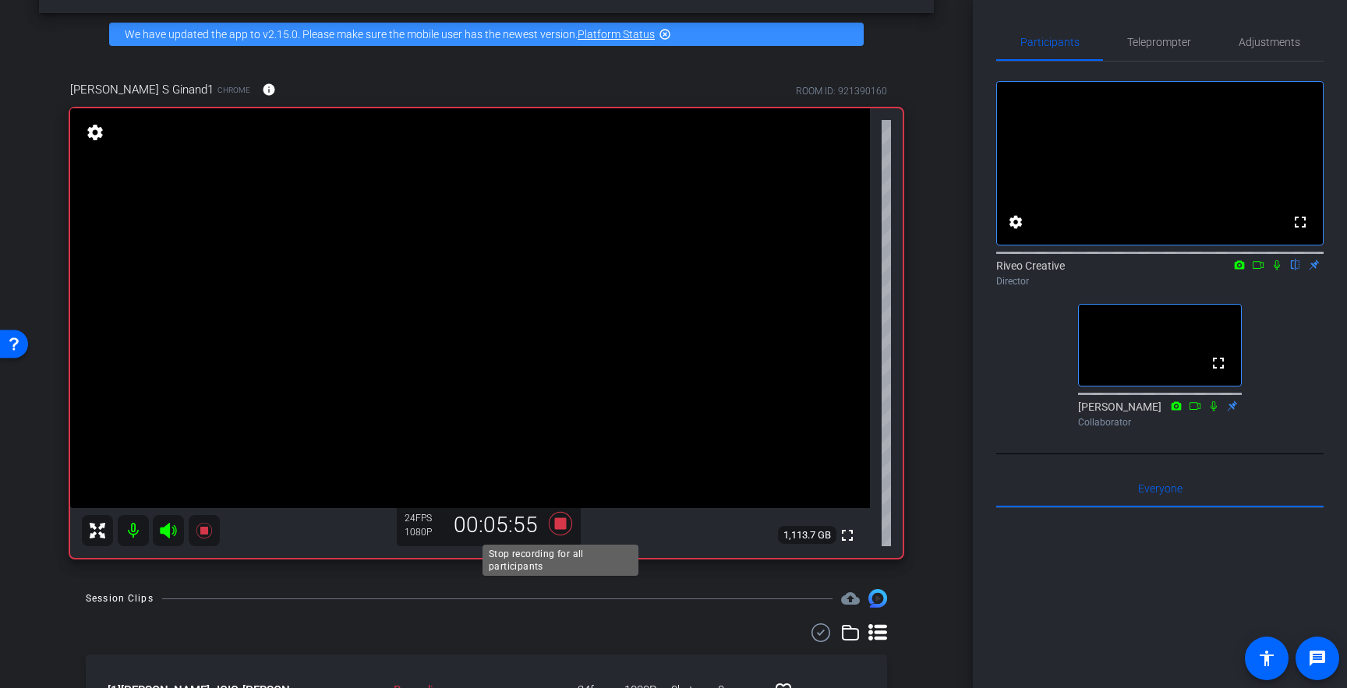
click at [561, 526] on icon at bounding box center [560, 523] width 23 height 23
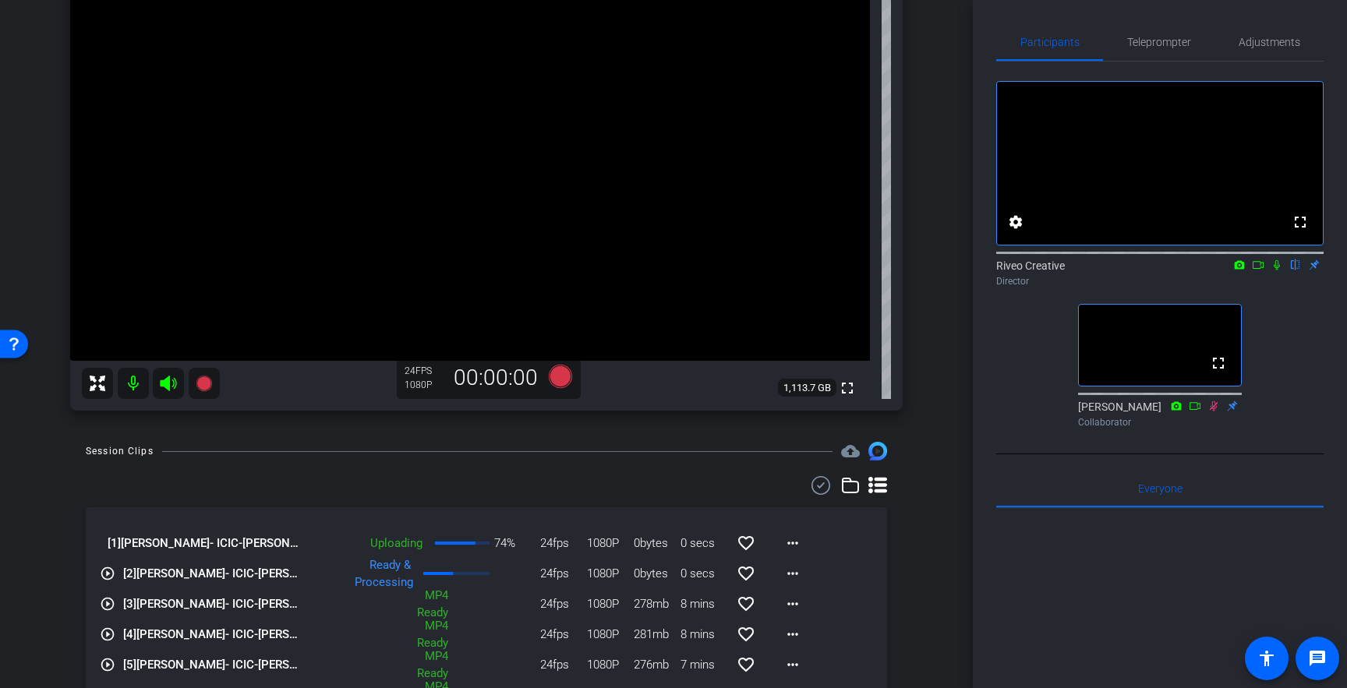
scroll to position [195, 0]
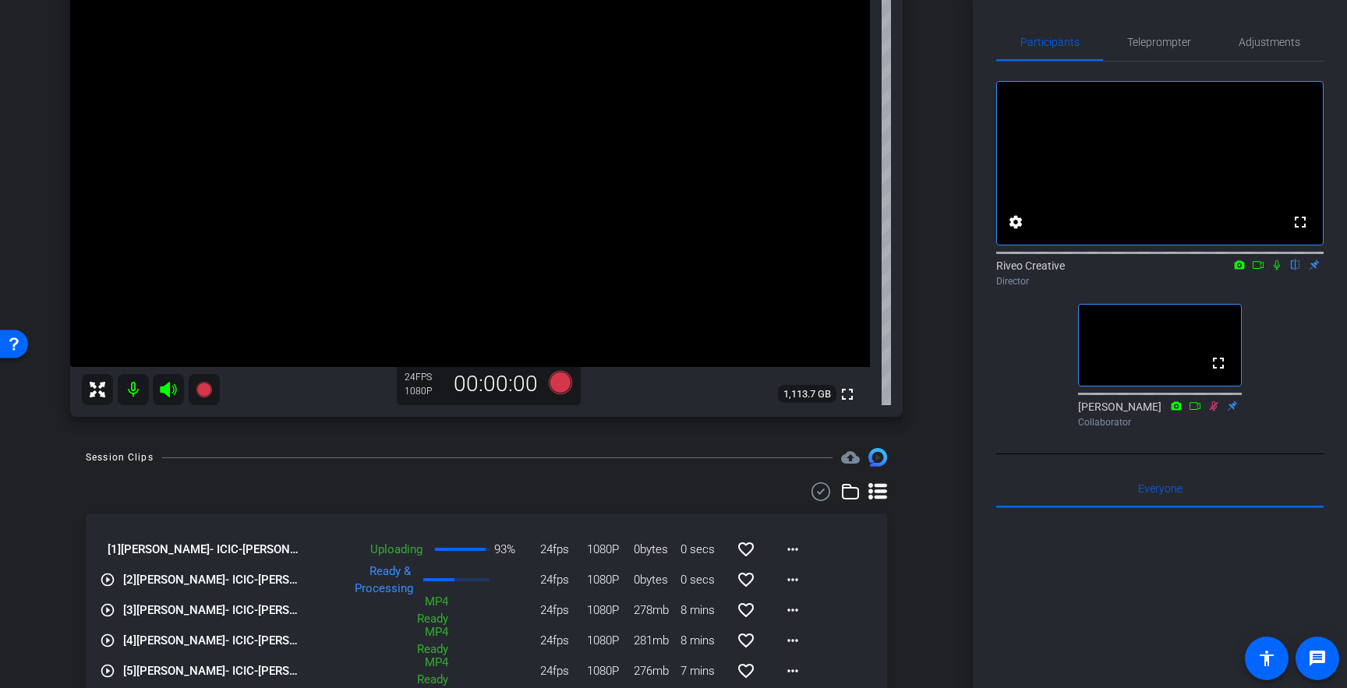
click at [924, 490] on div "Session Clips cloud_upload [1] Sarah Ginand- ICIC-Sarah S Ginand1-2025-08-20-10…" at bounding box center [486, 611] width 895 height 326
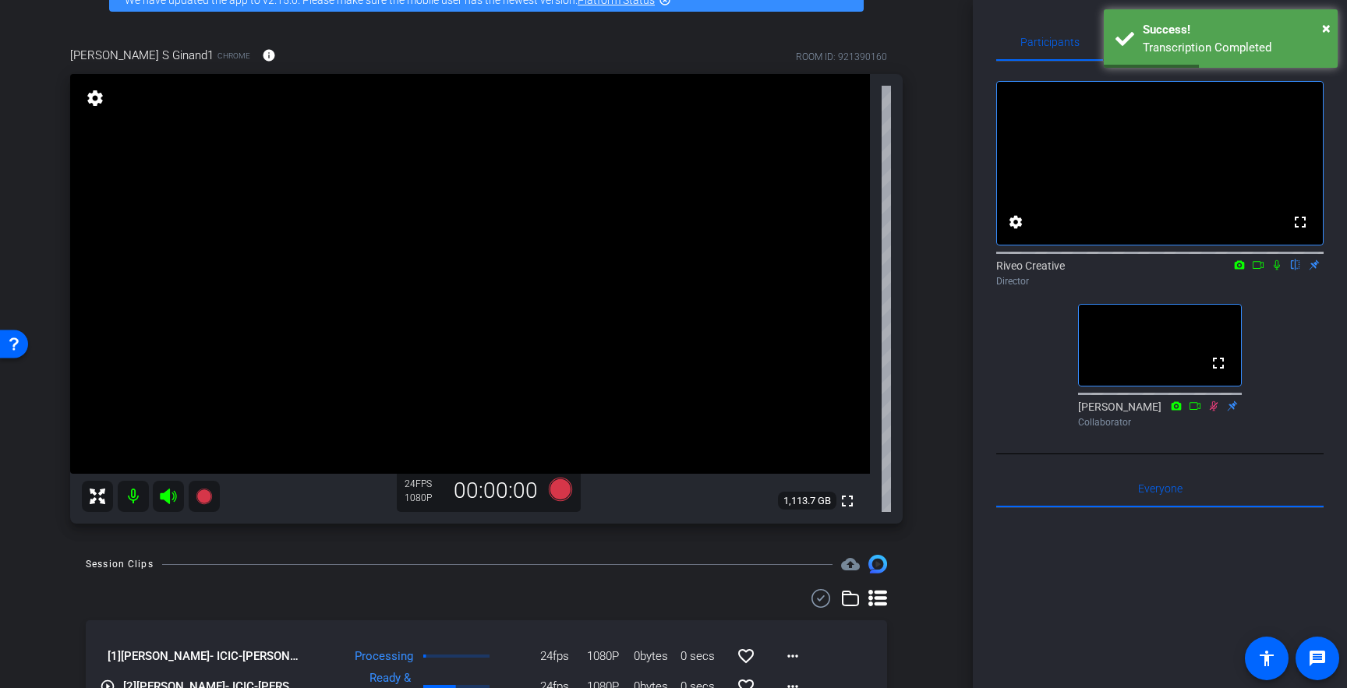
scroll to position [0, 0]
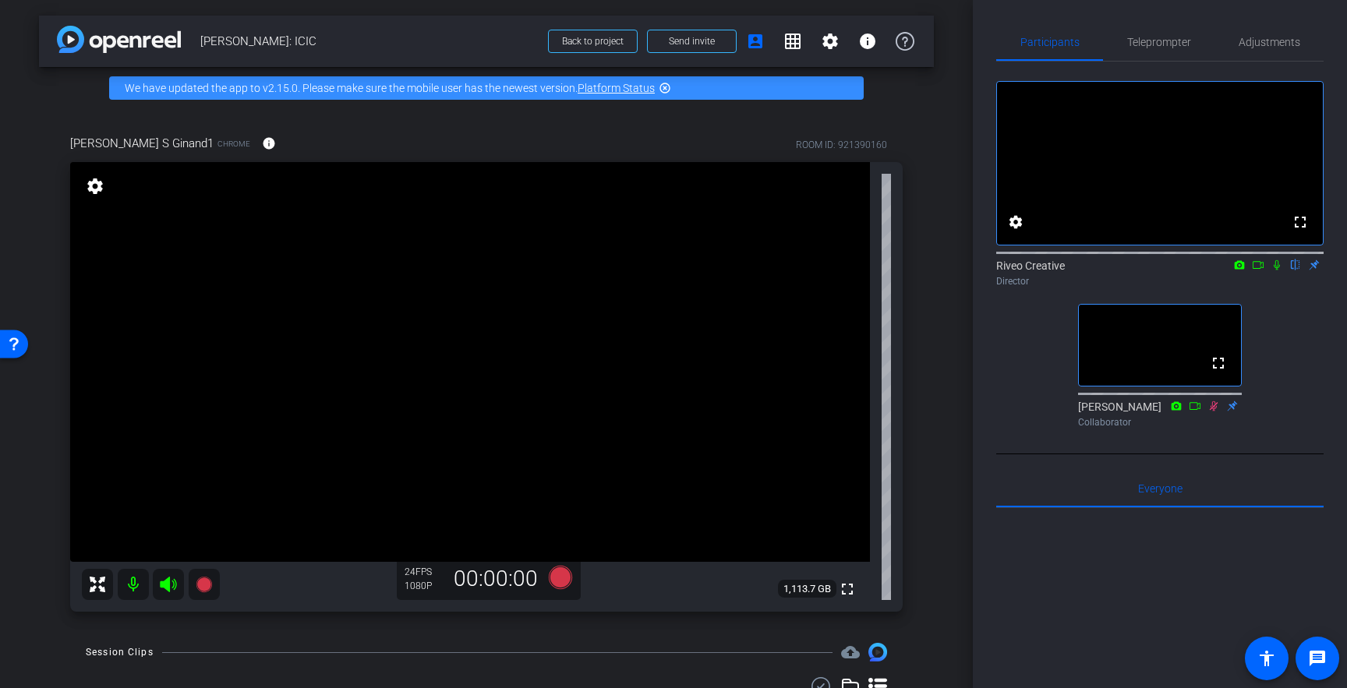
click at [929, 470] on div "Sarah S Ginand1 Chrome info ROOM ID: 921390160 fullscreen settings 1,113.7 GB 2…" at bounding box center [486, 368] width 895 height 518
